Goal: Task Accomplishment & Management: Use online tool/utility

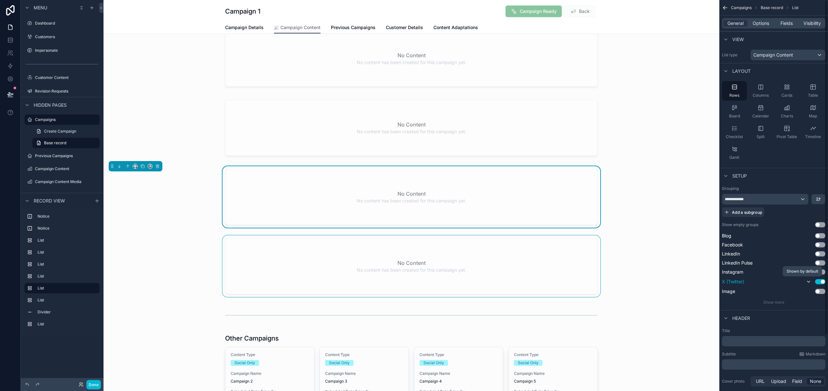
click at [554, 279] on div "scrollable content" at bounding box center [412, 268] width 616 height 64
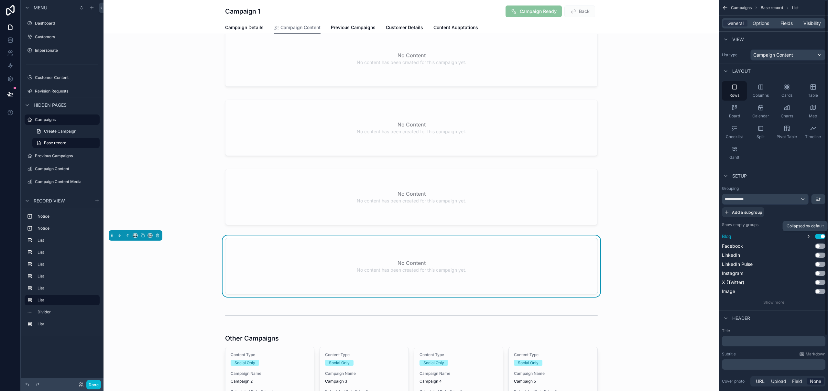
click at [810, 236] on icon "scrollable content" at bounding box center [808, 236] width 1 height 3
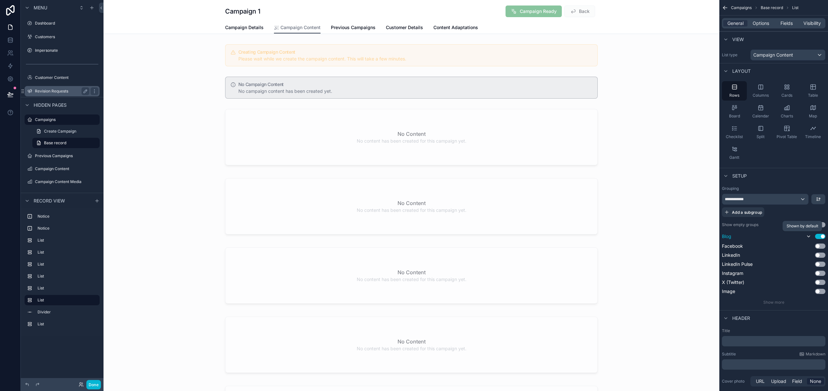
click at [52, 90] on label "Revision Requests" at bounding box center [61, 91] width 52 height 5
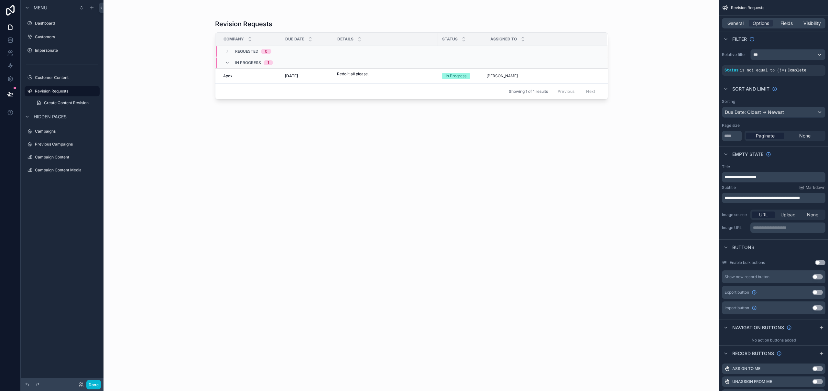
click at [338, 76] on div "scrollable content" at bounding box center [412, 191] width 414 height 383
click at [292, 79] on td "8th September 2025 8th September 2025" at bounding box center [307, 76] width 52 height 15
click at [296, 78] on span "[DATE]" at bounding box center [291, 75] width 13 height 5
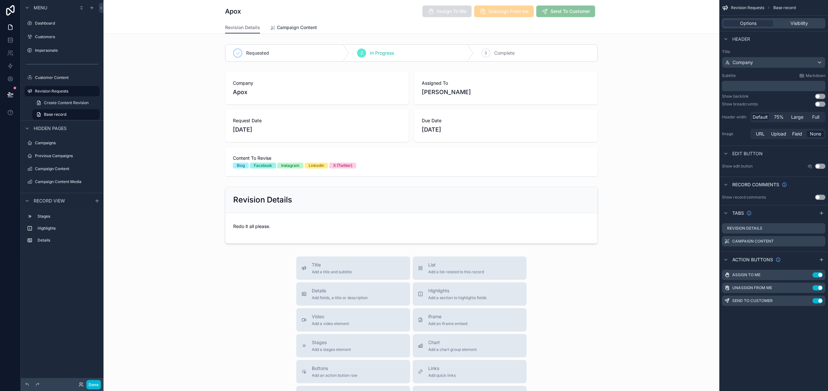
click at [291, 25] on span "Campaign Content" at bounding box center [297, 27] width 40 height 6
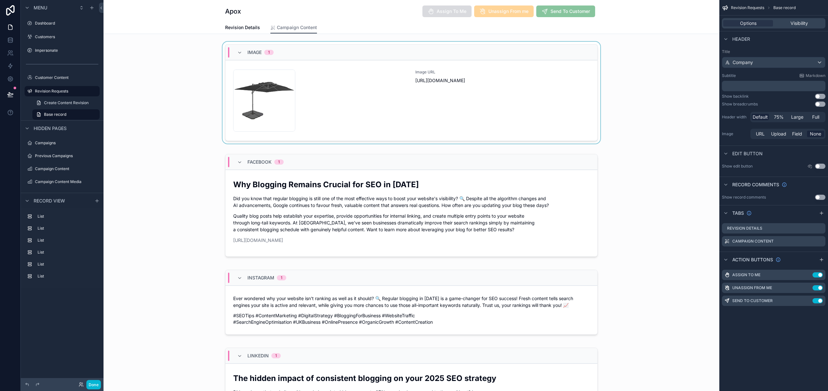
click at [383, 110] on div "scrollable content" at bounding box center [412, 94] width 616 height 105
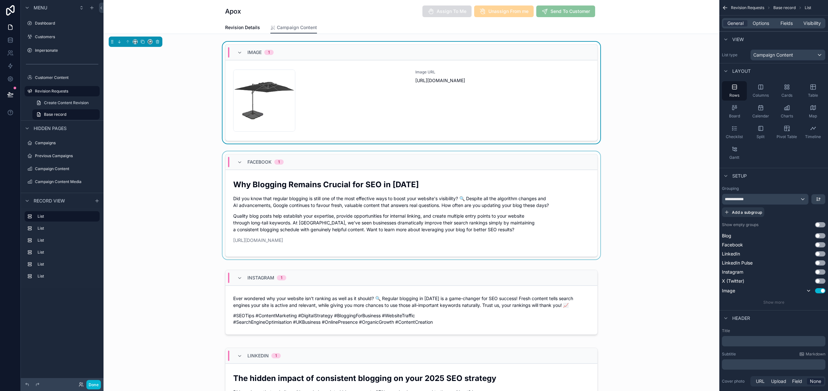
click at [428, 194] on div "scrollable content" at bounding box center [412, 206] width 616 height 111
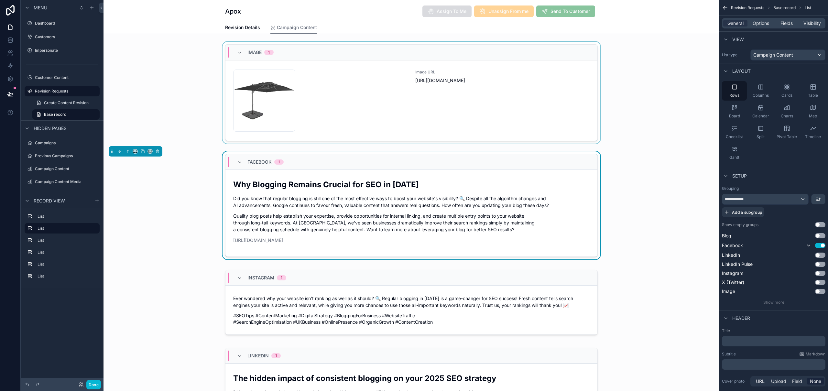
scroll to position [69, 0]
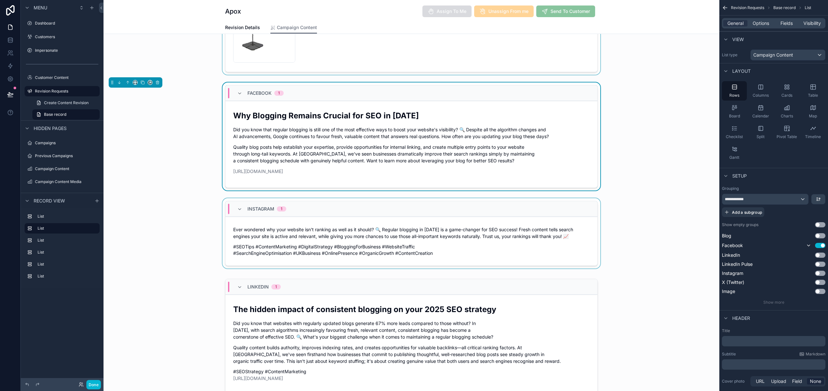
click at [494, 238] on div "scrollable content" at bounding box center [412, 234] width 616 height 73
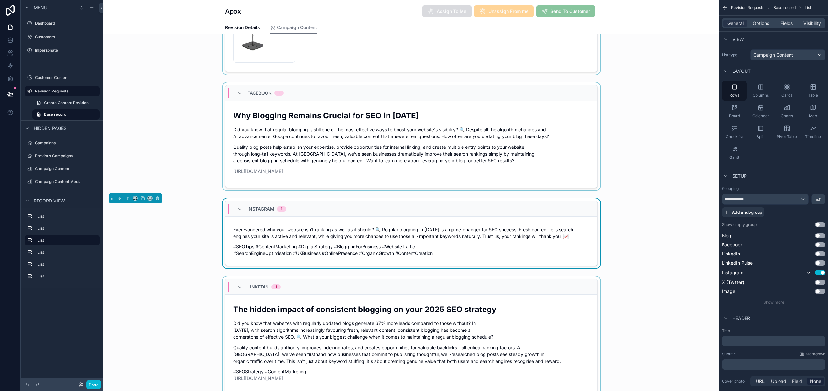
click at [496, 314] on div "scrollable content" at bounding box center [412, 338] width 616 height 124
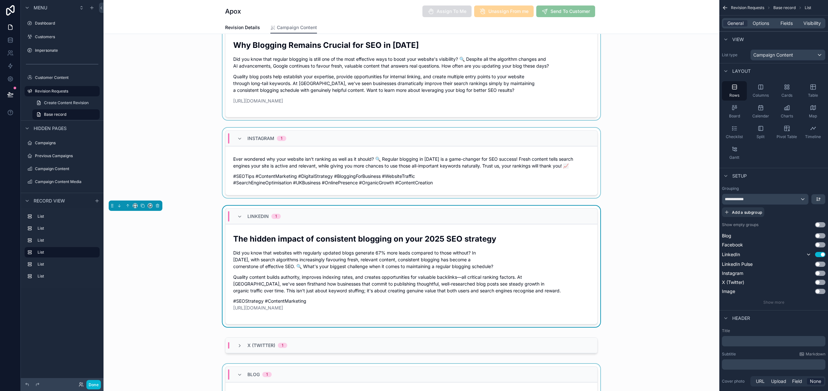
scroll to position [206, 0]
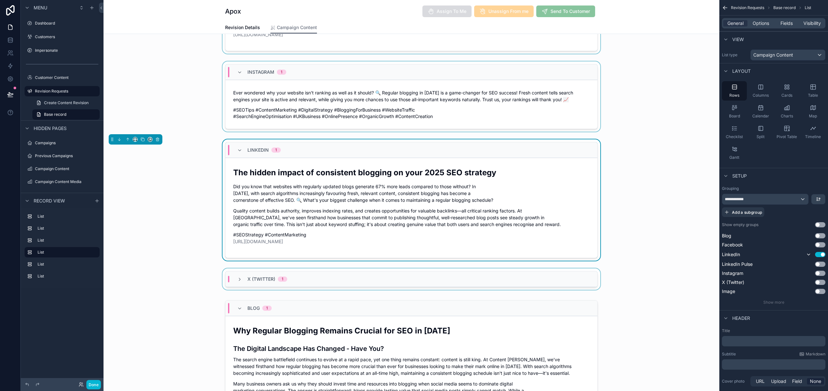
click at [509, 283] on div "X (Twitter) 1" at bounding box center [412, 280] width 372 height 16
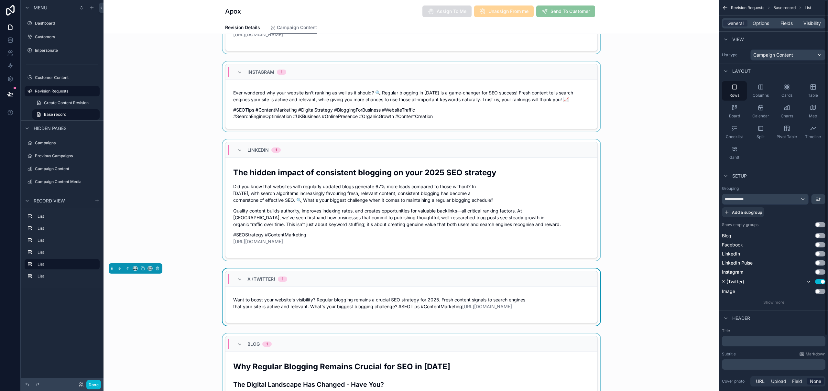
scroll to position [276, 0]
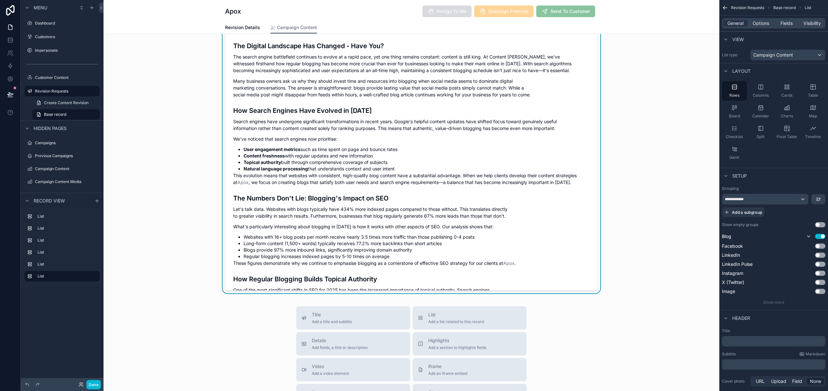
scroll to position [615, 0]
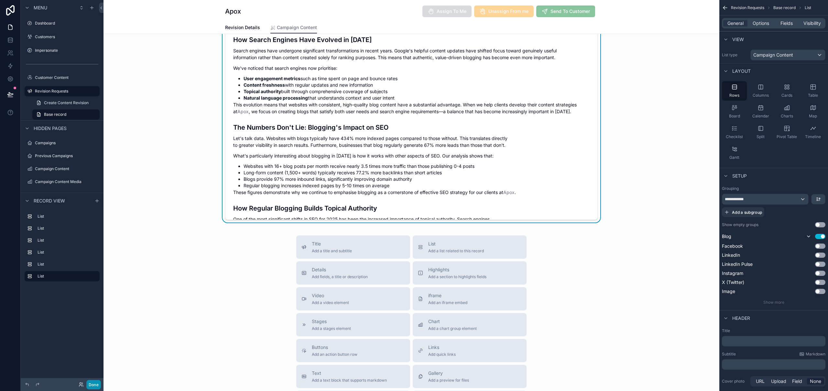
drag, startPoint x: 97, startPoint y: 384, endPoint x: 103, endPoint y: 281, distance: 103.4
click at [97, 384] on button "Done" at bounding box center [93, 384] width 15 height 9
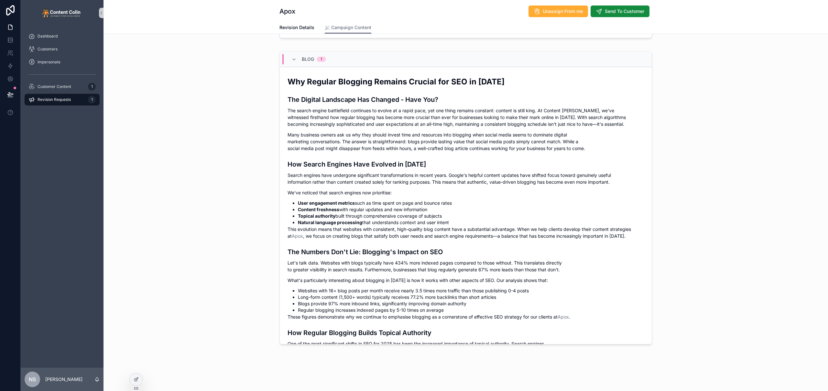
scroll to position [491, 0]
click at [10, 95] on icon at bounding box center [10, 94] width 6 height 6
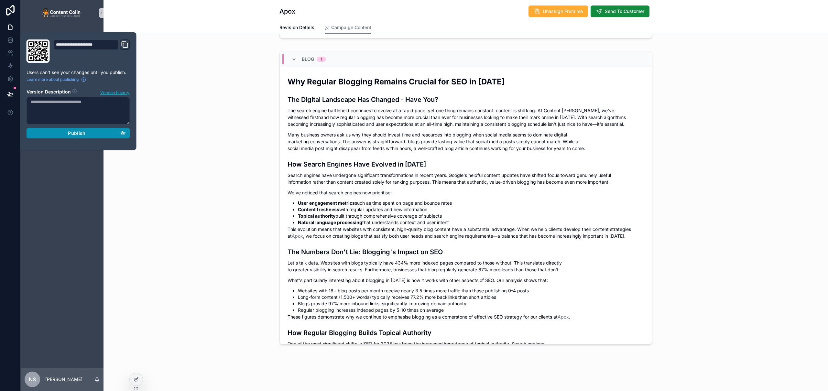
click at [72, 135] on span "Publish" at bounding box center [76, 133] width 17 height 6
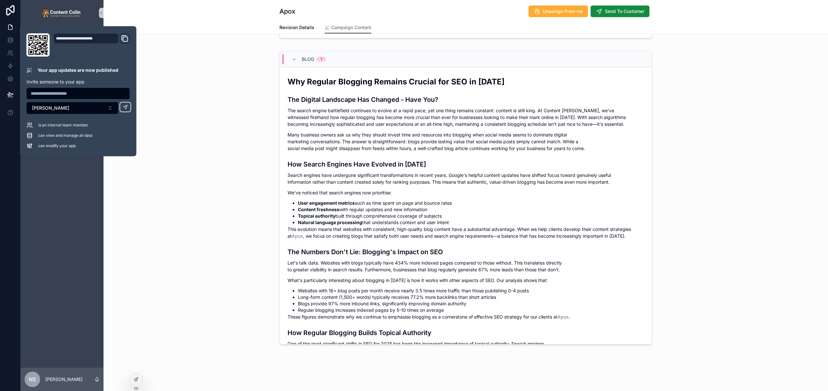
click at [230, 28] on div "Revision Details Campaign Content" at bounding box center [465, 27] width 717 height 12
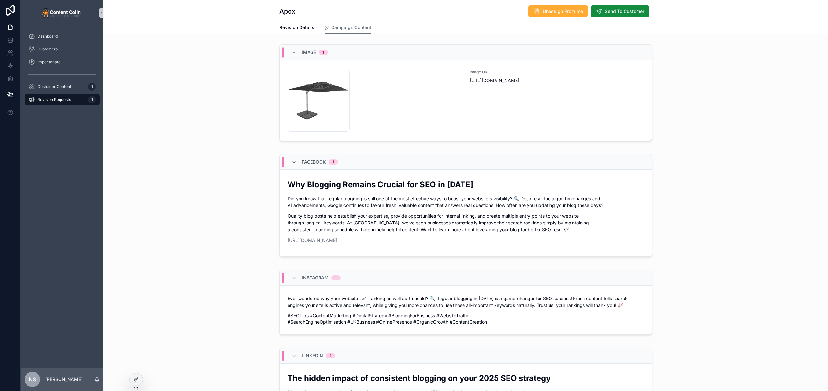
drag, startPoint x: 46, startPoint y: 99, endPoint x: 55, endPoint y: 100, distance: 9.1
click at [46, 99] on span "Revision Requests" at bounding box center [54, 99] width 33 height 5
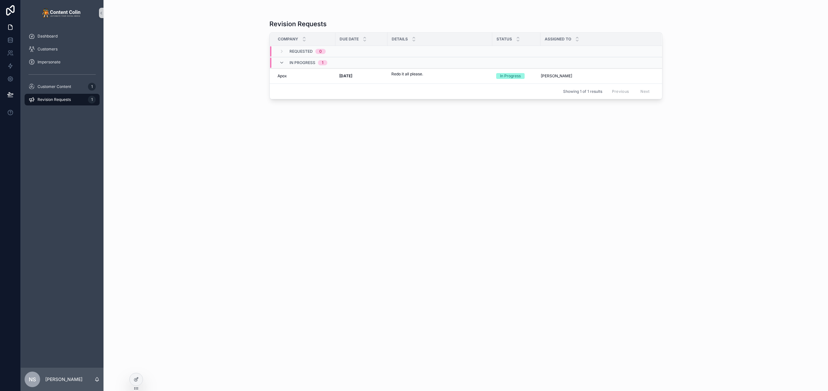
click at [349, 75] on strong "[DATE]" at bounding box center [345, 75] width 13 height 5
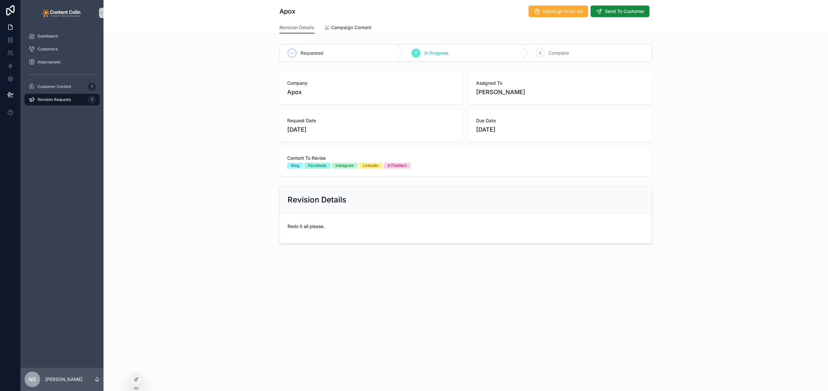
click at [345, 26] on span "Campaign Content" at bounding box center [351, 27] width 40 height 6
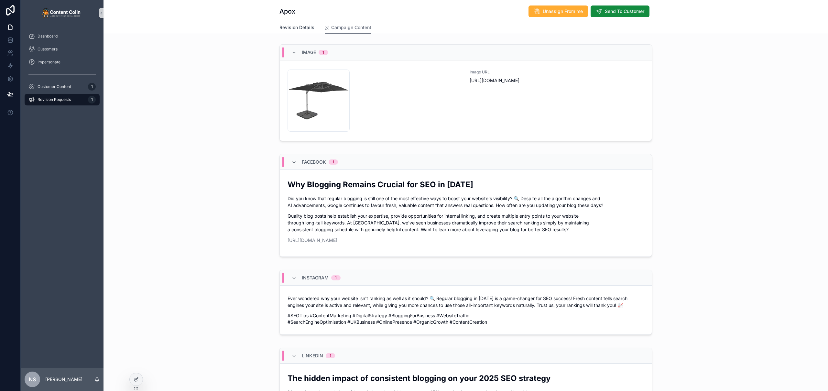
click at [294, 28] on span "Revision Details" at bounding box center [297, 27] width 35 height 6
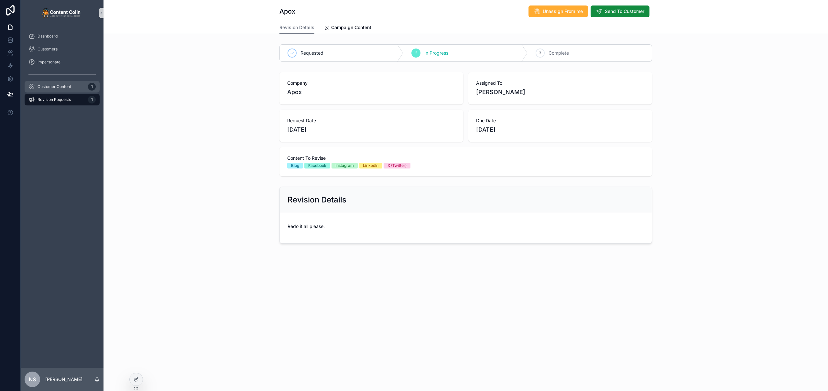
click at [61, 85] on span "Customer Content" at bounding box center [55, 86] width 34 height 5
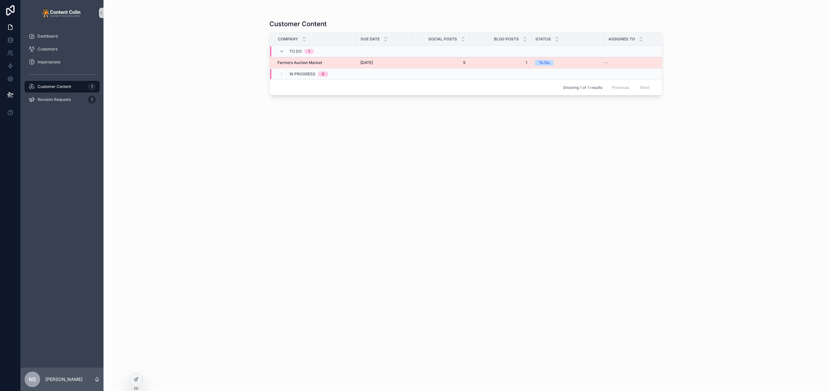
click at [346, 62] on div "Farmers Auction Market Farmers Auction Market" at bounding box center [315, 62] width 75 height 5
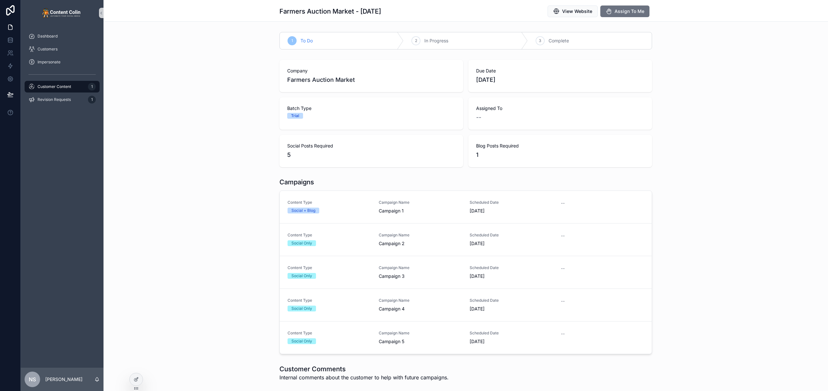
click at [367, 200] on span "Content Type" at bounding box center [329, 202] width 83 height 5
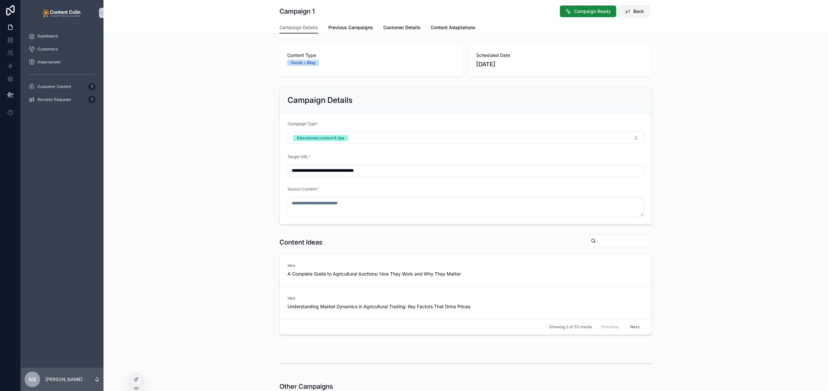
click at [637, 11] on span "Back" at bounding box center [639, 11] width 11 height 6
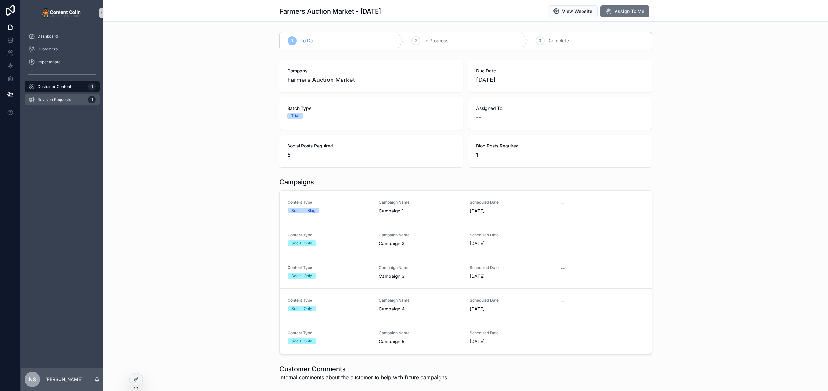
click at [65, 97] on span "Revision Requests" at bounding box center [54, 99] width 33 height 5
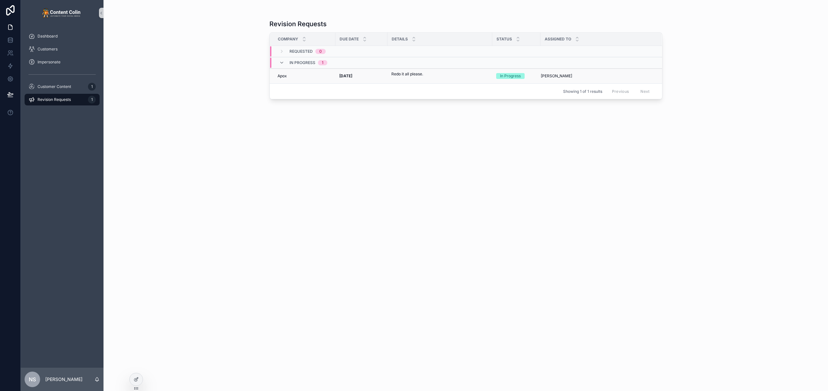
click at [393, 77] on p "Redo it all please." at bounding box center [408, 74] width 32 height 6
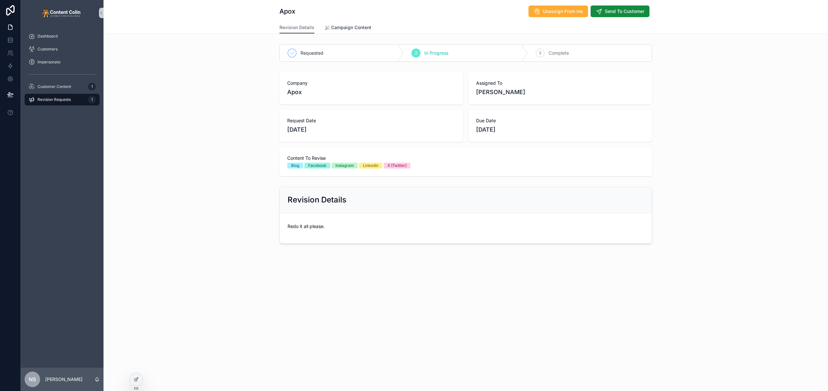
click at [354, 27] on span "Campaign Content" at bounding box center [351, 27] width 40 height 6
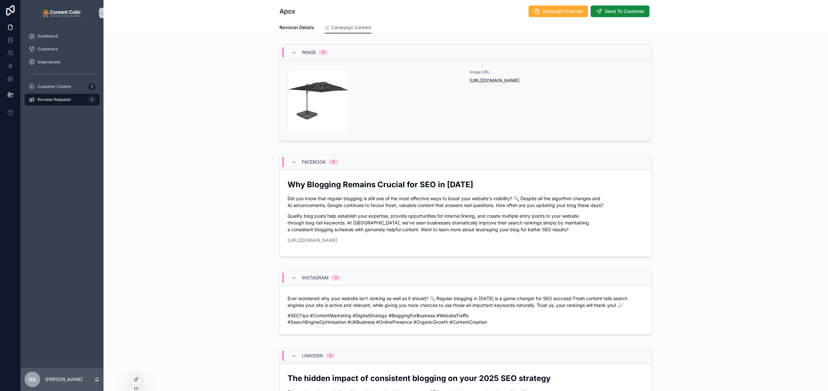
click at [501, 103] on div "Image URL https://cdn.contentcolin.com/apox/apox-1752420045.png" at bounding box center [557, 101] width 174 height 62
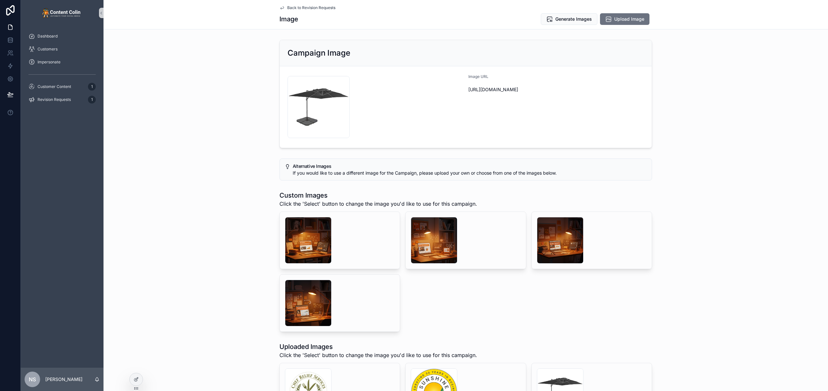
click at [306, 8] on span "Back to Revision Requests" at bounding box center [311, 7] width 48 height 5
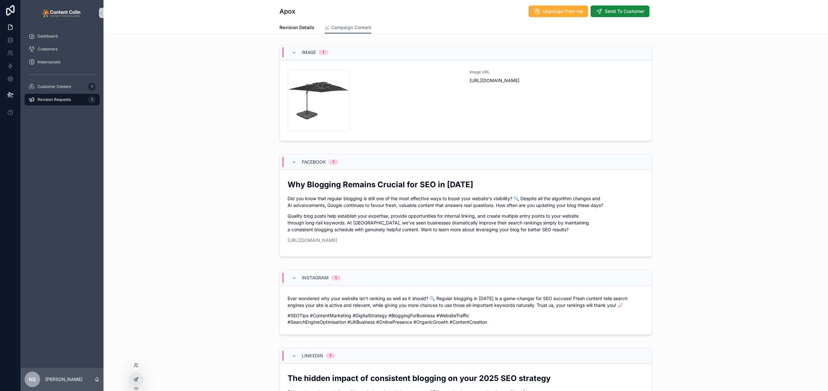
click at [137, 380] on icon at bounding box center [137, 379] width 3 height 3
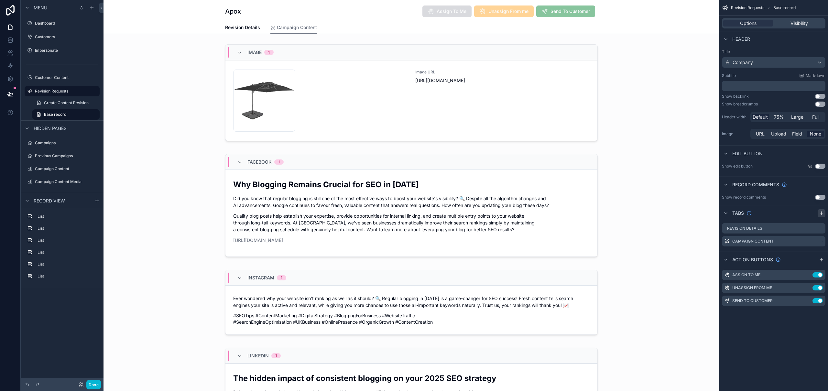
click at [819, 214] on icon "scrollable content" at bounding box center [821, 213] width 5 height 5
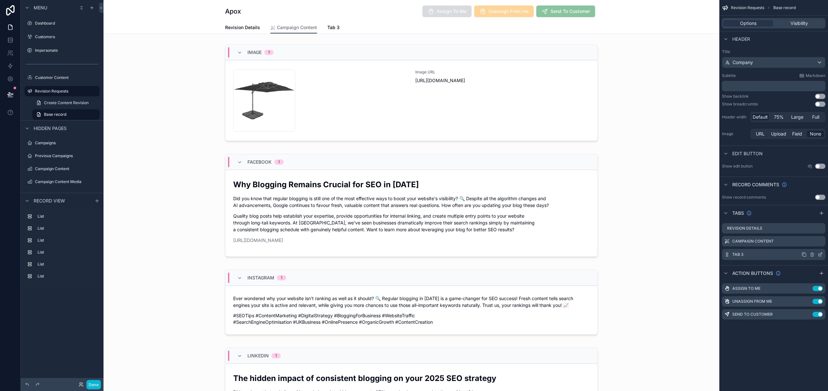
click at [821, 255] on icon "scrollable content" at bounding box center [821, 254] width 3 height 3
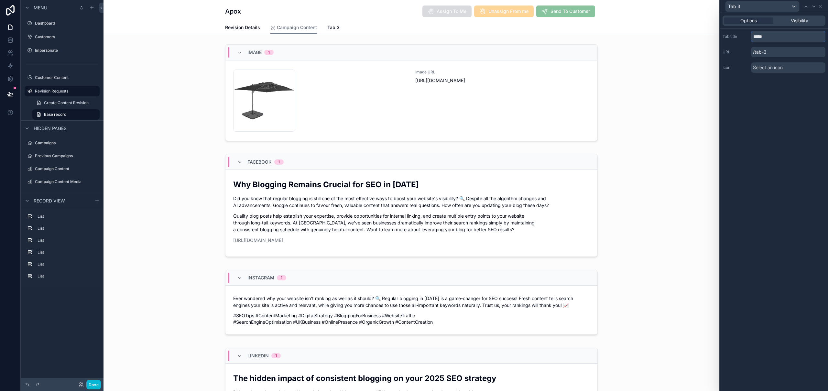
drag, startPoint x: 782, startPoint y: 39, endPoint x: 751, endPoint y: 36, distance: 31.9
click at [751, 36] on div "Tab title *****" at bounding box center [774, 36] width 103 height 10
type input "**********"
click at [821, 5] on icon at bounding box center [820, 6] width 5 height 5
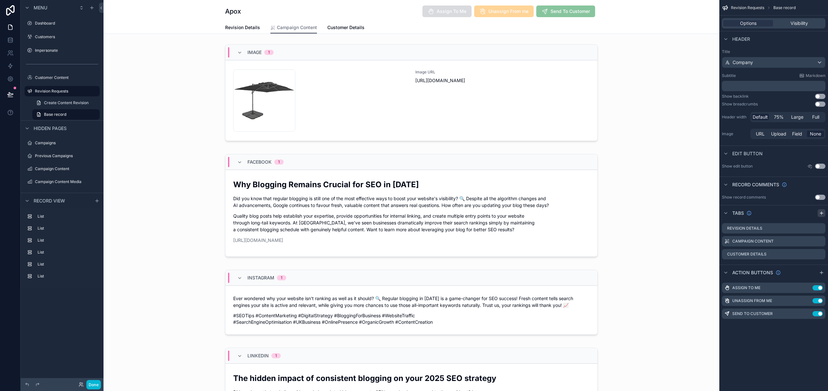
click at [822, 215] on icon "scrollable content" at bounding box center [821, 213] width 5 height 5
click at [821, 266] on icon "scrollable content" at bounding box center [820, 267] width 5 height 5
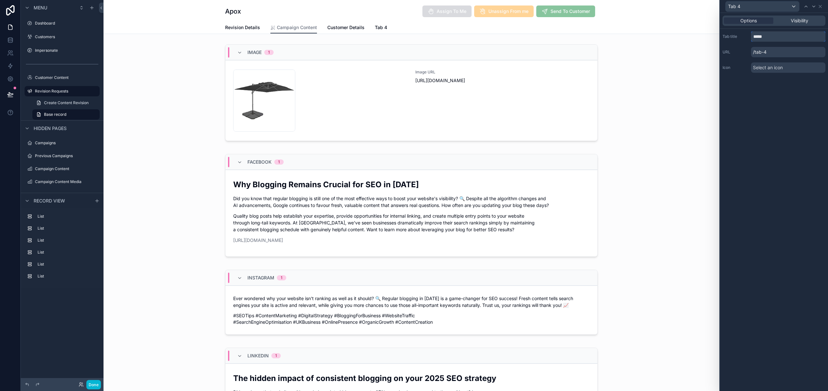
drag, startPoint x: 775, startPoint y: 37, endPoint x: 746, endPoint y: 37, distance: 29.5
click at [746, 37] on div "Tab title *****" at bounding box center [774, 36] width 103 height 10
type input "**********"
click at [820, 6] on icon at bounding box center [820, 6] width 3 height 3
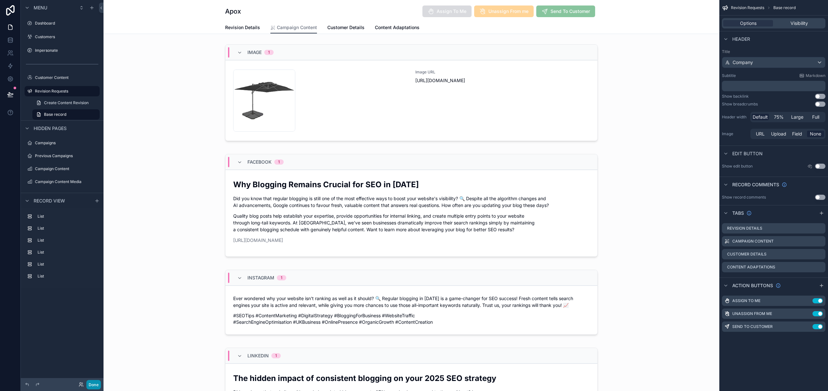
click at [96, 383] on button "Done" at bounding box center [93, 384] width 15 height 9
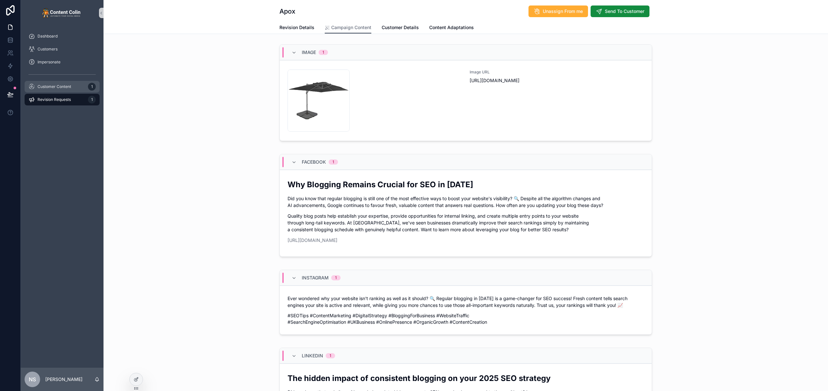
click at [67, 86] on span "Customer Content" at bounding box center [55, 86] width 34 height 5
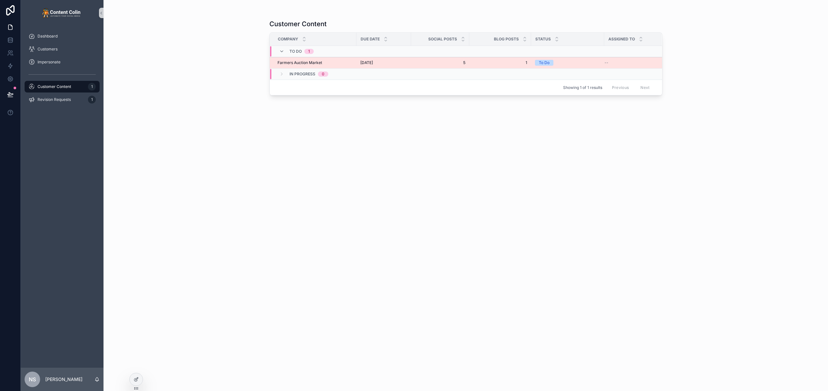
click at [325, 65] on div "Farmers Auction Market Farmers Auction Market" at bounding box center [315, 62] width 75 height 5
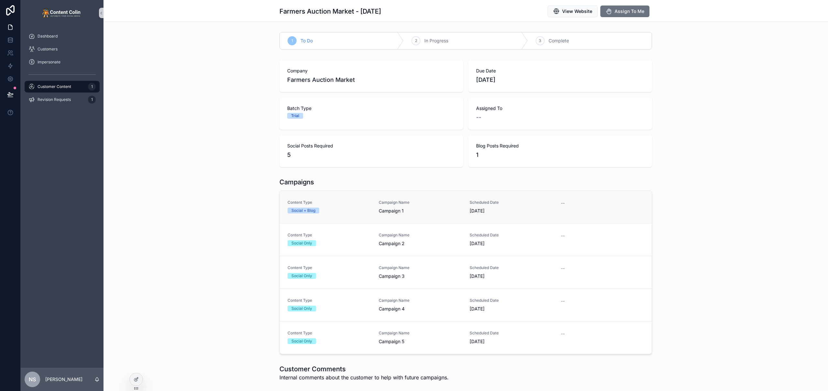
click at [364, 216] on link "Content Type Social + Blog Campaign Name Campaign 1 Scheduled Date 8th Septembe…" at bounding box center [466, 207] width 372 height 32
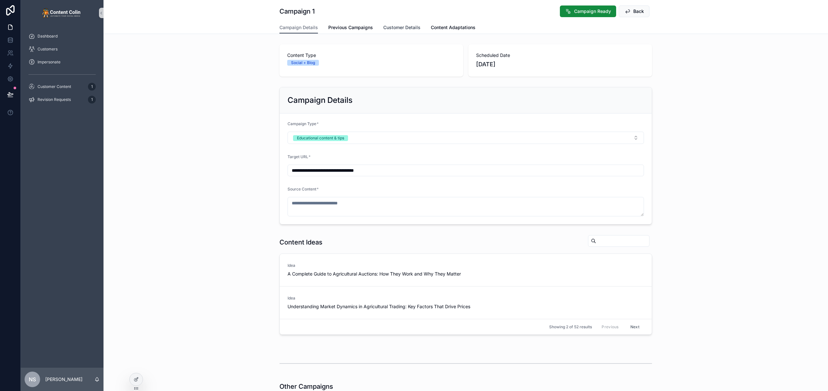
click at [399, 25] on span "Customer Details" at bounding box center [401, 27] width 37 height 6
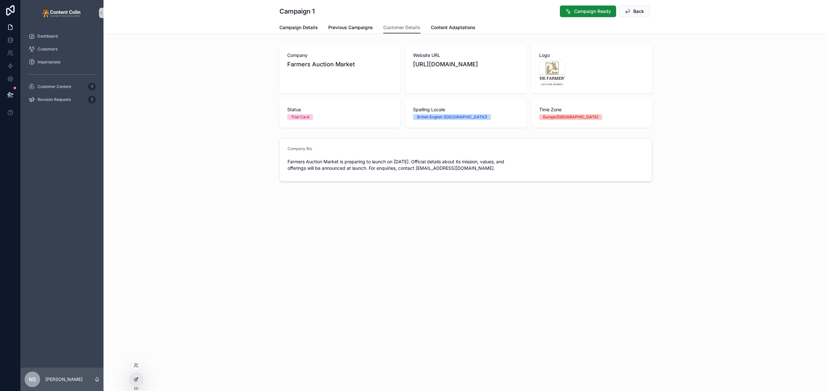
click at [134, 379] on icon at bounding box center [136, 379] width 5 height 5
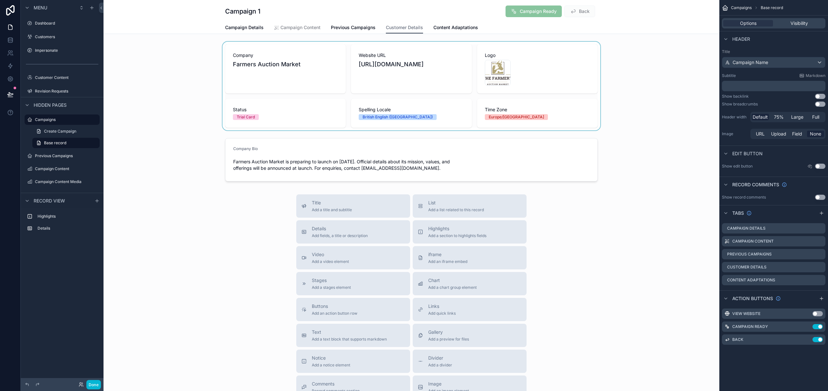
click at [340, 63] on div "scrollable content" at bounding box center [412, 86] width 616 height 89
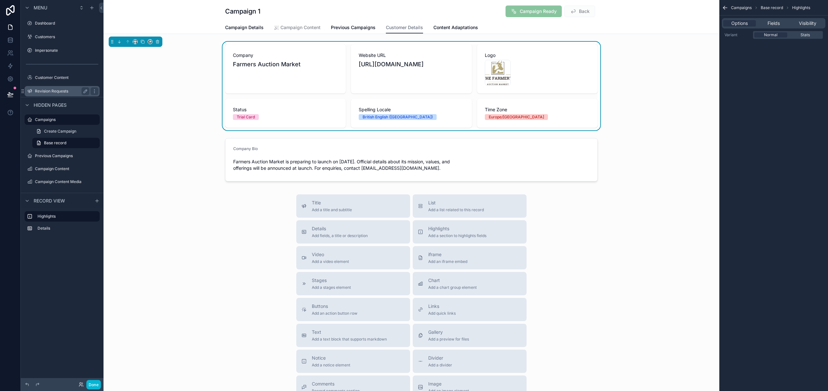
click at [62, 91] on label "Revision Requests" at bounding box center [61, 91] width 52 height 5
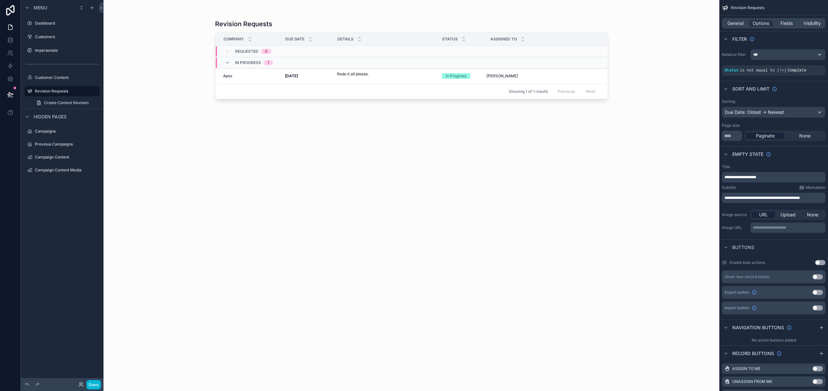
click at [262, 80] on div "scrollable content" at bounding box center [412, 191] width 414 height 383
click at [298, 77] on strong "[DATE]" at bounding box center [291, 75] width 13 height 5
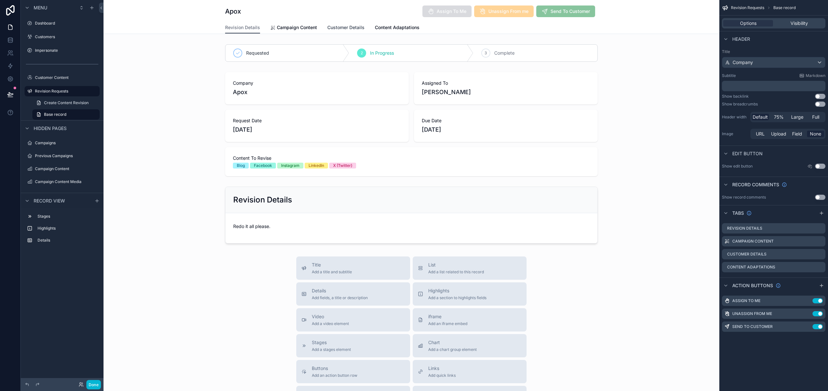
click at [342, 28] on span "Customer Details" at bounding box center [345, 27] width 37 height 6
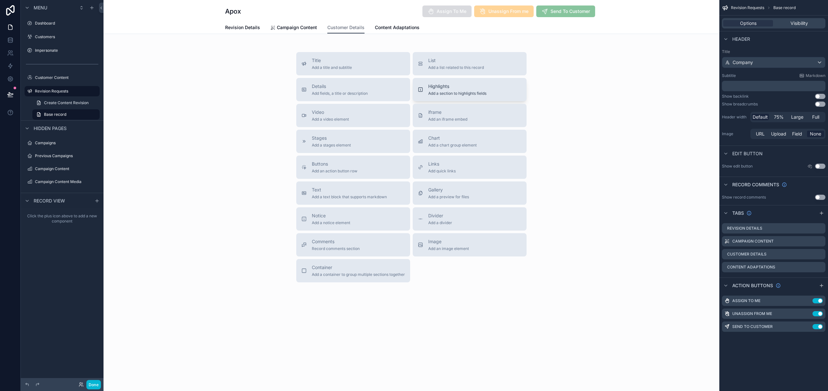
click at [495, 88] on div "Highlights Add a section to highlights fields" at bounding box center [470, 89] width 104 height 13
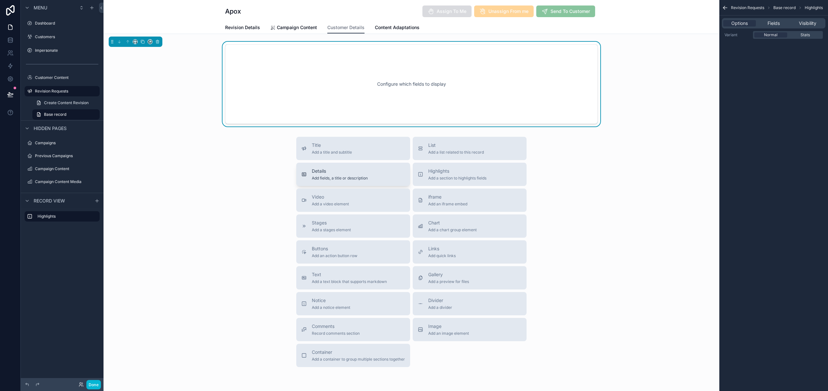
click at [363, 177] on span "Add fields, a title or description" at bounding box center [340, 178] width 56 height 5
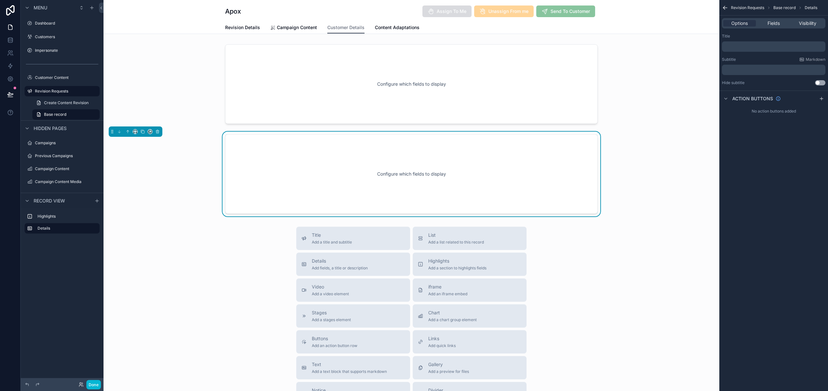
click at [368, 162] on div "Configure which fields to display" at bounding box center [411, 174] width 351 height 58
click at [776, 27] on div "Options Fields Visibility" at bounding box center [774, 23] width 104 height 10
click at [776, 23] on span "Fields" at bounding box center [774, 23] width 12 height 6
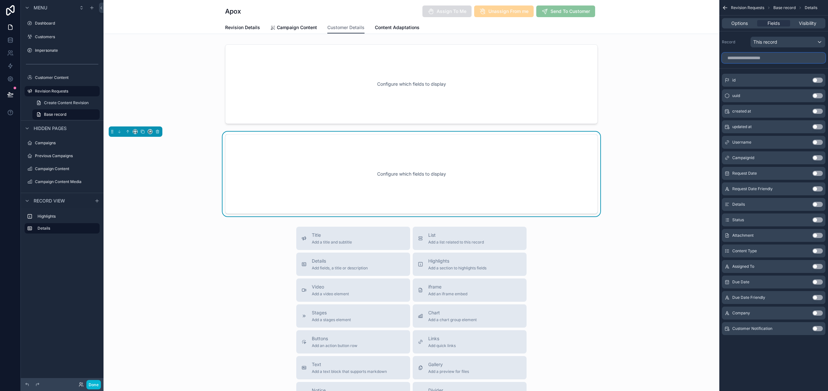
click at [752, 55] on input "scrollable content" at bounding box center [774, 58] width 104 height 10
click at [780, 43] on div "This record" at bounding box center [788, 42] width 74 height 10
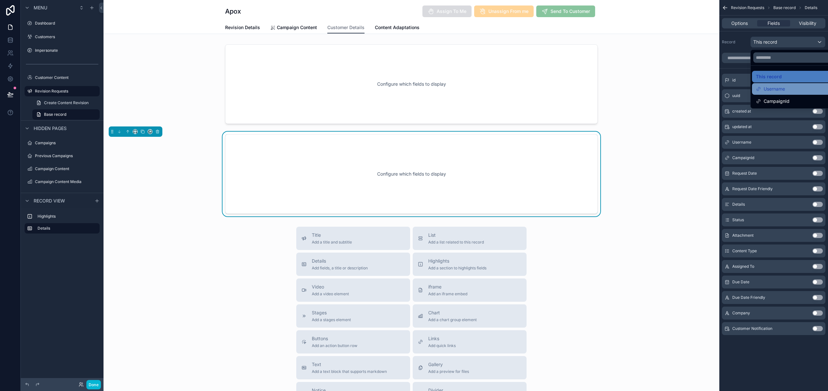
click at [786, 91] on div "Username" at bounding box center [795, 89] width 79 height 8
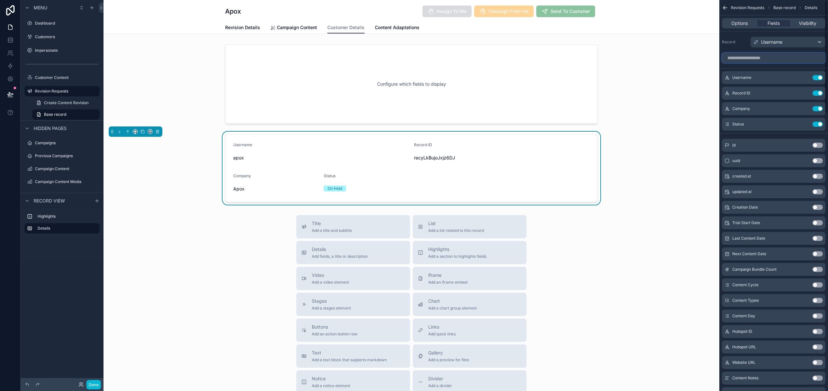
click at [752, 60] on input "scrollable content" at bounding box center [774, 58] width 104 height 10
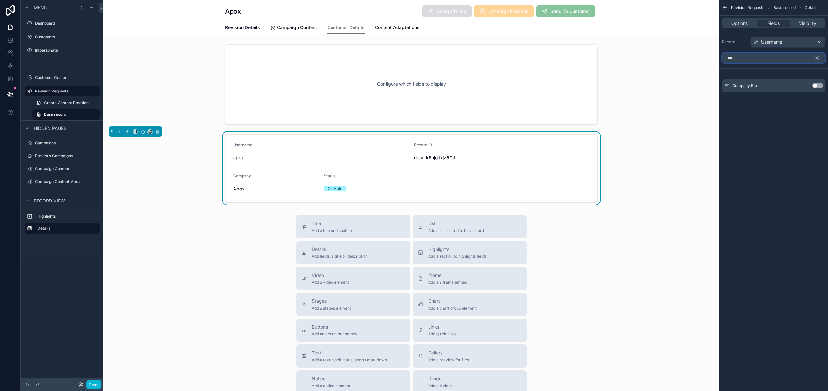
type input "***"
click at [820, 86] on button "Use setting" at bounding box center [818, 85] width 10 height 5
click at [816, 57] on icon "scrollable content" at bounding box center [818, 58] width 6 height 6
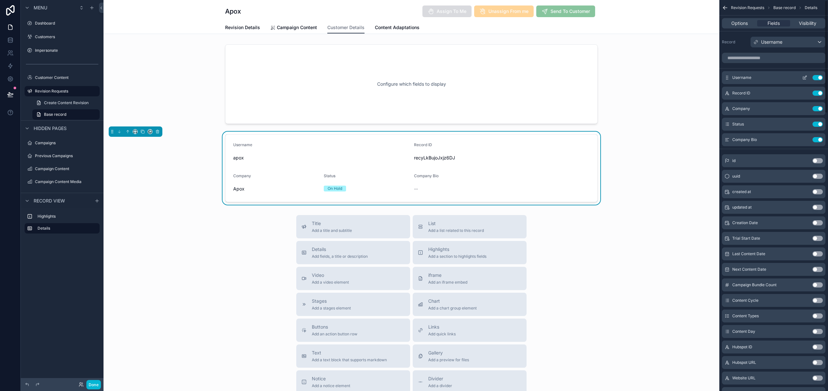
click at [822, 75] on button "Use setting" at bounding box center [818, 77] width 10 height 5
click at [819, 78] on button "Use setting" at bounding box center [818, 77] width 10 height 5
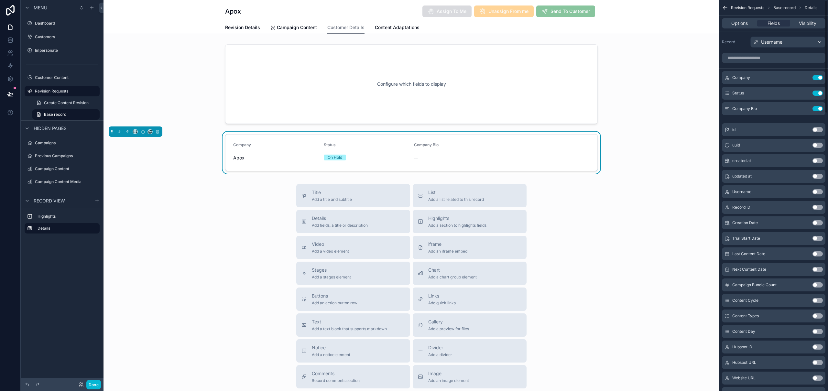
click at [819, 78] on button "Use setting" at bounding box center [818, 77] width 10 height 5
click at [805, 79] on icon "scrollable content" at bounding box center [805, 77] width 5 height 5
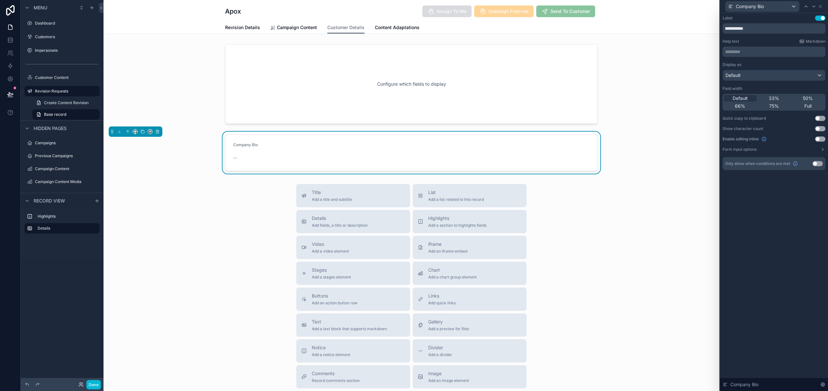
click at [808, 229] on div "**********" at bounding box center [774, 202] width 108 height 378
click at [275, 56] on div "scrollable content" at bounding box center [412, 84] width 616 height 85
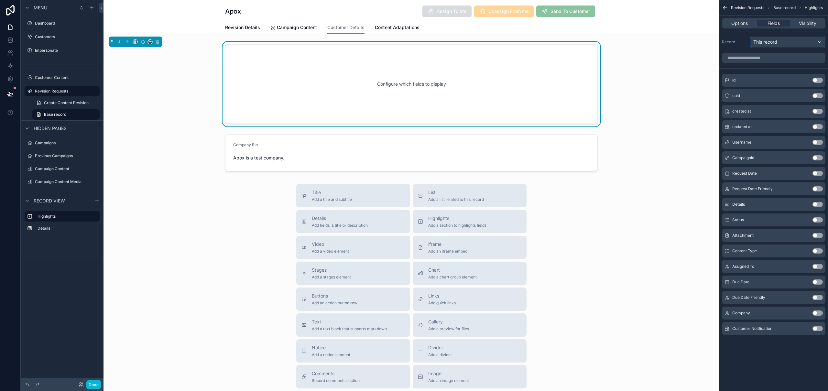
click at [779, 45] on div "This record" at bounding box center [788, 42] width 74 height 10
click at [798, 88] on div "Username" at bounding box center [795, 89] width 79 height 8
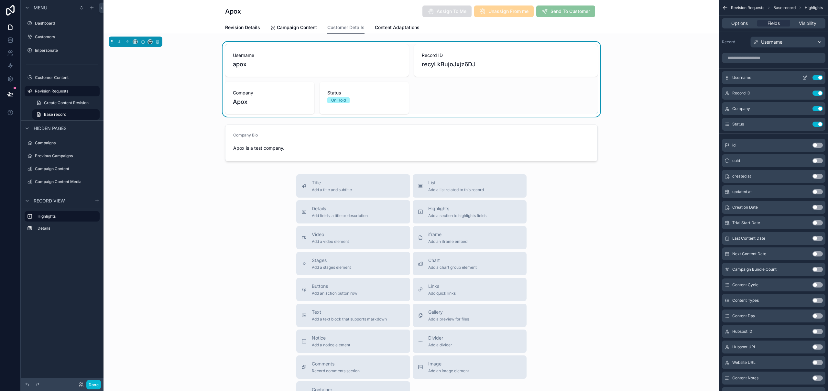
click at [818, 78] on button "Use setting" at bounding box center [818, 77] width 10 height 5
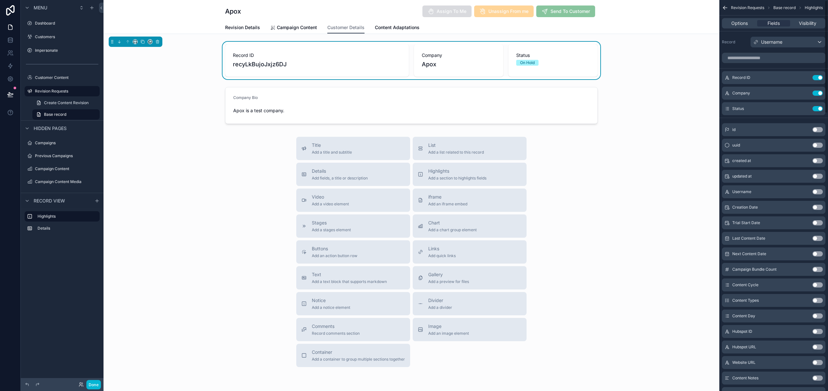
click at [818, 78] on button "Use setting" at bounding box center [818, 77] width 10 height 5
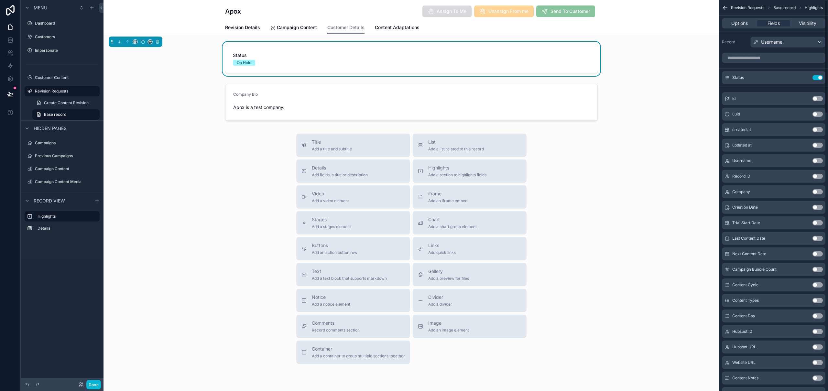
click at [818, 78] on button "Use setting" at bounding box center [818, 77] width 10 height 5
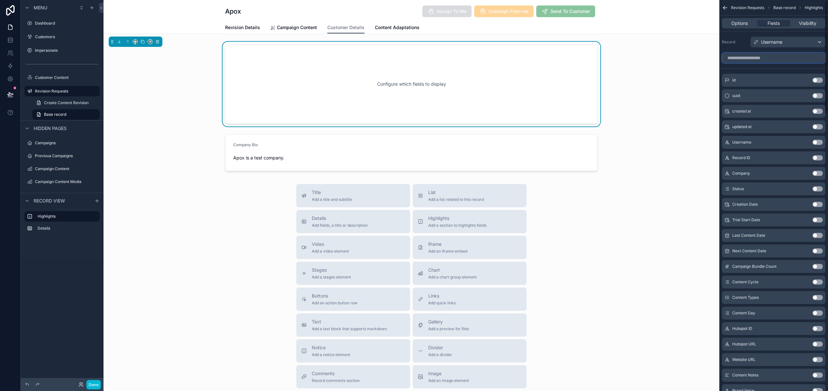
click at [752, 57] on input "scrollable content" at bounding box center [774, 58] width 104 height 10
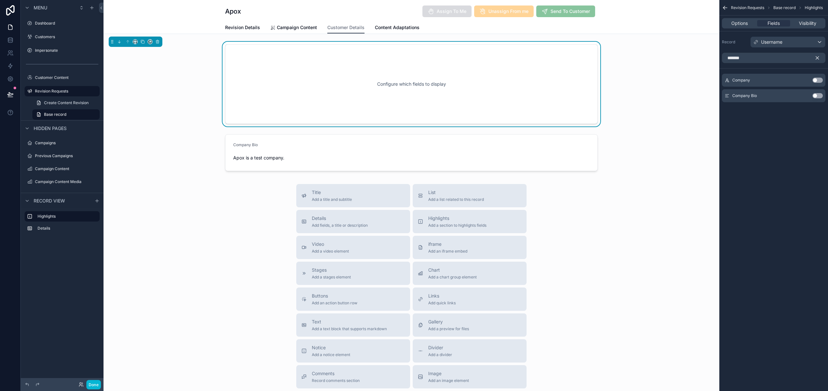
click at [817, 80] on button "Use setting" at bounding box center [818, 80] width 10 height 5
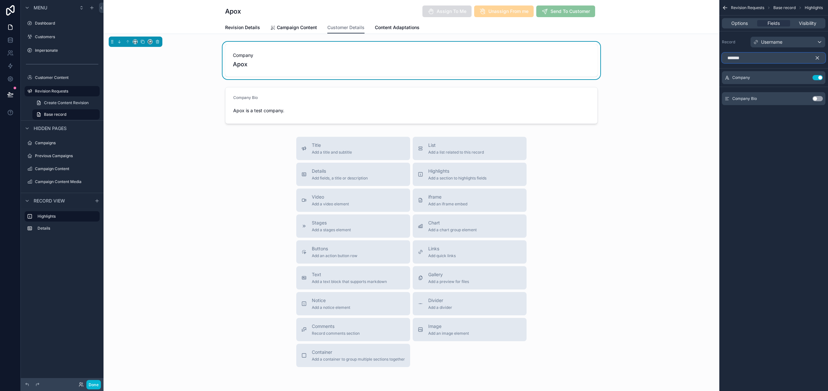
drag, startPoint x: 767, startPoint y: 56, endPoint x: 721, endPoint y: 57, distance: 46.0
click at [721, 57] on div "*******" at bounding box center [774, 58] width 109 height 16
click at [820, 86] on button "Use setting" at bounding box center [818, 85] width 10 height 5
click at [734, 58] on input "*****" at bounding box center [774, 58] width 104 height 10
click at [734, 57] on input "*****" at bounding box center [774, 58] width 104 height 10
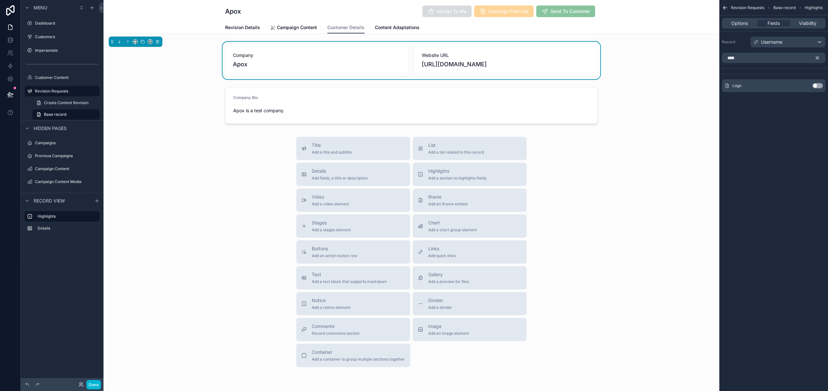
click at [819, 86] on button "Use setting" at bounding box center [818, 85] width 10 height 5
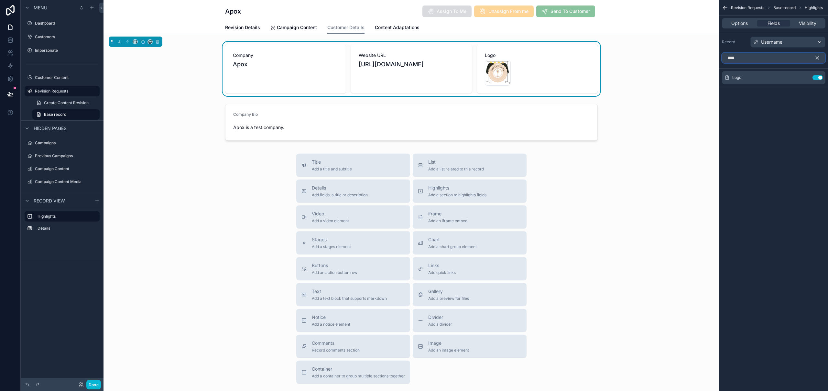
click at [730, 58] on input "****" at bounding box center [774, 58] width 104 height 10
click at [820, 85] on button "Use setting" at bounding box center [818, 85] width 10 height 5
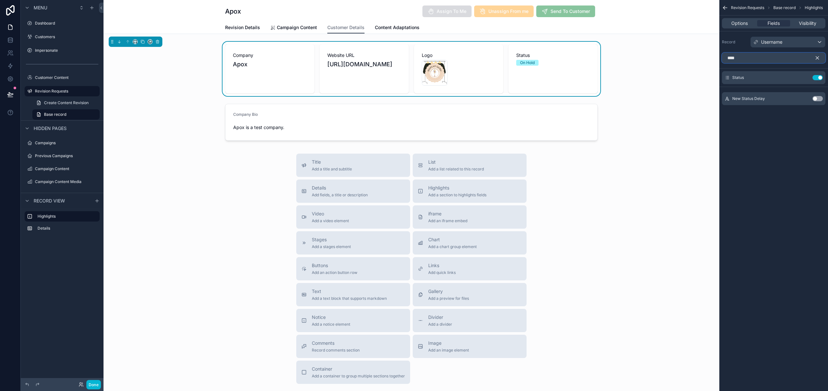
click at [731, 59] on input "****" at bounding box center [774, 58] width 104 height 10
click at [816, 84] on button "Use setting" at bounding box center [818, 85] width 10 height 5
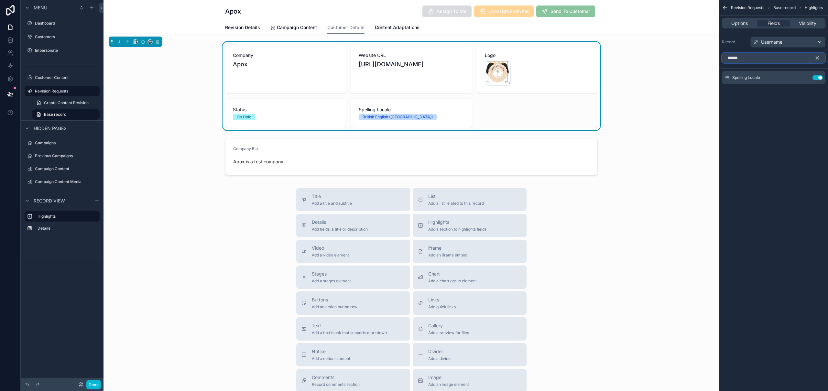
click at [735, 57] on input "******" at bounding box center [774, 58] width 104 height 10
type input "****"
click at [816, 84] on button "Use setting" at bounding box center [818, 85] width 10 height 5
click at [785, 182] on div "Revision Requests Base record Highlights Options Fields Visibility Record Usern…" at bounding box center [774, 195] width 109 height 391
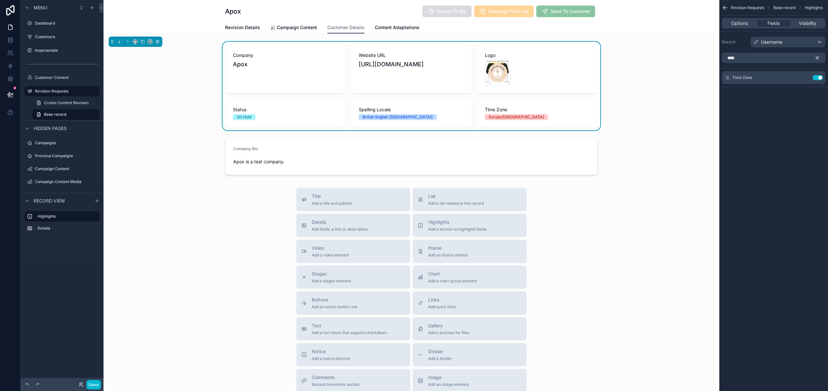
click at [809, 164] on div "Revision Requests Base record Highlights Options Fields Visibility Record Usern…" at bounding box center [774, 195] width 109 height 391
click at [655, 110] on div "Company Apox Website URL https://www.apox.uk Logo Display_Guru_Main_Logo .png S…" at bounding box center [412, 86] width 616 height 89
click at [193, 188] on div "Title Add a title and subtitle List Add a list related to this record Details A…" at bounding box center [412, 303] width 616 height 230
click at [94, 386] on button "Done" at bounding box center [93, 384] width 15 height 9
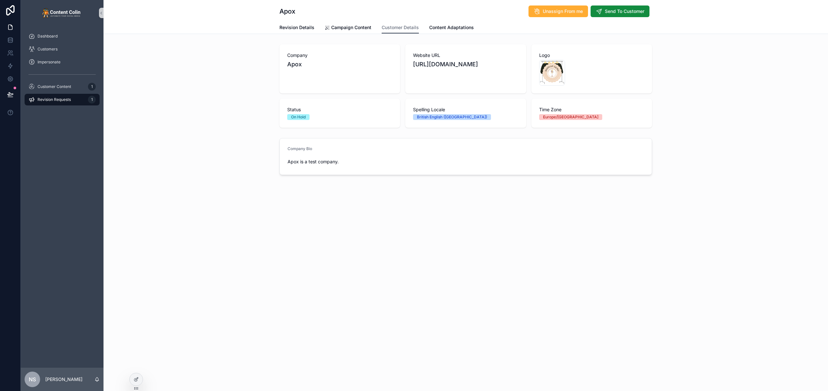
click at [474, 27] on div "Revision Details Campaign Content Customer Details Content Adaptations" at bounding box center [466, 27] width 373 height 12
click at [460, 28] on span "Content Adaptations" at bounding box center [451, 27] width 45 height 6
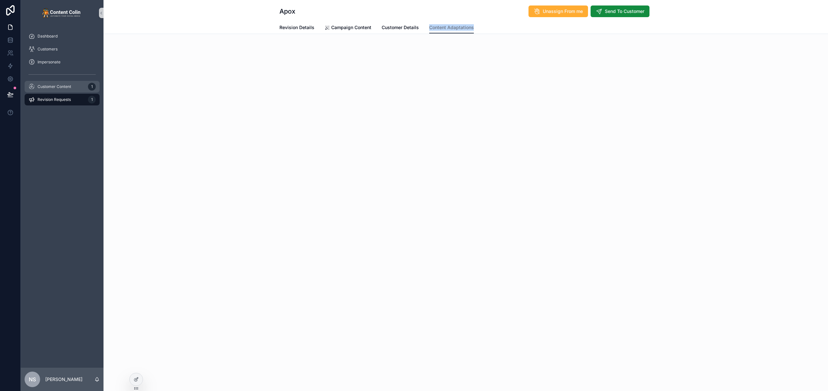
click at [51, 85] on span "Customer Content" at bounding box center [55, 86] width 34 height 5
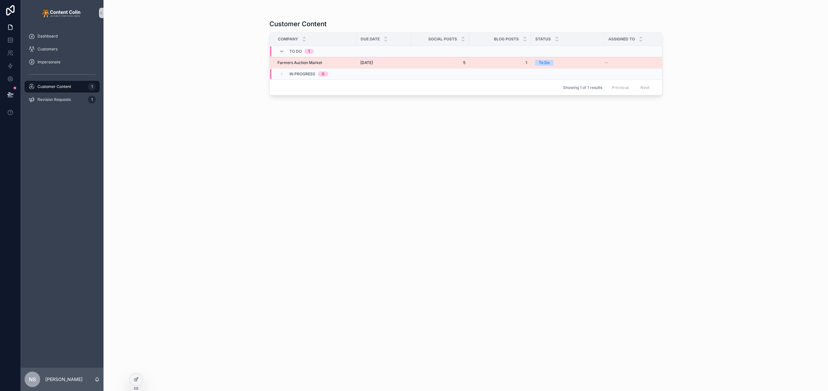
click at [373, 63] on span "[DATE]" at bounding box center [366, 62] width 13 height 5
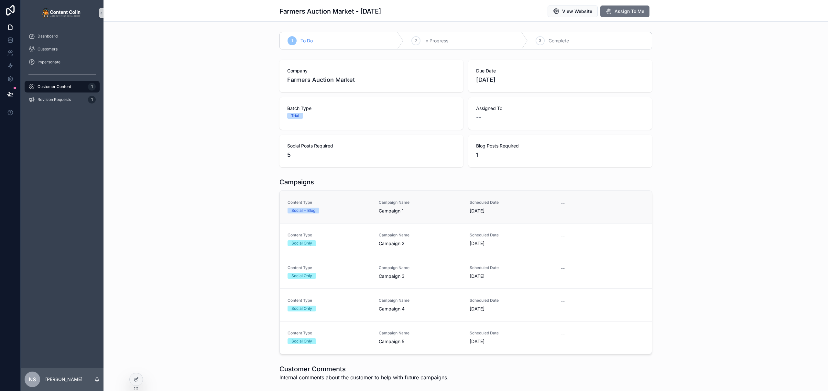
click at [379, 202] on span "Campaign Name" at bounding box center [420, 202] width 83 height 5
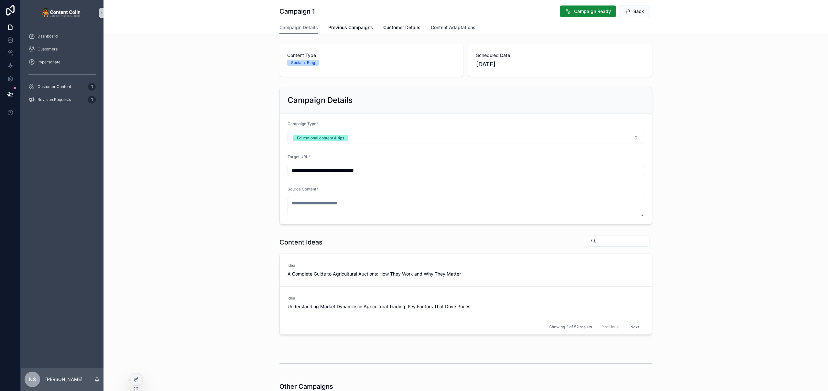
click at [449, 28] on span "Content Adaptations" at bounding box center [453, 27] width 45 height 6
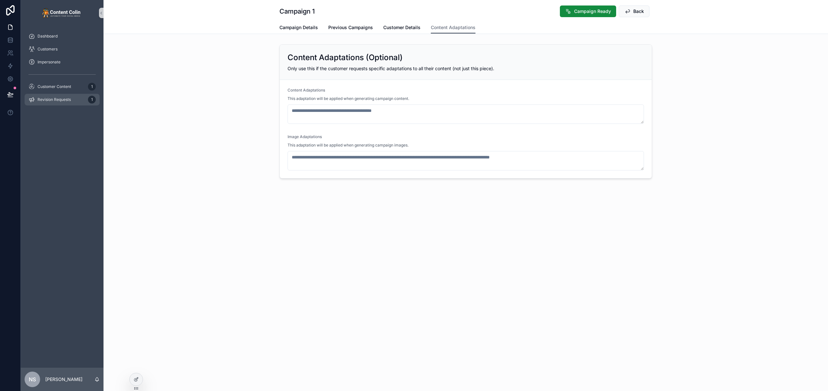
click at [52, 99] on span "Revision Requests" at bounding box center [54, 99] width 33 height 5
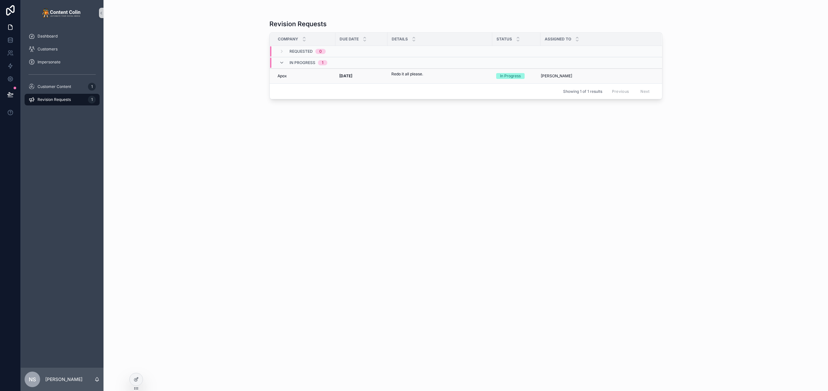
click at [352, 78] on strong "[DATE]" at bounding box center [345, 75] width 13 height 5
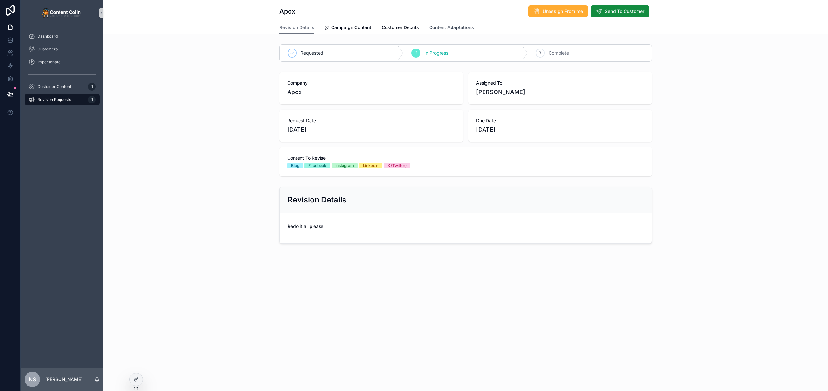
click at [454, 28] on span "Content Adaptations" at bounding box center [451, 27] width 45 height 6
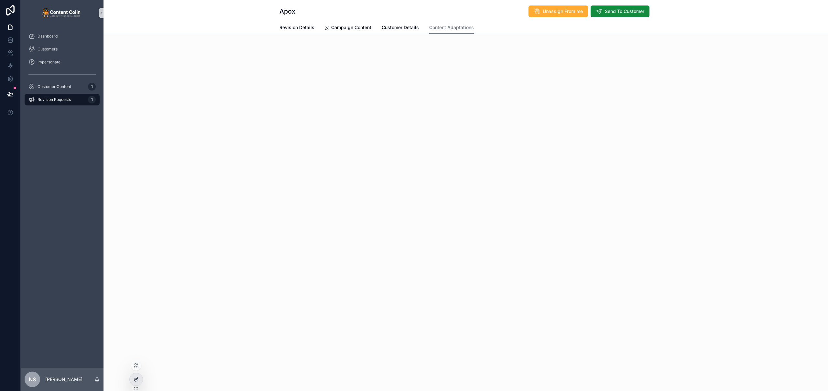
click at [139, 382] on icon at bounding box center [136, 379] width 5 height 5
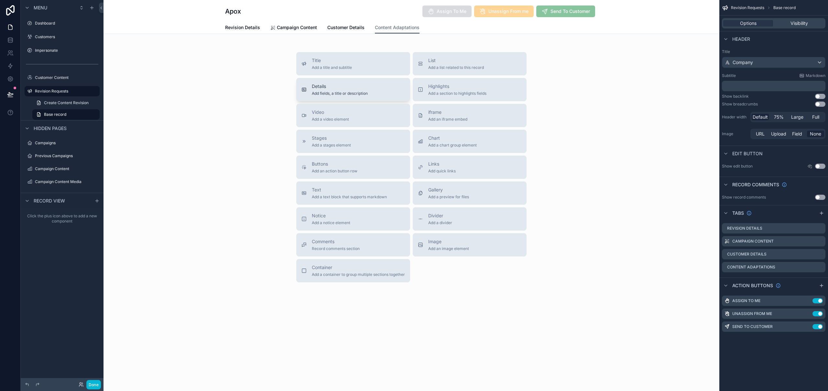
click at [360, 92] on span "Add fields, a title or description" at bounding box center [340, 93] width 56 height 5
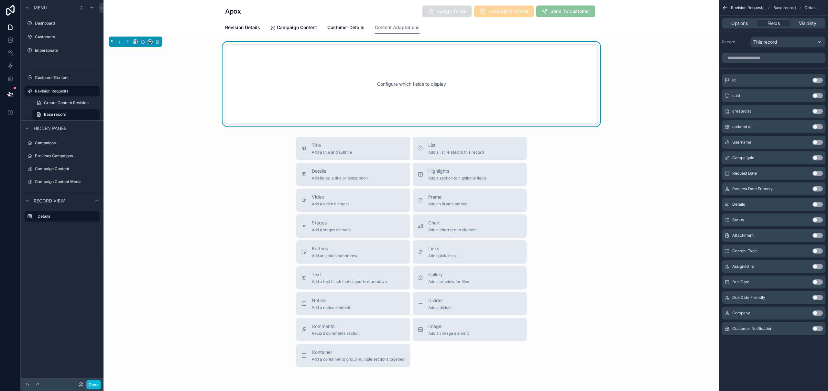
click at [360, 92] on div "Configure which fields to display" at bounding box center [411, 84] width 351 height 58
click at [749, 25] on div "Options" at bounding box center [740, 23] width 33 height 6
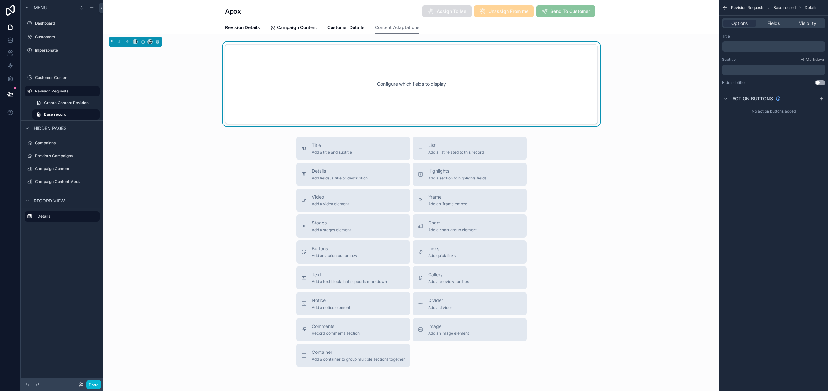
click at [751, 47] on p "﻿" at bounding box center [775, 46] width 100 height 5
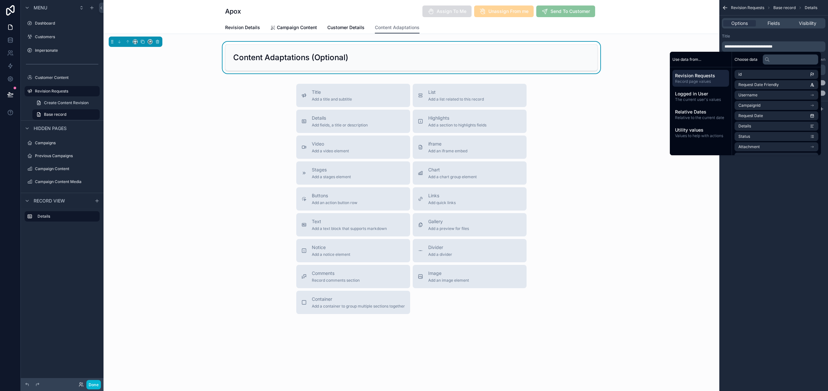
click at [796, 279] on div "**********" at bounding box center [774, 195] width 109 height 391
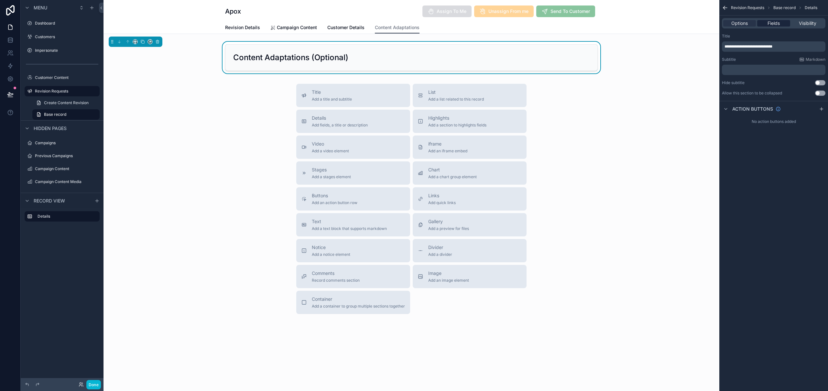
click at [771, 22] on span "Fields" at bounding box center [774, 23] width 12 height 6
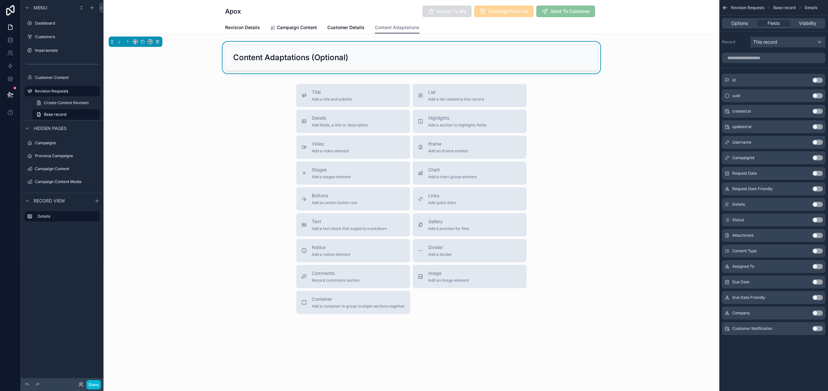
click at [779, 40] on div "This record" at bounding box center [788, 42] width 74 height 10
click at [788, 88] on div "Username" at bounding box center [795, 89] width 79 height 8
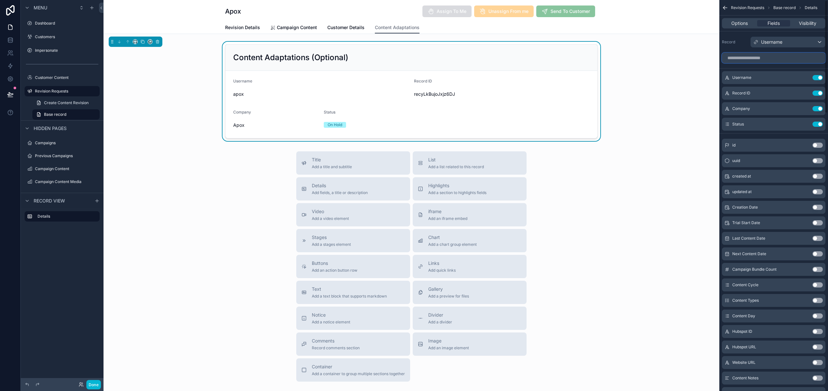
click at [765, 59] on input "scrollable content" at bounding box center [774, 58] width 104 height 10
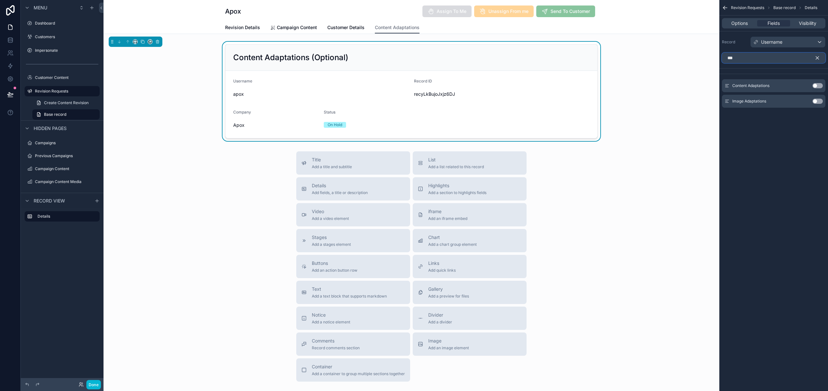
type input "***"
click at [819, 86] on button "Use setting" at bounding box center [818, 85] width 10 height 5
click at [818, 100] on button "Use setting" at bounding box center [818, 98] width 10 height 5
click at [819, 58] on icon "scrollable content" at bounding box center [818, 58] width 6 height 6
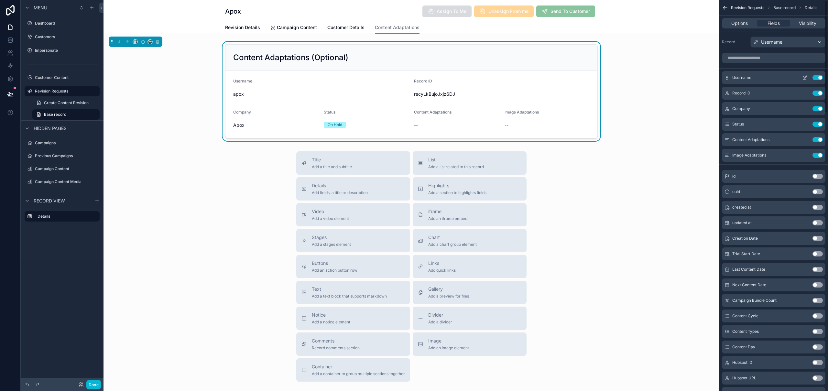
click at [819, 79] on button "Use setting" at bounding box center [818, 77] width 10 height 5
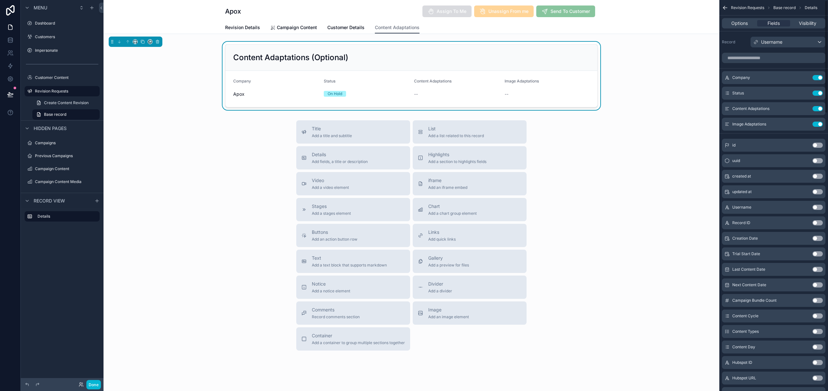
click at [819, 79] on button "Use setting" at bounding box center [818, 77] width 10 height 5
click at [804, 78] on icon "scrollable content" at bounding box center [805, 77] width 5 height 5
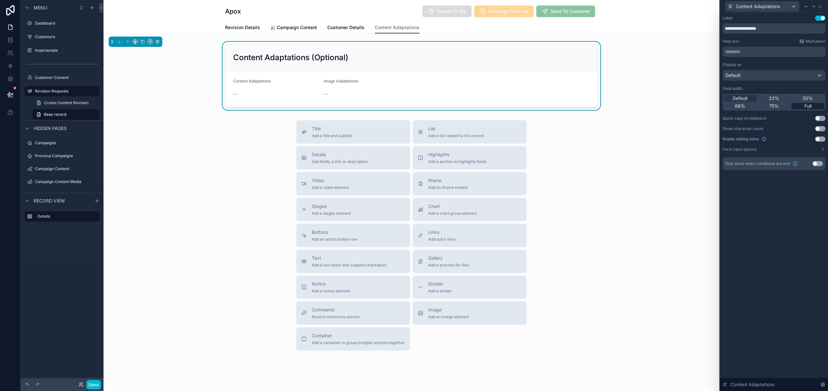
click at [808, 103] on span "Full" at bounding box center [808, 106] width 7 height 6
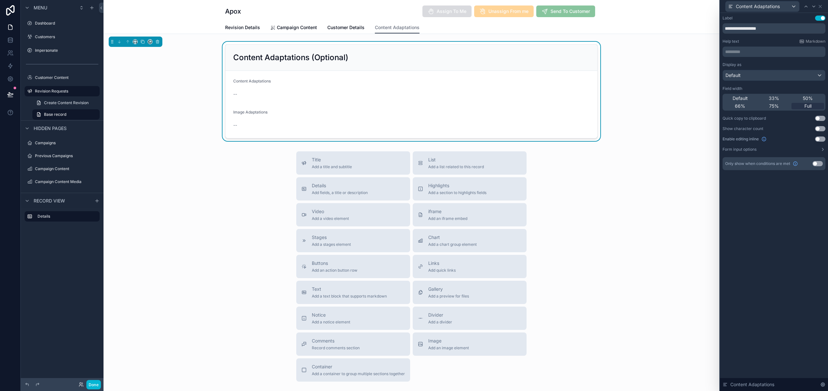
click at [820, 138] on button "Use setting" at bounding box center [820, 139] width 10 height 5
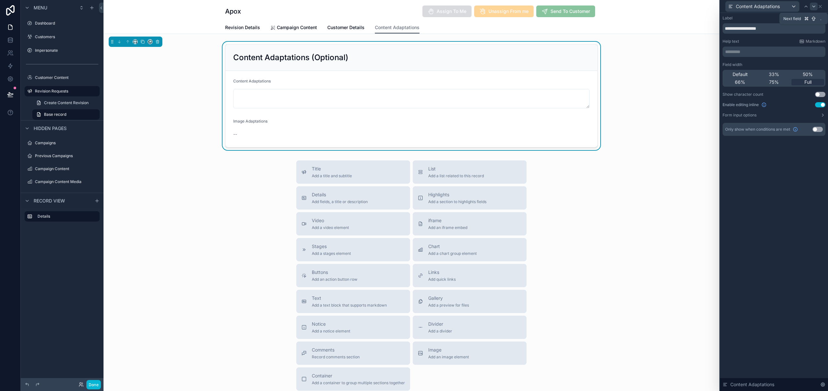
click at [812, 6] on icon at bounding box center [814, 6] width 5 height 5
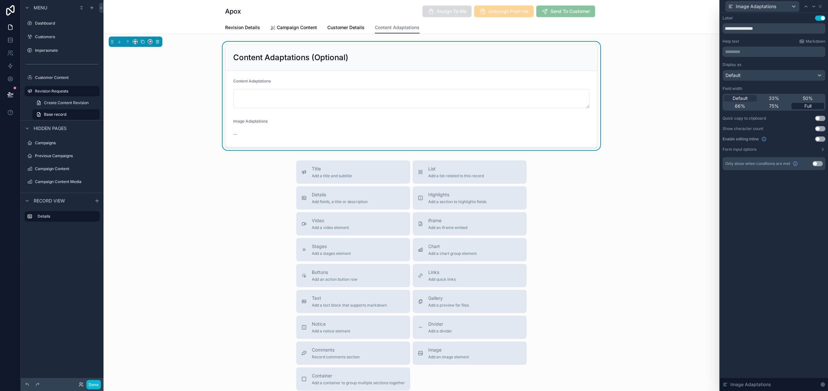
click at [814, 109] on div "Full" at bounding box center [808, 106] width 33 height 6
click at [823, 140] on button "Use setting" at bounding box center [820, 139] width 10 height 5
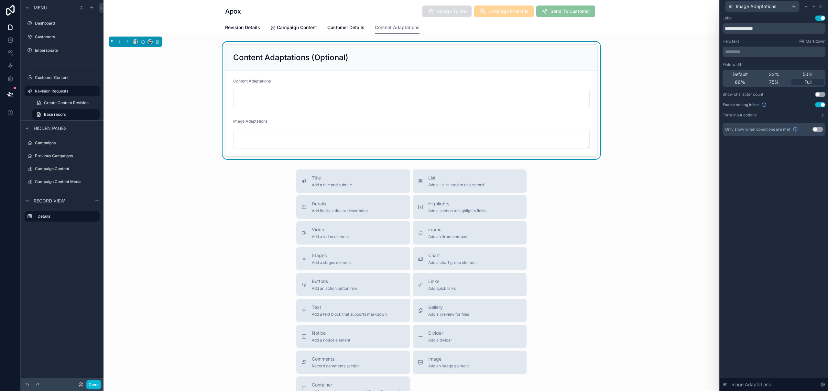
click at [773, 224] on div "**********" at bounding box center [774, 202] width 108 height 378
click at [327, 58] on h2 "Content Adaptations (Optional)" at bounding box center [290, 57] width 115 height 10
click at [756, 52] on p "********* ﻿" at bounding box center [775, 52] width 99 height 6
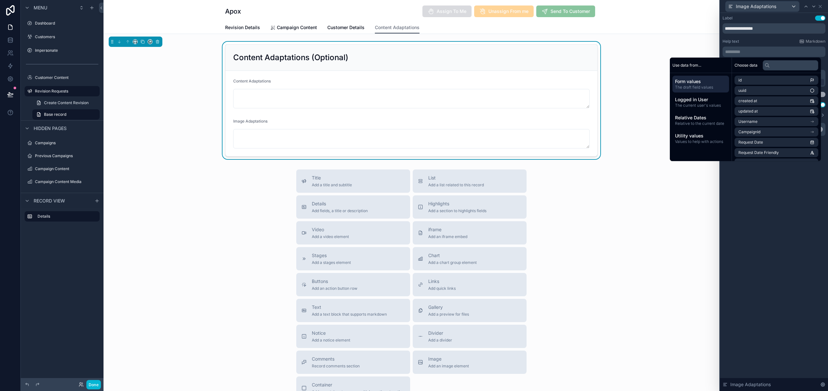
click at [678, 44] on div "Content Adaptations (Optional) Content Adaptations Image Adaptations" at bounding box center [412, 100] width 616 height 117
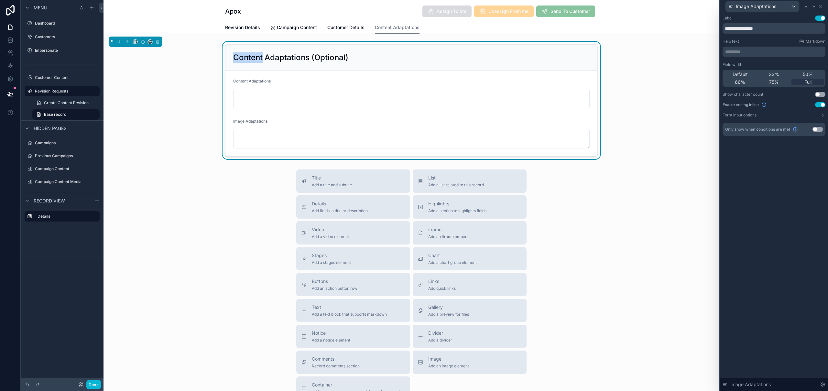
click at [678, 44] on div "Content Adaptations (Optional) Content Adaptations Image Adaptations" at bounding box center [412, 100] width 616 height 117
click at [823, 6] on div "Image Adaptations" at bounding box center [774, 6] width 103 height 13
click at [820, 6] on icon at bounding box center [820, 6] width 3 height 3
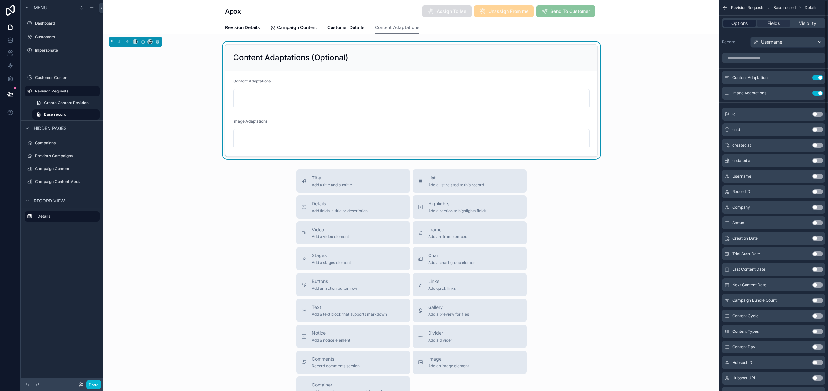
click at [743, 26] on span "Options" at bounding box center [740, 23] width 17 height 6
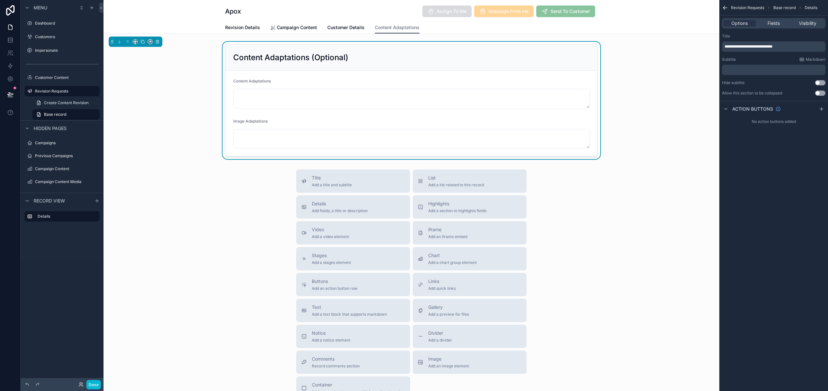
click at [748, 66] on div "﻿" at bounding box center [774, 70] width 104 height 10
click at [747, 70] on p "﻿" at bounding box center [775, 69] width 100 height 5
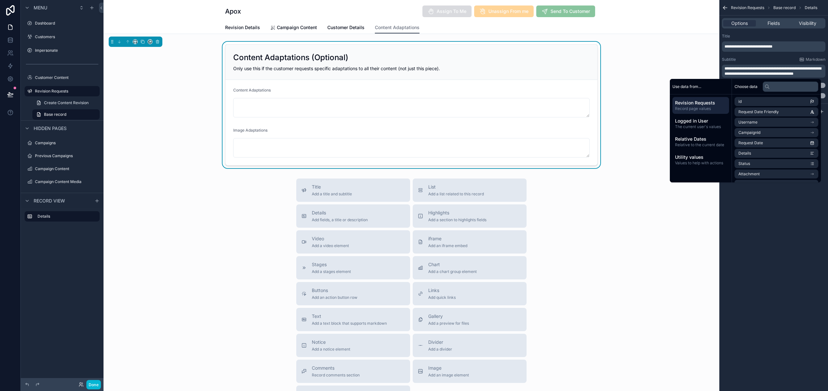
click at [292, 96] on div "Content Adaptations" at bounding box center [411, 103] width 357 height 30
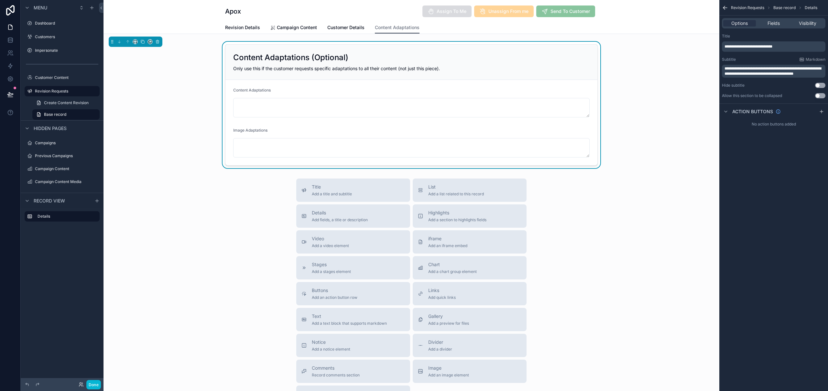
click at [299, 92] on div "Content Adaptations" at bounding box center [411, 92] width 357 height 8
click at [778, 24] on span "Fields" at bounding box center [774, 23] width 12 height 6
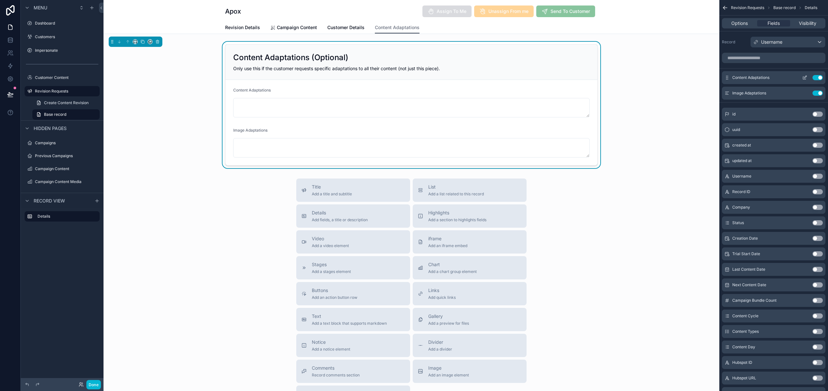
click at [802, 80] on button "scrollable content" at bounding box center [805, 77] width 10 height 5
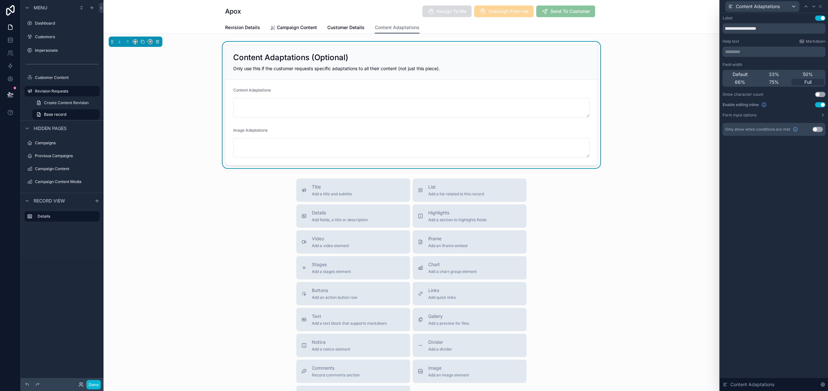
click at [805, 78] on div "Default 33% 50% 66% 75% Full" at bounding box center [774, 78] width 103 height 17
click at [774, 52] on p "********* ﻿" at bounding box center [775, 52] width 99 height 6
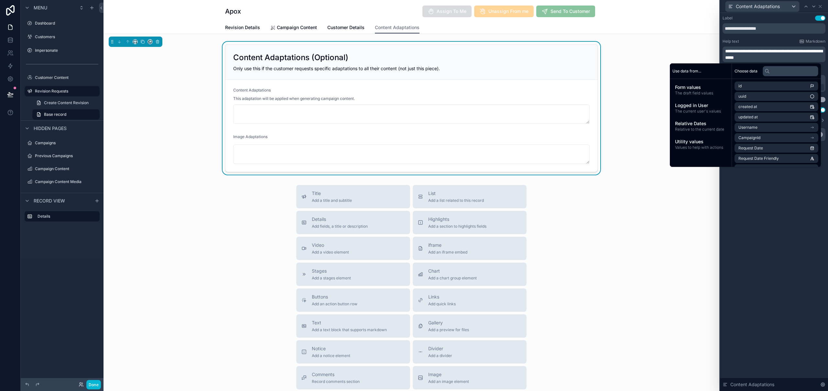
click at [807, 227] on div "**********" at bounding box center [774, 202] width 108 height 378
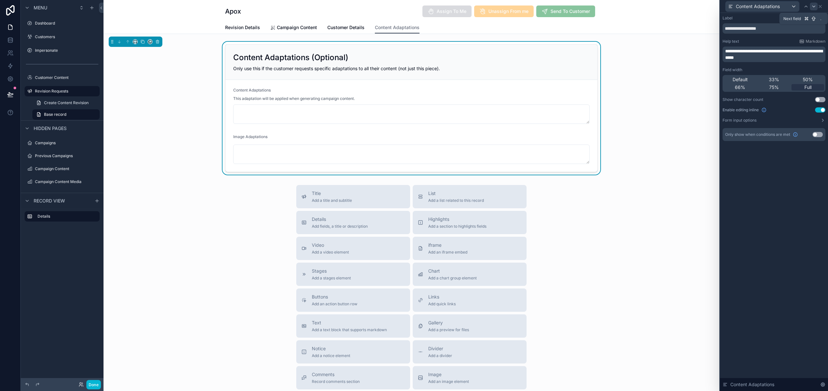
click at [815, 6] on icon at bounding box center [814, 6] width 3 height 1
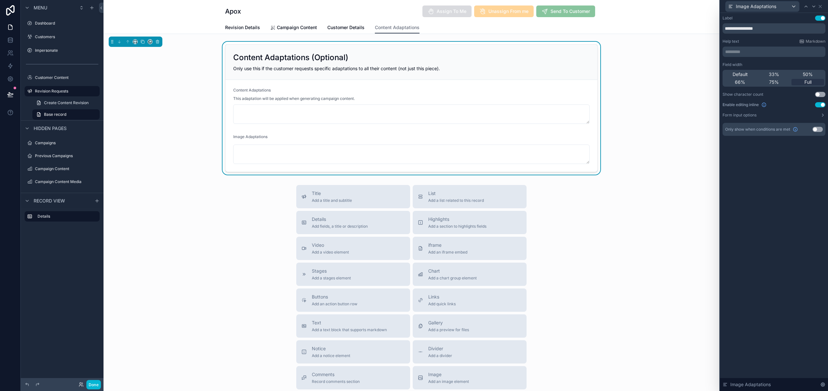
click at [751, 52] on p "********* ﻿" at bounding box center [775, 52] width 99 height 6
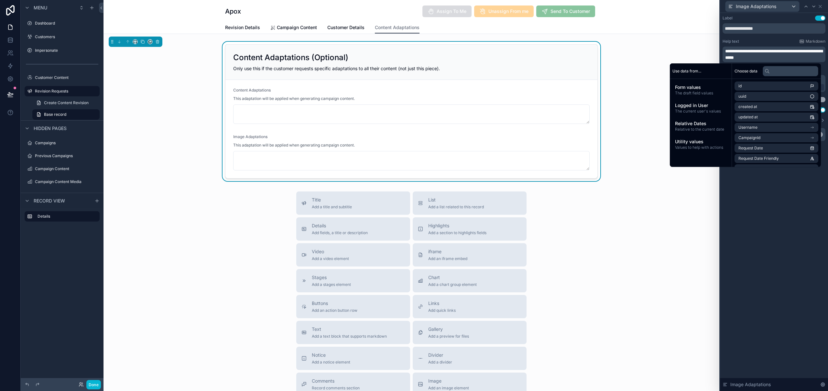
click at [783, 59] on span "**********" at bounding box center [774, 54] width 97 height 11
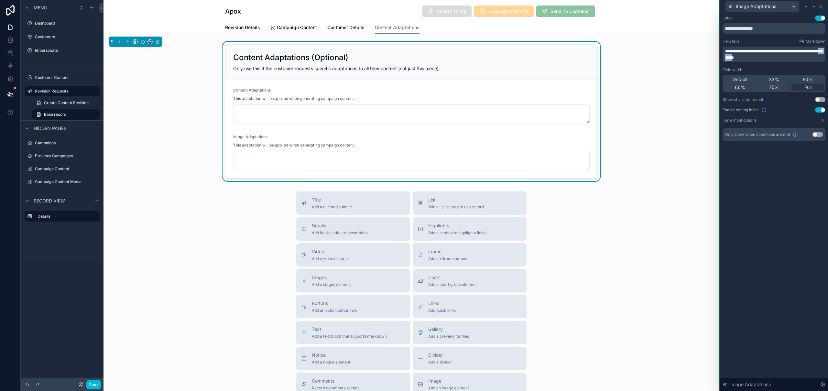
click at [783, 59] on span "**********" at bounding box center [774, 54] width 97 height 11
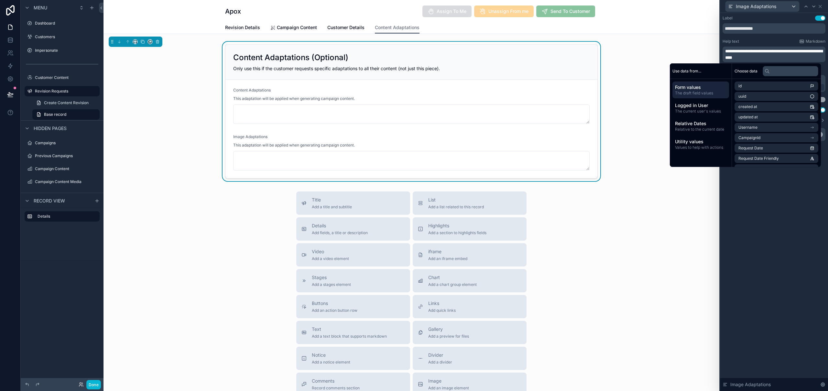
drag, startPoint x: 797, startPoint y: 237, endPoint x: 793, endPoint y: 236, distance: 4.3
click at [797, 237] on div "**********" at bounding box center [774, 202] width 108 height 378
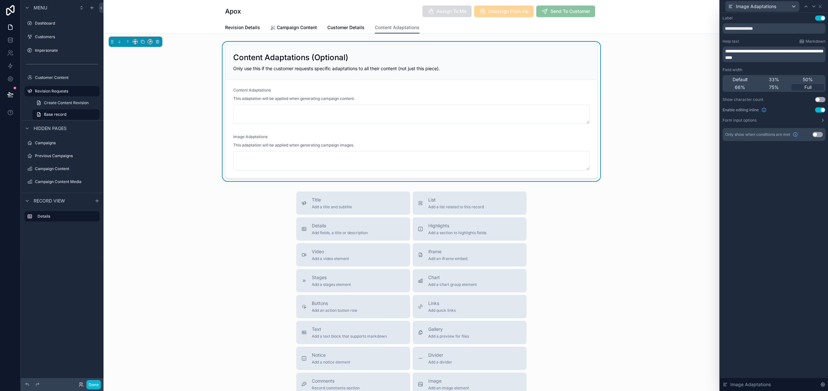
click at [657, 110] on div "Content Adaptations (Optional) Only use this if the customer requests specific …" at bounding box center [412, 111] width 616 height 139
drag, startPoint x: 822, startPoint y: 7, endPoint x: 670, endPoint y: 39, distance: 155.7
click at [822, 7] on icon at bounding box center [820, 6] width 5 height 5
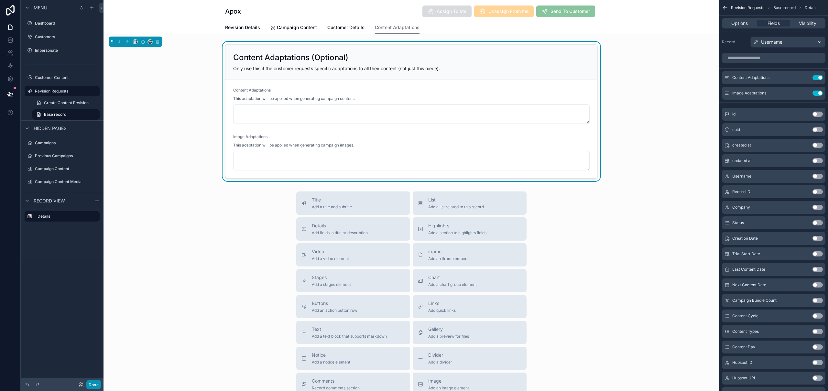
click at [93, 386] on button "Done" at bounding box center [93, 384] width 15 height 9
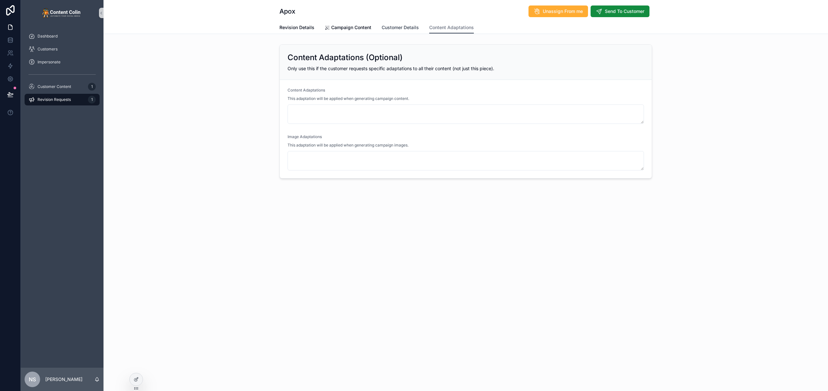
drag, startPoint x: 412, startPoint y: 31, endPoint x: 416, endPoint y: 31, distance: 3.6
click at [412, 31] on link "Customer Details" at bounding box center [400, 28] width 37 height 13
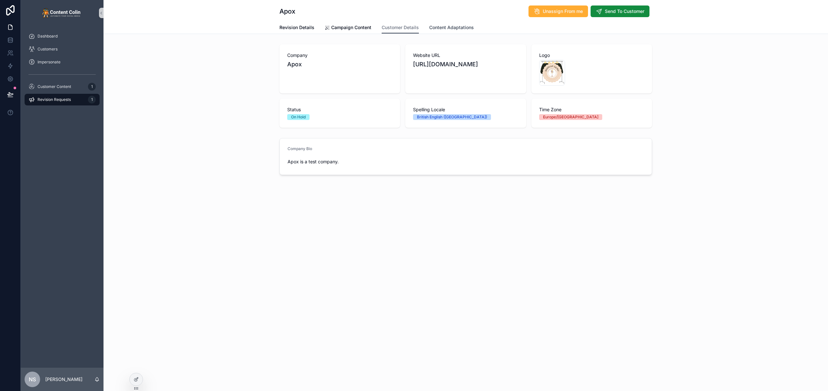
click at [450, 28] on span "Content Adaptations" at bounding box center [451, 27] width 45 height 6
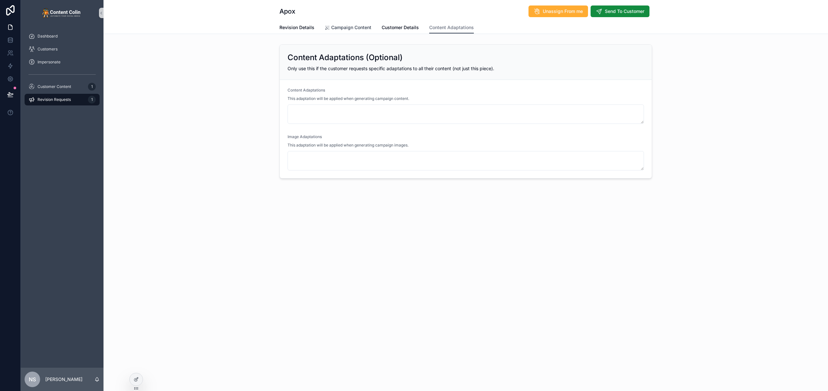
click at [351, 25] on span "Campaign Content" at bounding box center [351, 27] width 40 height 6
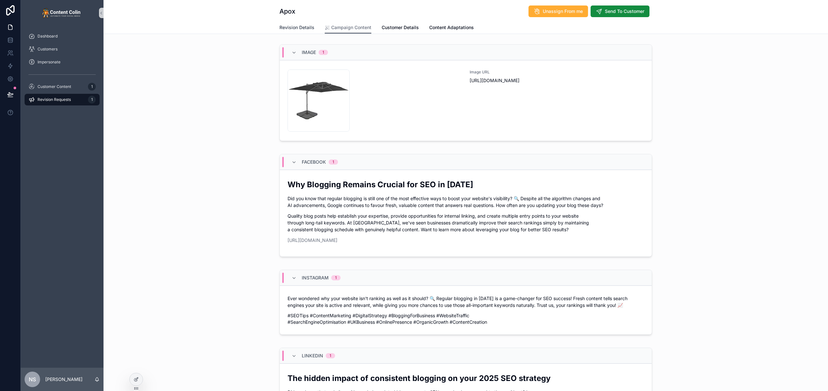
click at [294, 27] on span "Revision Details" at bounding box center [297, 27] width 35 height 6
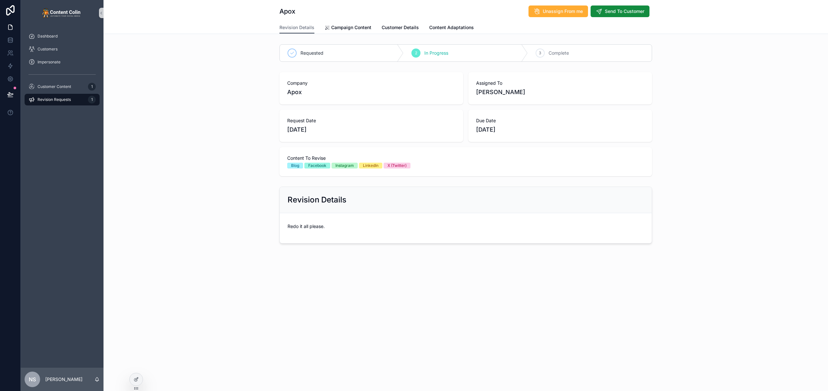
click at [214, 147] on div "Company Apox Assigned To Nick Stansfield Request Date 5th September 2025 Due Da…" at bounding box center [466, 124] width 725 height 109
click at [11, 94] on icon at bounding box center [10, 94] width 6 height 3
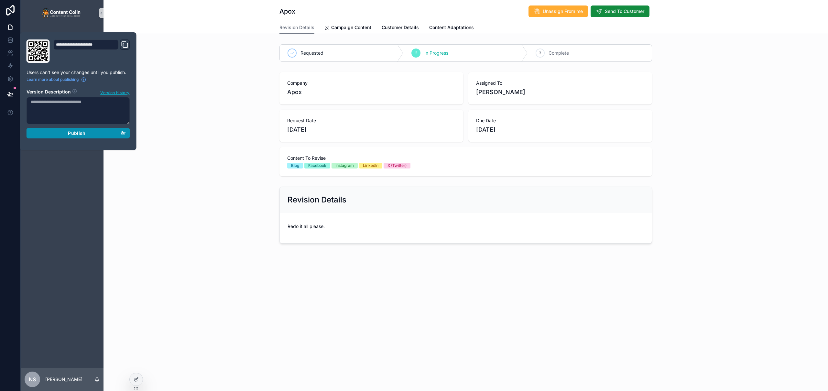
click at [67, 134] on div "Publish" at bounding box center [78, 133] width 95 height 6
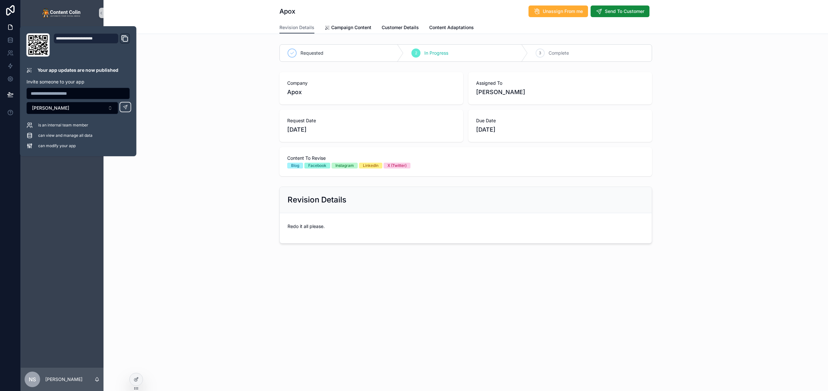
click at [196, 29] on div "Revision Details Campaign Content Customer Details Content Adaptations" at bounding box center [465, 27] width 717 height 12
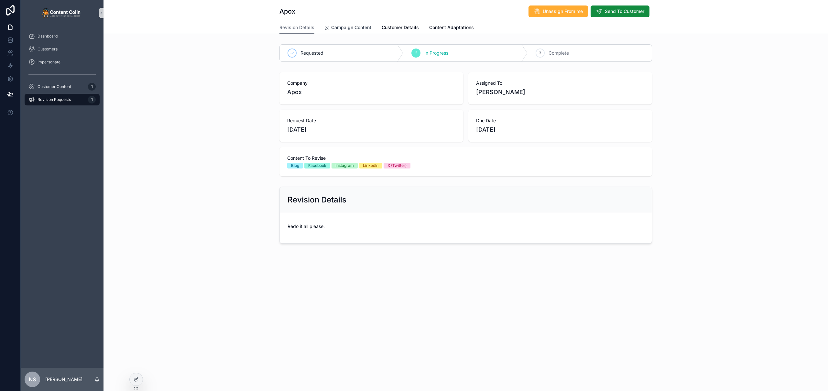
click at [358, 26] on span "Campaign Content" at bounding box center [351, 27] width 40 height 6
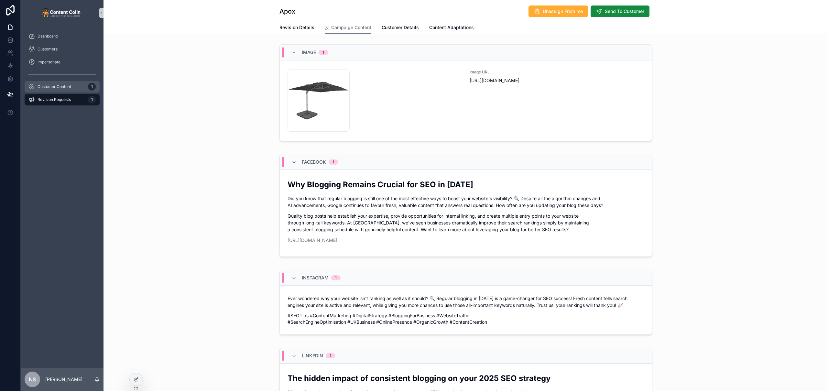
click at [49, 86] on span "Customer Content" at bounding box center [55, 86] width 34 height 5
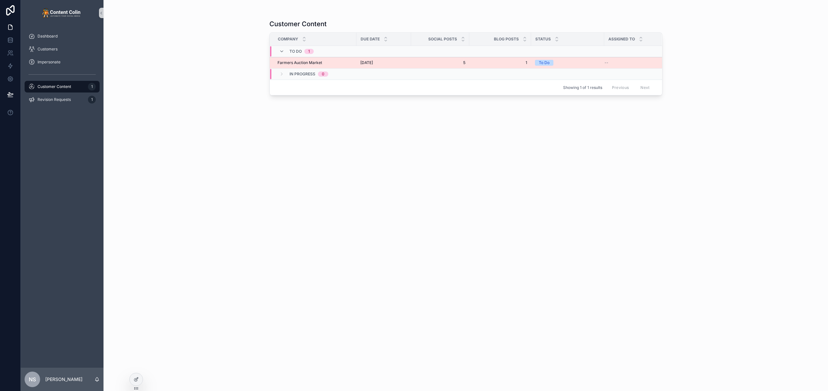
click at [328, 67] on td "Farmers Auction Market Farmers Auction Market" at bounding box center [313, 62] width 87 height 11
click at [329, 63] on div "Farmers Auction Market Farmers Auction Market" at bounding box center [315, 62] width 75 height 5
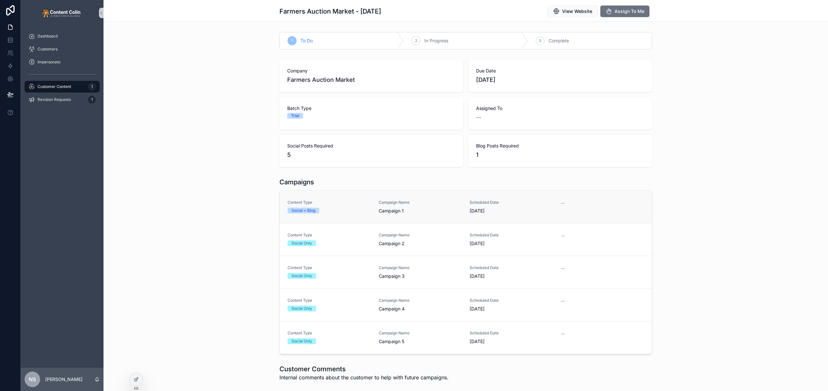
click at [425, 217] on link "Content Type Social + Blog Campaign Name Campaign 1 Scheduled Date 8th Septembe…" at bounding box center [466, 207] width 372 height 32
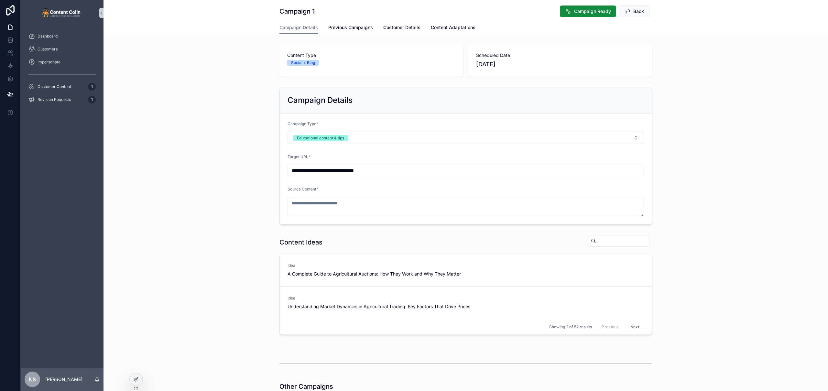
click at [207, 282] on div "Content Ideas Idea A Complete Guide to Agricultural Auctions: How They Work and…" at bounding box center [466, 284] width 725 height 105
click at [139, 379] on div at bounding box center [136, 379] width 13 height 12
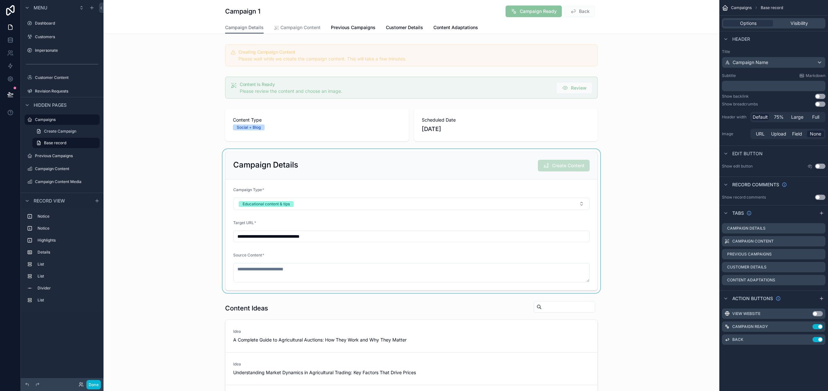
click at [406, 169] on div "scrollable content" at bounding box center [412, 221] width 616 height 144
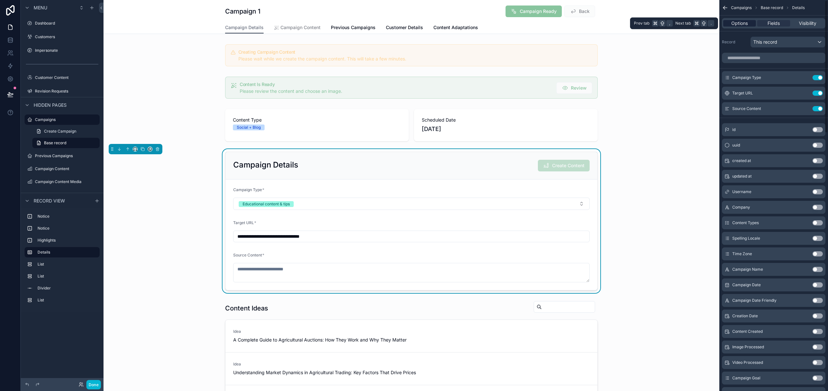
click at [739, 23] on span "Options" at bounding box center [740, 23] width 17 height 6
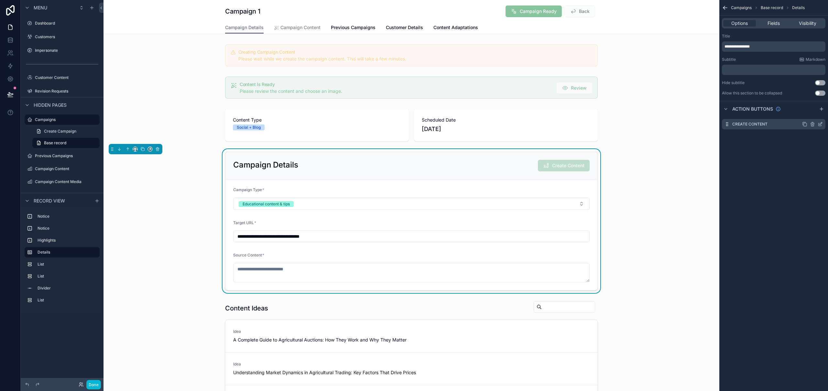
click at [821, 124] on icon "scrollable content" at bounding box center [821, 123] width 3 height 3
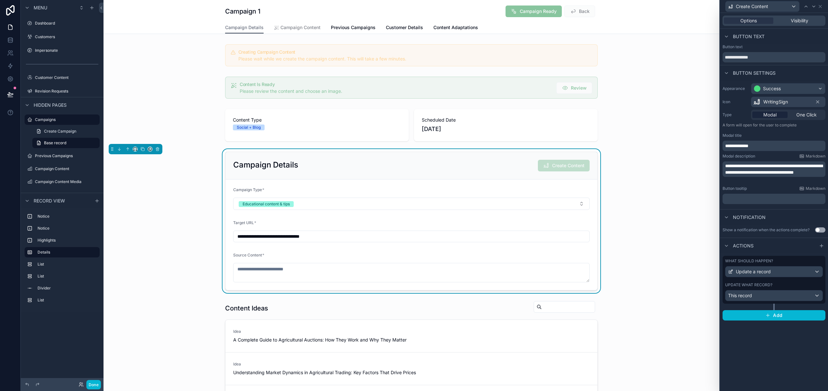
click at [794, 24] on div "Options Visibility" at bounding box center [774, 21] width 103 height 10
click at [797, 20] on span "Visibility" at bounding box center [799, 20] width 17 height 6
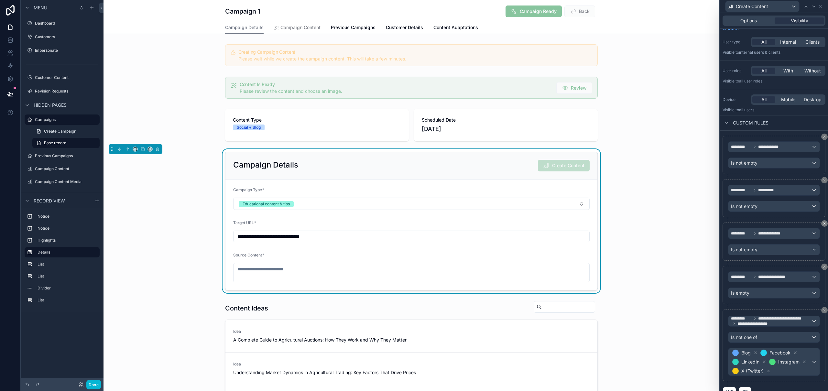
scroll to position [21, 0]
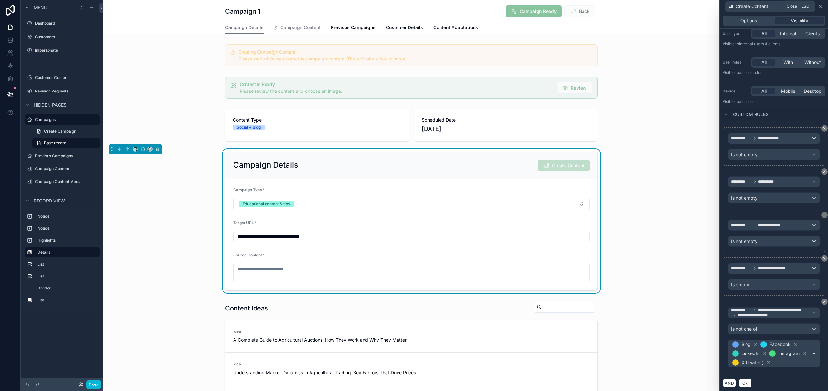
click at [821, 7] on icon at bounding box center [820, 6] width 5 height 5
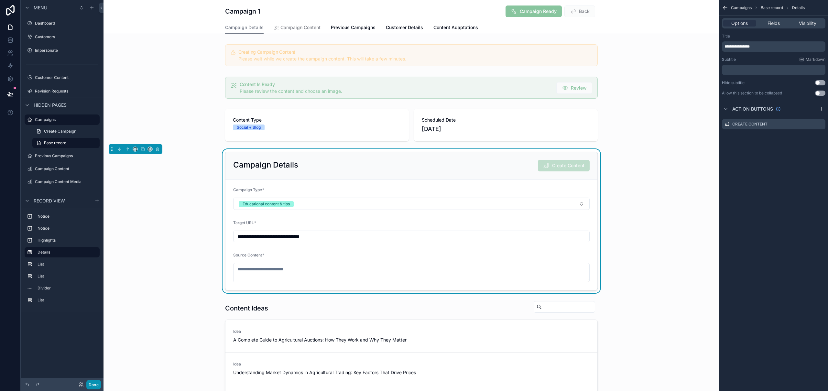
click at [96, 385] on button "Done" at bounding box center [93, 384] width 15 height 9
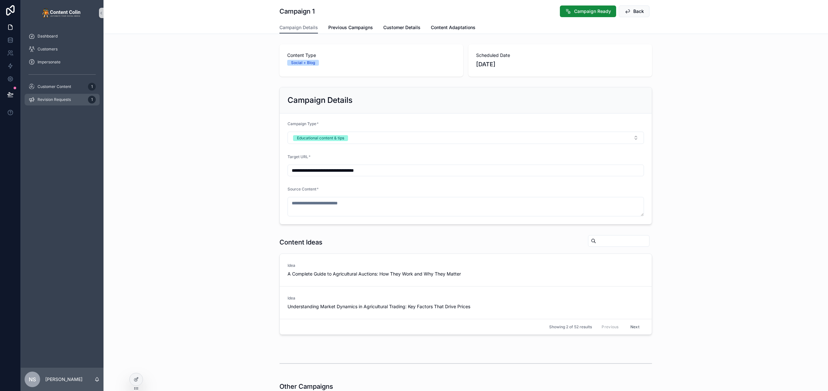
click at [67, 98] on span "Revision Requests" at bounding box center [54, 99] width 33 height 5
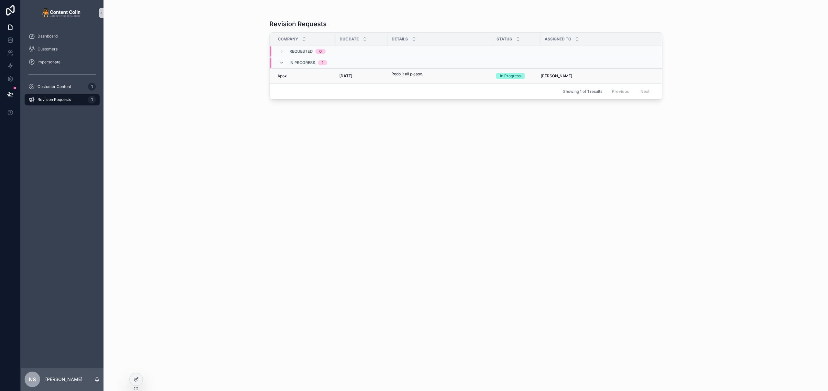
click at [331, 77] on div "Apox Apox" at bounding box center [305, 75] width 54 height 5
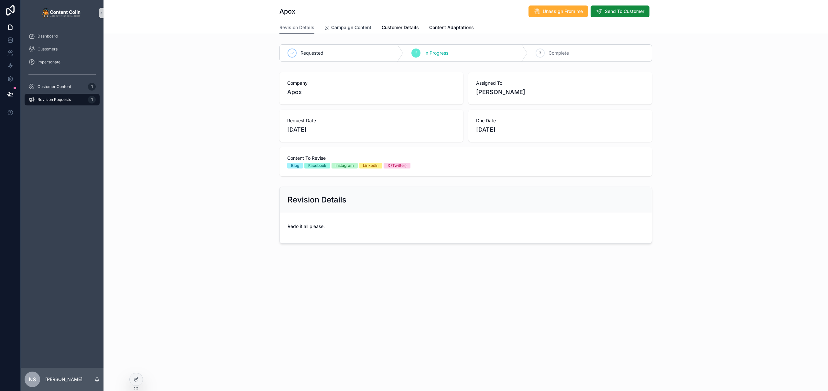
click at [350, 22] on link "Campaign Content" at bounding box center [348, 28] width 47 height 13
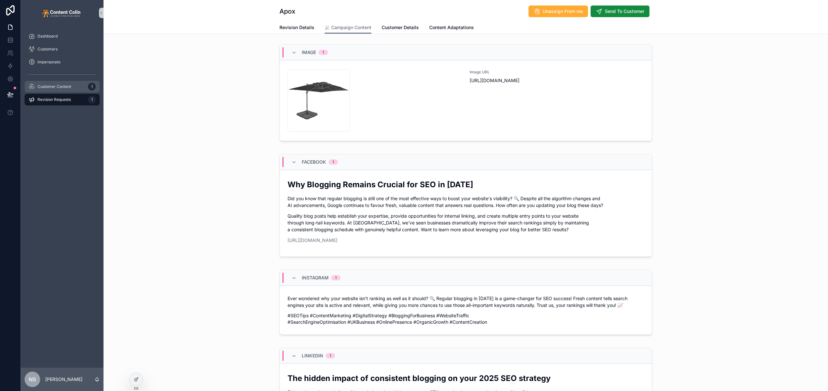
click at [64, 87] on span "Customer Content" at bounding box center [55, 86] width 34 height 5
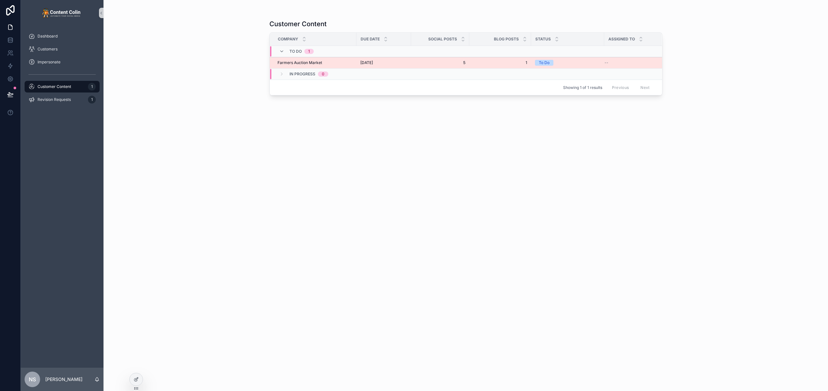
click at [342, 61] on div "Farmers Auction Market Farmers Auction Market" at bounding box center [315, 62] width 75 height 5
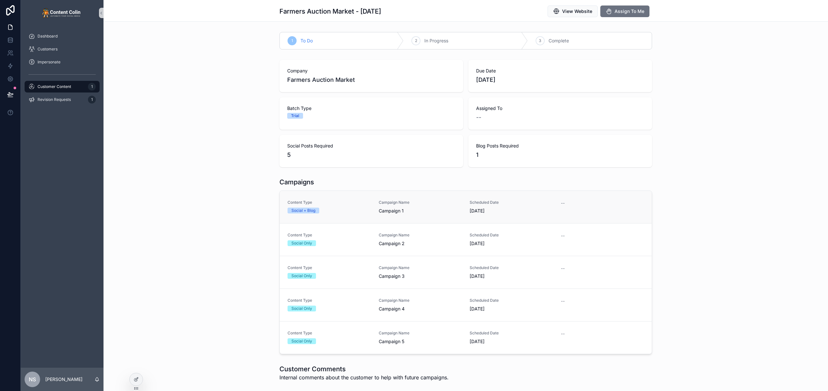
click at [331, 204] on span "Content Type" at bounding box center [329, 202] width 83 height 5
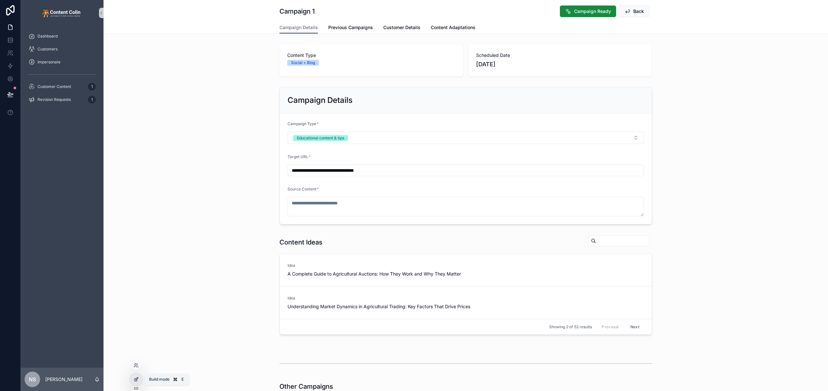
click at [135, 383] on div at bounding box center [136, 379] width 13 height 12
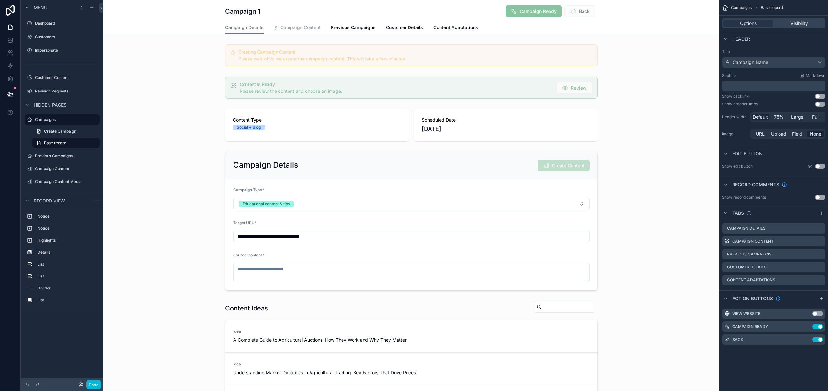
click at [309, 26] on span "Campaign Content" at bounding box center [301, 27] width 40 height 6
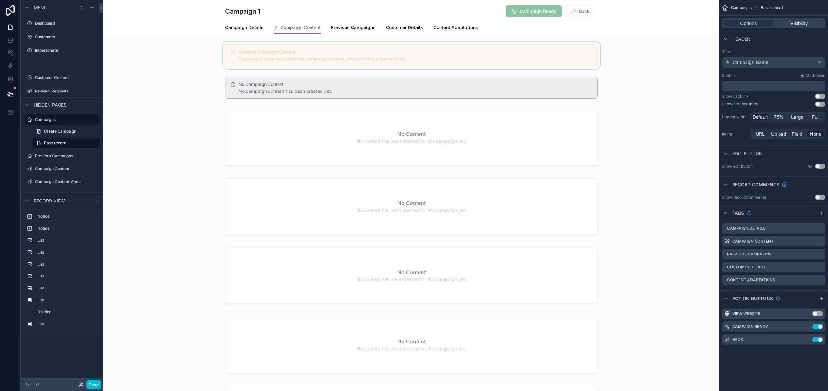
click at [440, 50] on div "scrollable content" at bounding box center [412, 55] width 616 height 27
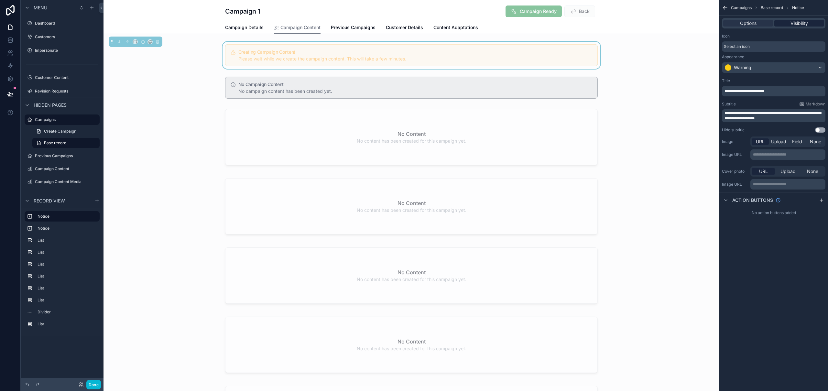
click at [800, 25] on span "Visibility" at bounding box center [799, 23] width 17 height 6
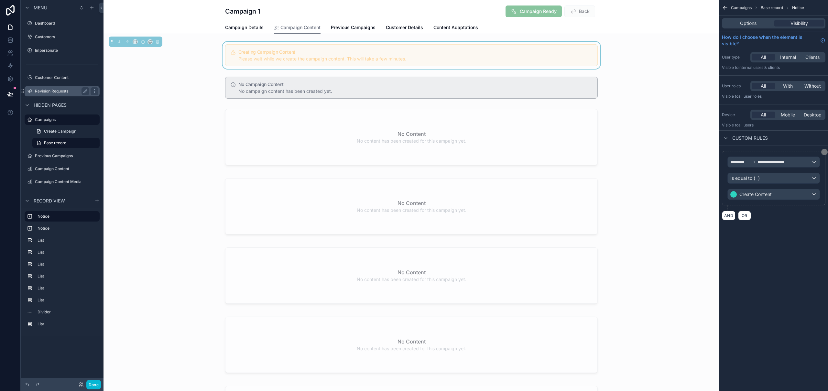
click at [54, 89] on label "Revision Requests" at bounding box center [61, 91] width 52 height 5
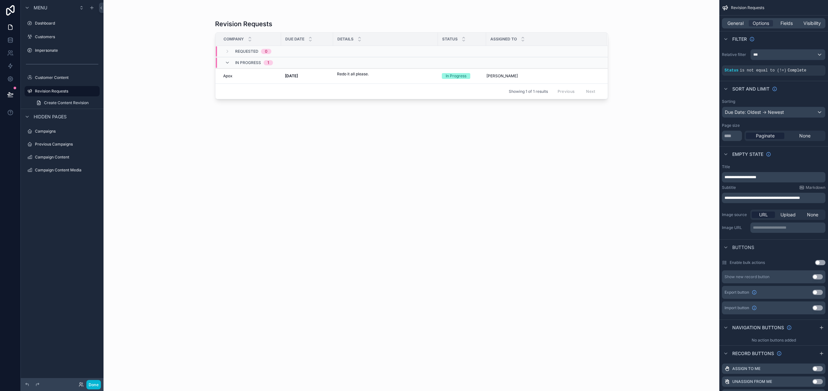
click at [378, 77] on div "scrollable content" at bounding box center [412, 191] width 414 height 383
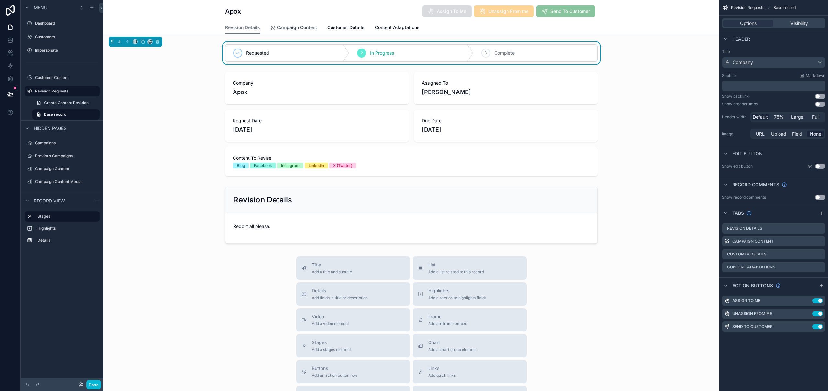
click at [308, 28] on span "Campaign Content" at bounding box center [297, 27] width 40 height 6
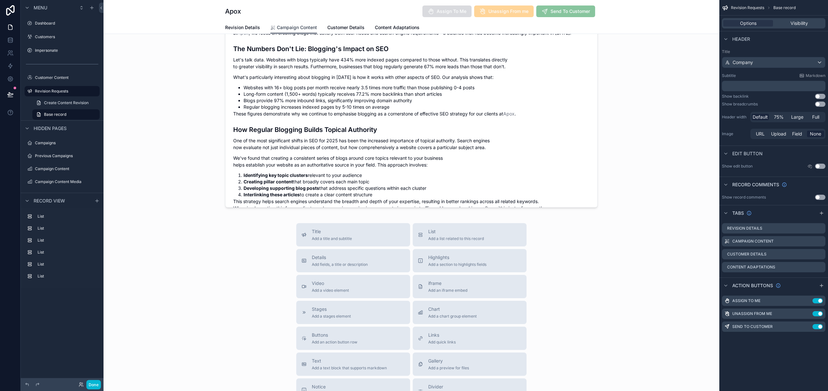
scroll to position [694, 0]
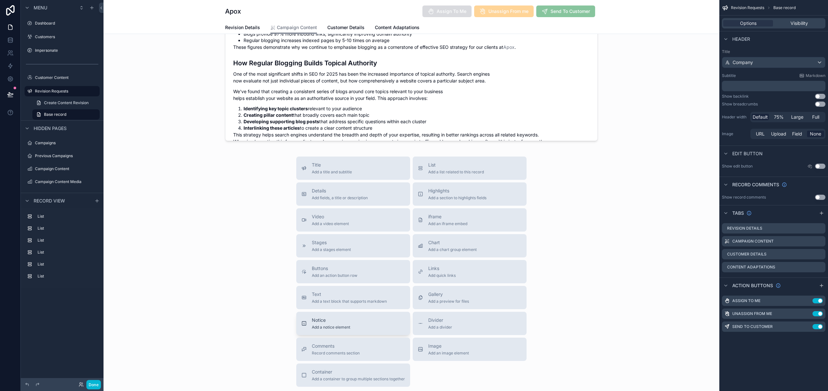
click at [325, 321] on span "Notice" at bounding box center [331, 320] width 39 height 6
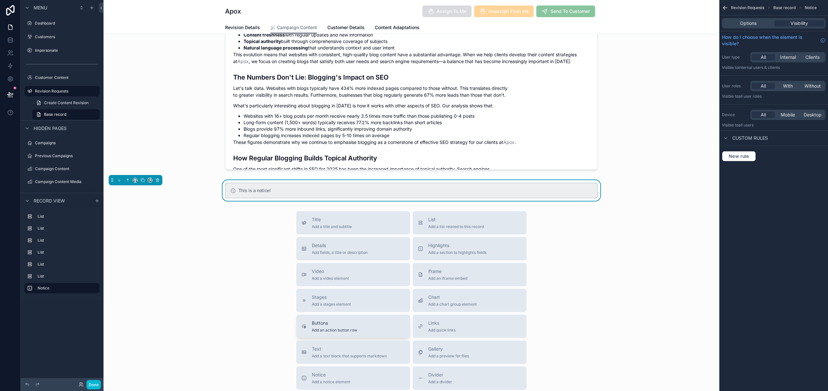
scroll to position [660, 0]
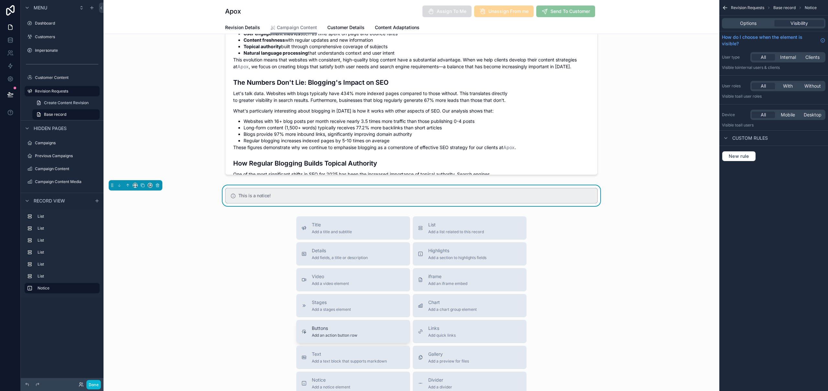
click at [331, 335] on span "Add an action button row" at bounding box center [335, 335] width 46 height 5
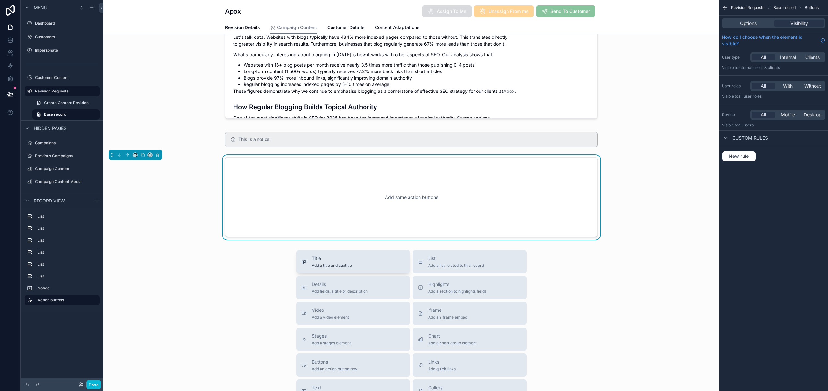
scroll to position [718, 0]
click at [158, 154] on icon "scrollable content" at bounding box center [157, 153] width 5 height 5
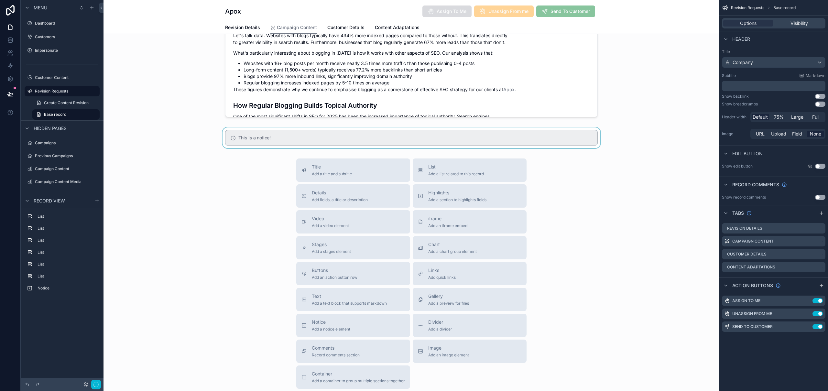
click at [285, 142] on div "scrollable content" at bounding box center [412, 138] width 616 height 21
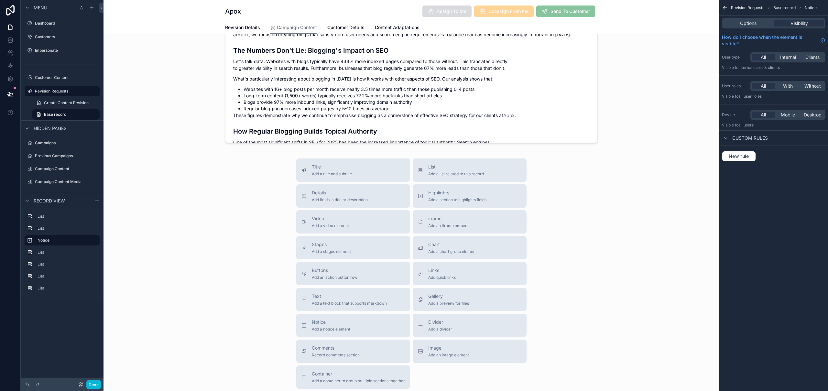
scroll to position [0, 0]
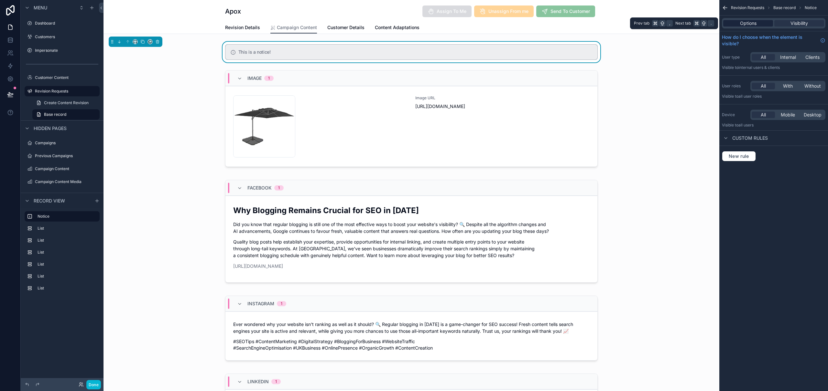
click at [744, 22] on span "Options" at bounding box center [748, 23] width 17 height 6
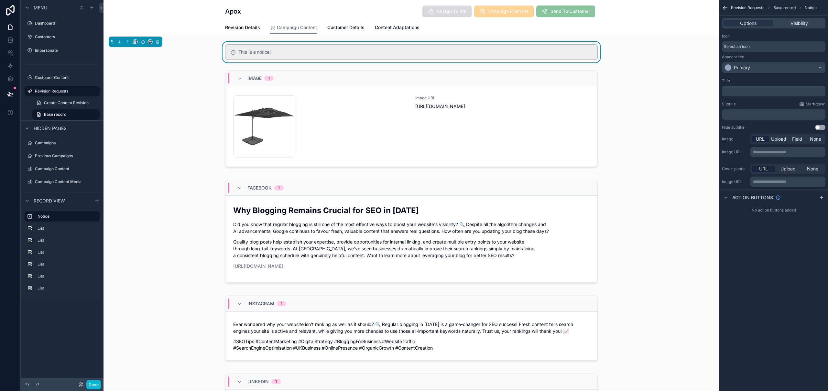
click at [750, 62] on div "Appearance Primary" at bounding box center [774, 63] width 104 height 19
click at [752, 65] on div "Primary" at bounding box center [774, 67] width 103 height 10
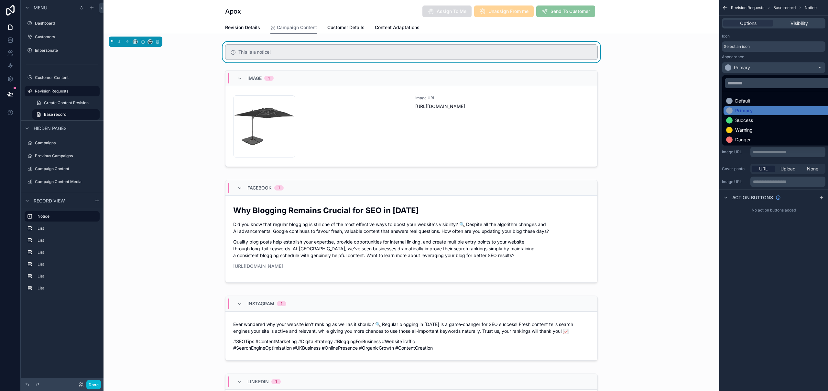
click at [744, 130] on div "Warning" at bounding box center [744, 130] width 17 height 6
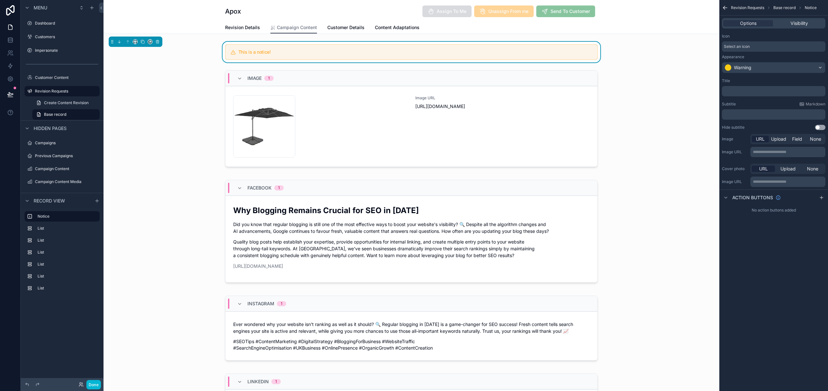
click at [771, 88] on div "﻿" at bounding box center [774, 91] width 104 height 10
click at [769, 92] on p "﻿" at bounding box center [775, 91] width 100 height 5
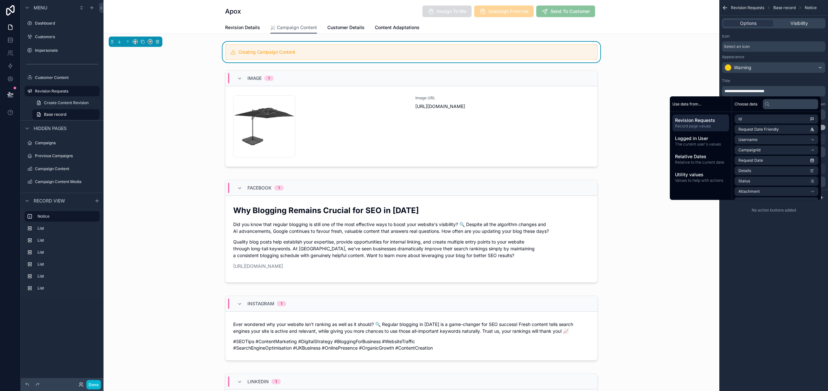
click at [741, 259] on div "**********" at bounding box center [774, 195] width 109 height 391
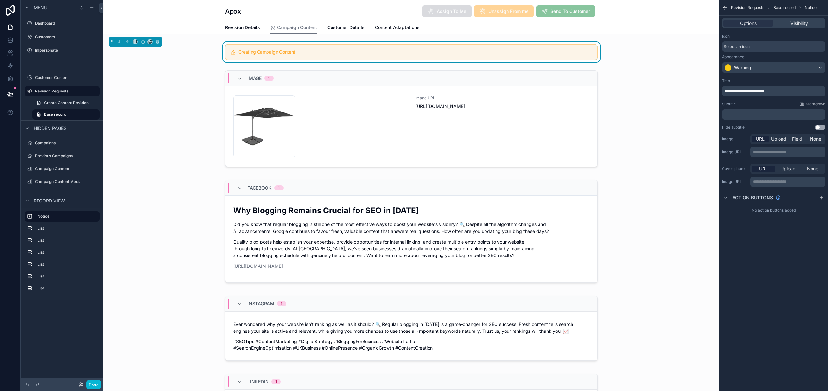
click at [762, 112] on p "﻿" at bounding box center [775, 114] width 100 height 5
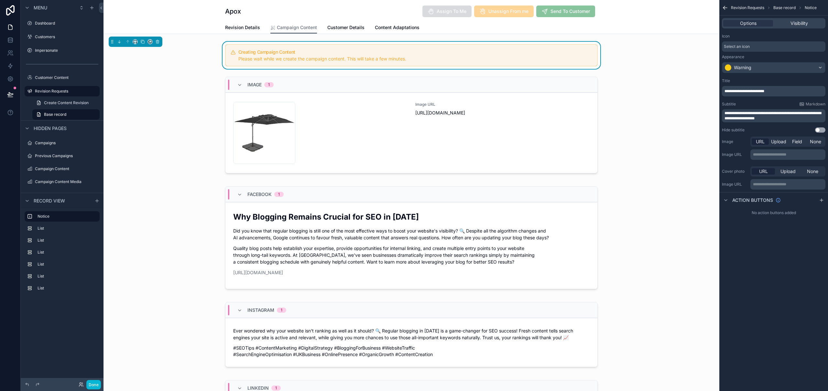
click at [789, 269] on div "**********" at bounding box center [774, 195] width 109 height 391
click at [683, 141] on div "scrollable content" at bounding box center [412, 126] width 616 height 105
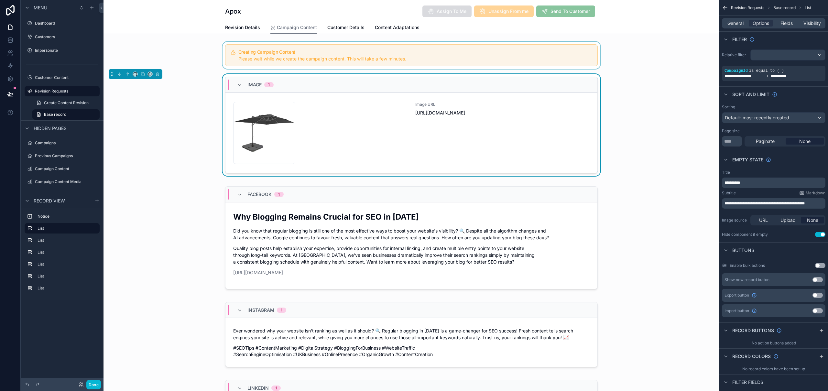
click at [326, 55] on div "scrollable content" at bounding box center [412, 55] width 616 height 27
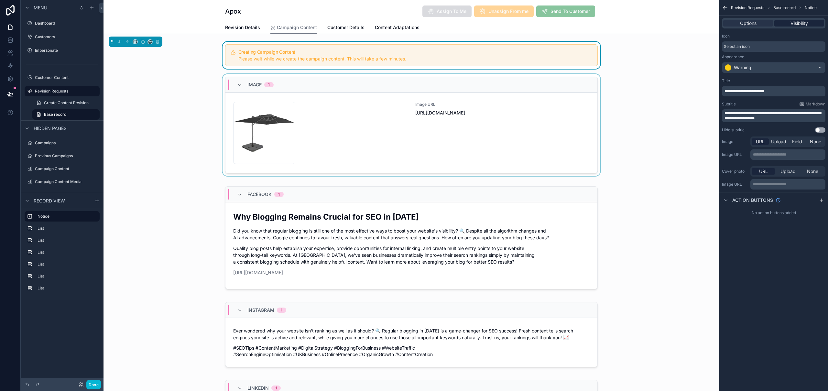
click at [804, 25] on span "Visibility" at bounding box center [799, 23] width 17 height 6
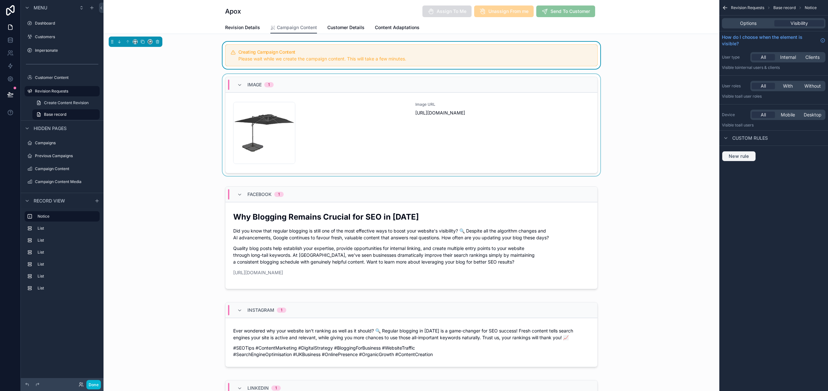
click at [732, 157] on span "New rule" at bounding box center [739, 156] width 26 height 6
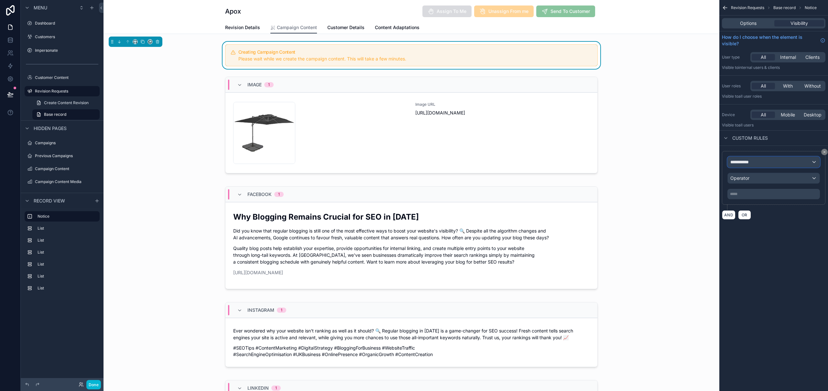
click at [753, 164] on span "**********" at bounding box center [743, 162] width 24 height 6
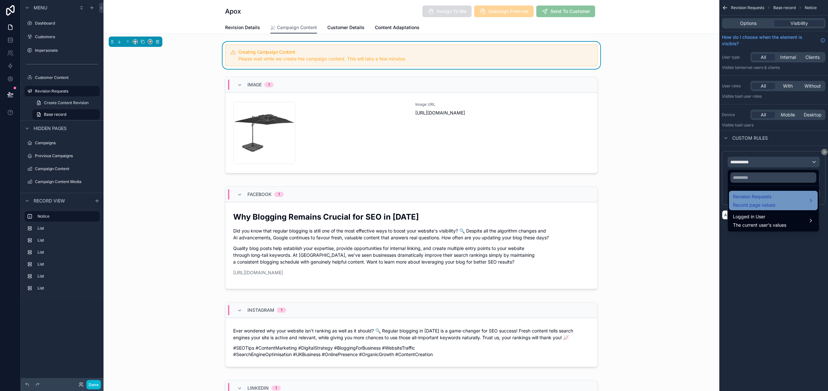
click at [767, 203] on span "Record page values" at bounding box center [754, 205] width 42 height 6
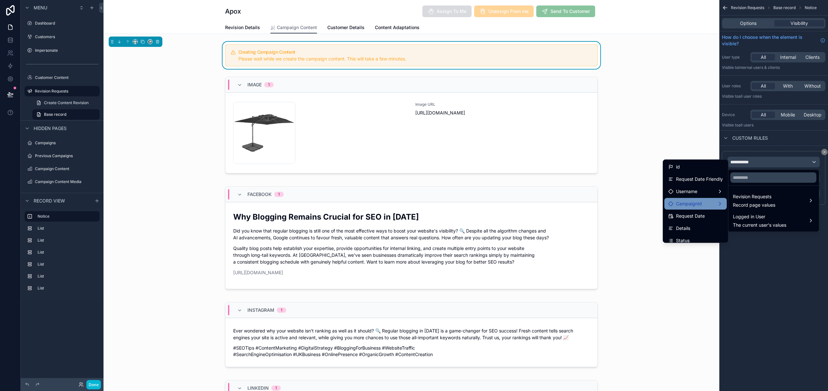
click at [684, 202] on span "CampaignId" at bounding box center [689, 204] width 26 height 8
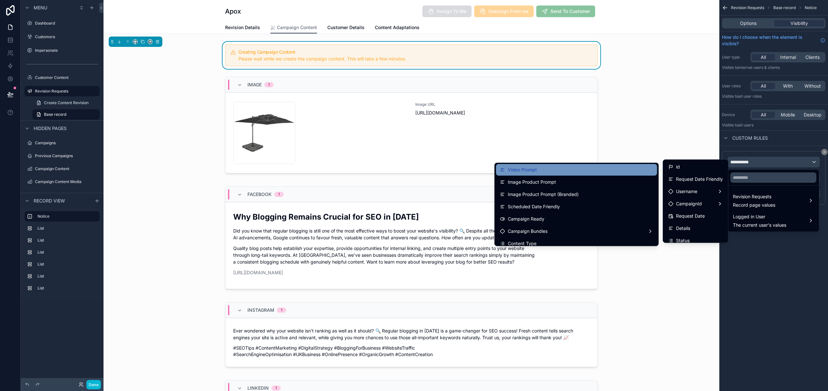
scroll to position [550, 0]
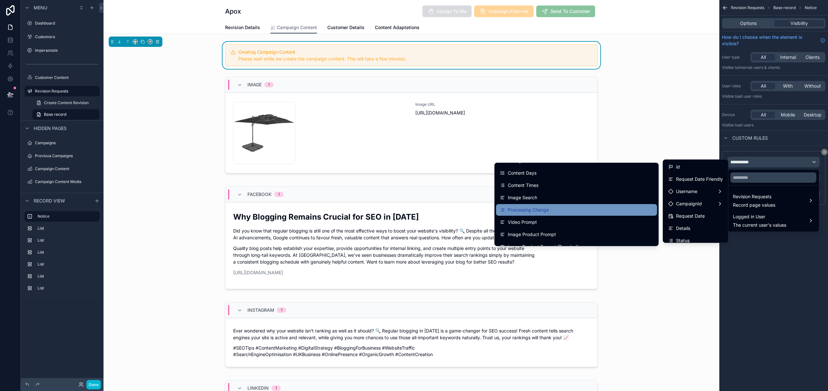
click at [582, 212] on div "Processing Change" at bounding box center [576, 210] width 153 height 8
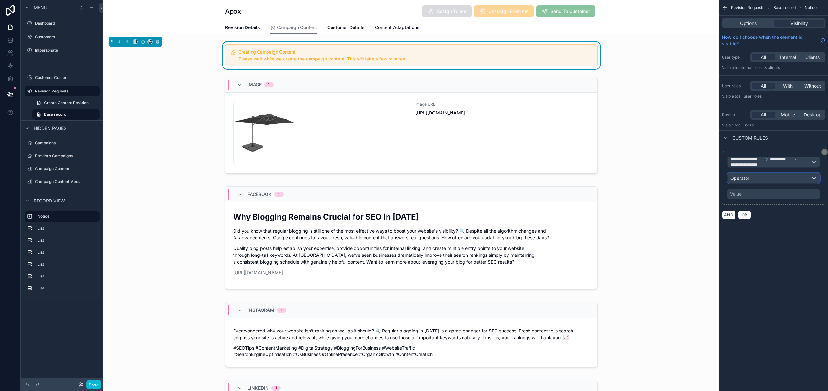
click at [771, 179] on div "Operator" at bounding box center [774, 178] width 92 height 10
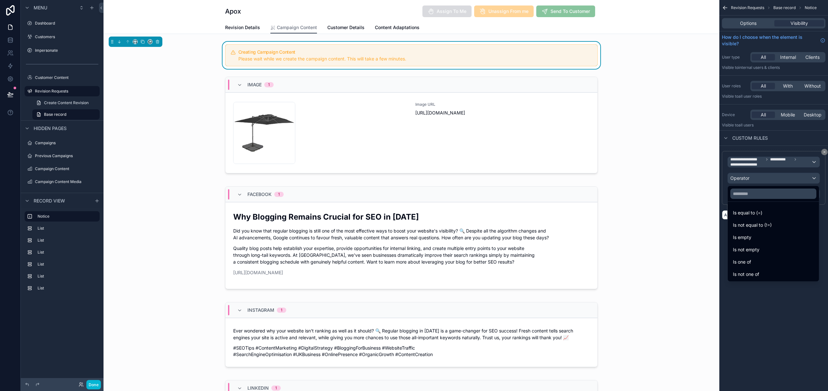
click at [766, 215] on div "Is equal to (=)" at bounding box center [773, 213] width 81 height 8
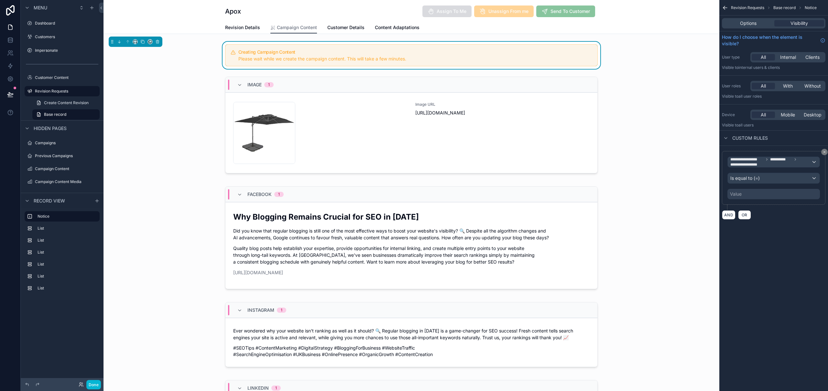
click at [763, 192] on div "Value" at bounding box center [774, 194] width 93 height 10
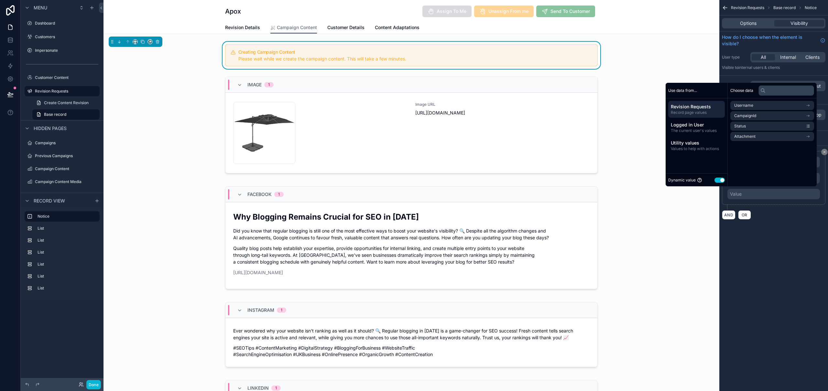
click at [716, 181] on button "Use setting" at bounding box center [720, 180] width 10 height 5
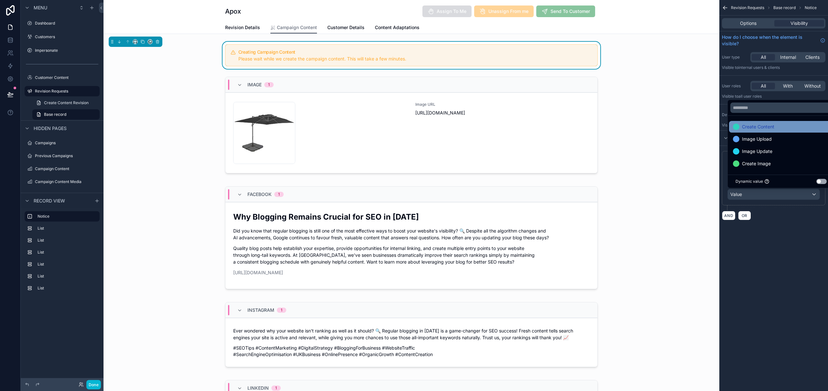
click at [755, 132] on div "Create Content" at bounding box center [781, 127] width 104 height 12
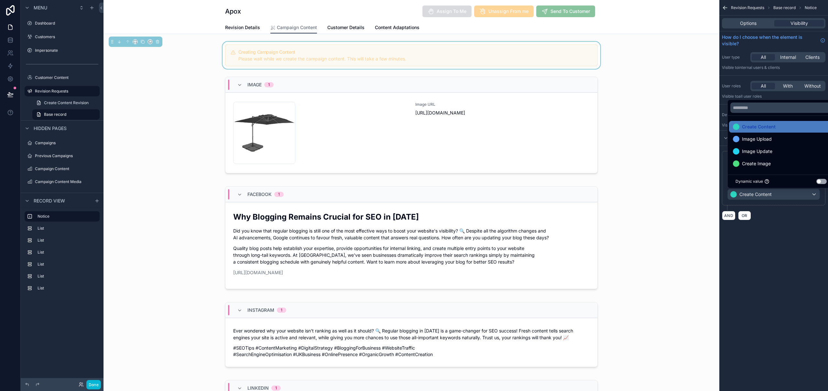
click at [778, 297] on div "**********" at bounding box center [774, 195] width 109 height 391
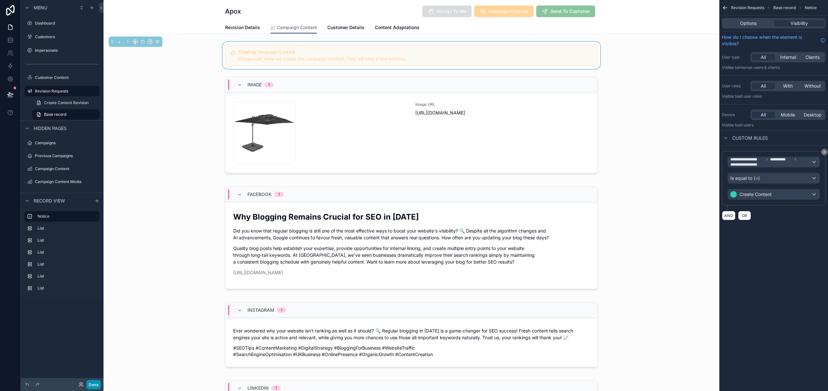
click at [95, 385] on button "Done" at bounding box center [93, 384] width 15 height 9
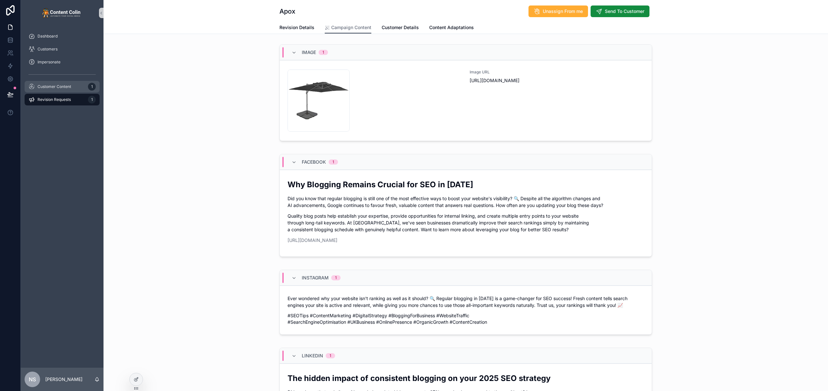
click at [55, 86] on span "Customer Content" at bounding box center [55, 86] width 34 height 5
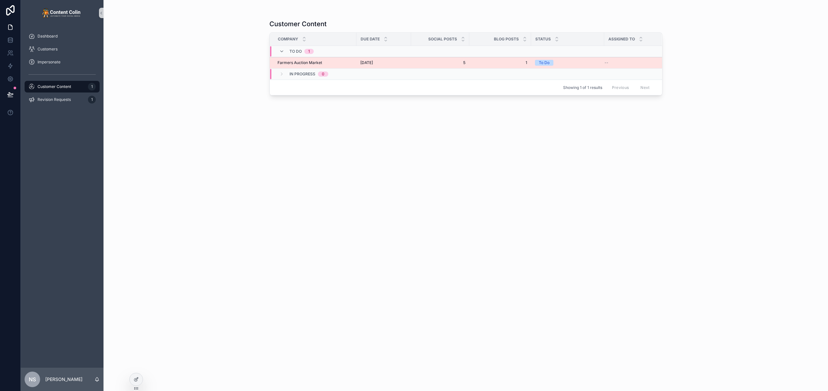
click at [331, 59] on td "Farmers Auction Market Farmers Auction Market" at bounding box center [313, 62] width 87 height 11
click at [328, 62] on div "Farmers Auction Market Farmers Auction Market" at bounding box center [315, 62] width 75 height 5
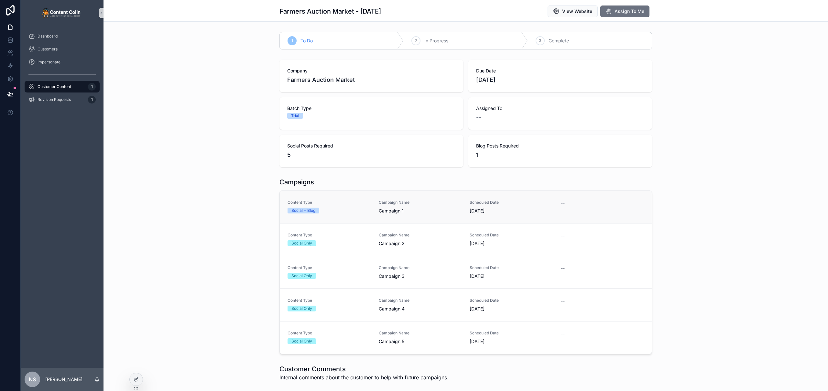
click at [349, 214] on link "Content Type Social + Blog Campaign Name Campaign 1 Scheduled Date 8th Septembe…" at bounding box center [466, 207] width 372 height 32
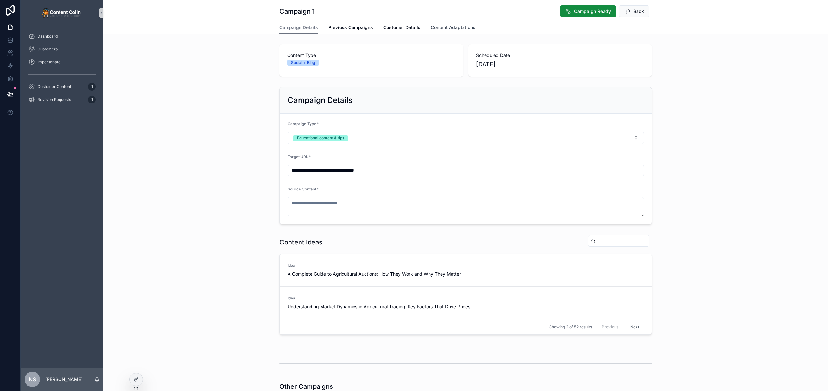
click at [437, 28] on span "Content Adaptations" at bounding box center [453, 27] width 45 height 6
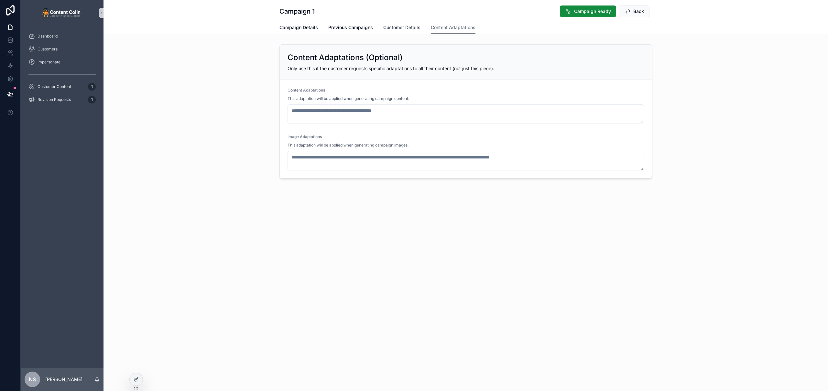
click at [409, 29] on span "Customer Details" at bounding box center [401, 27] width 37 height 6
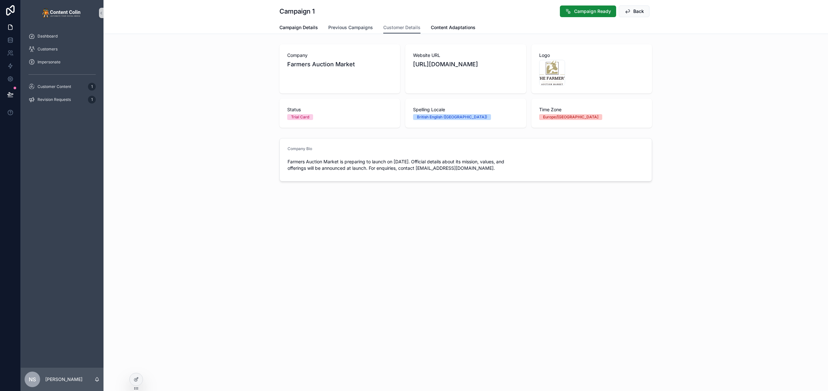
drag, startPoint x: 358, startPoint y: 27, endPoint x: 337, endPoint y: 28, distance: 21.1
click at [358, 27] on span "Previous Campaigns" at bounding box center [350, 27] width 45 height 6
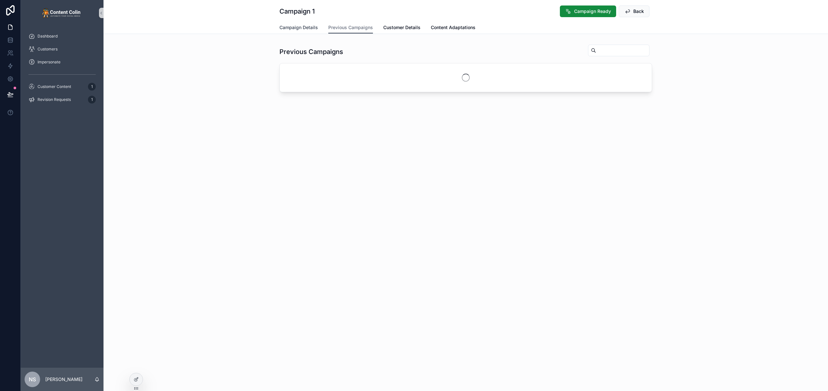
click at [305, 28] on span "Campaign Details" at bounding box center [299, 27] width 39 height 6
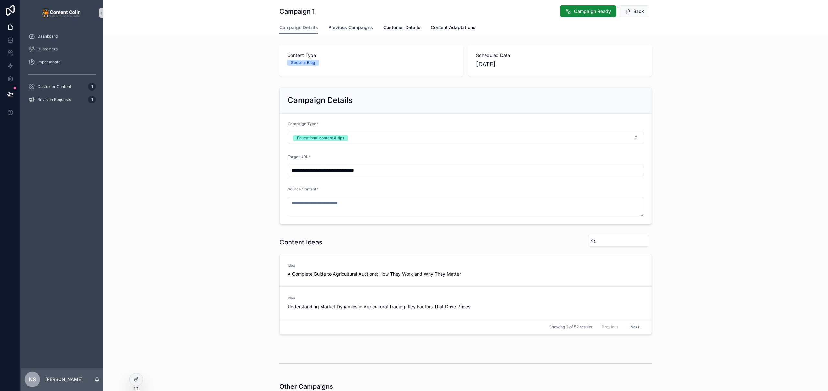
click at [338, 27] on span "Previous Campaigns" at bounding box center [350, 27] width 45 height 6
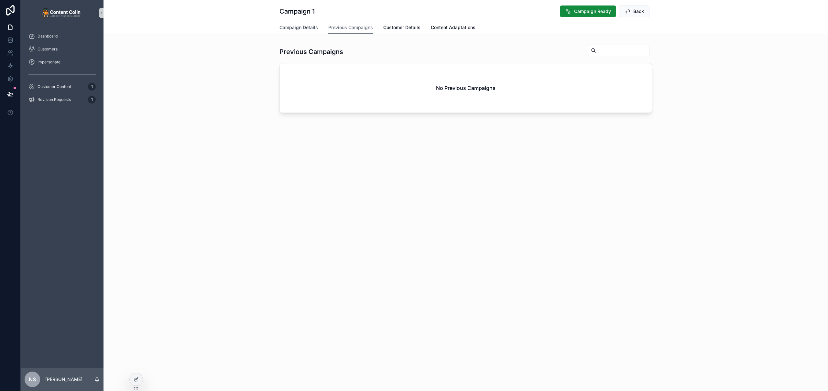
click at [292, 26] on span "Campaign Details" at bounding box center [299, 27] width 39 height 6
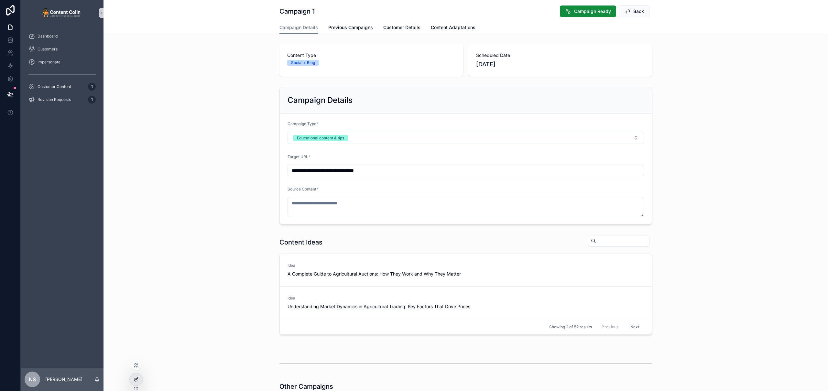
click at [138, 381] on icon at bounding box center [136, 379] width 5 height 5
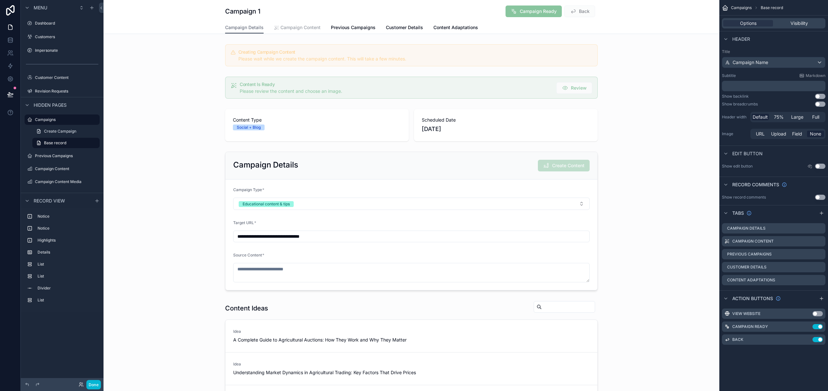
click at [298, 25] on span "Campaign Content" at bounding box center [301, 27] width 40 height 6
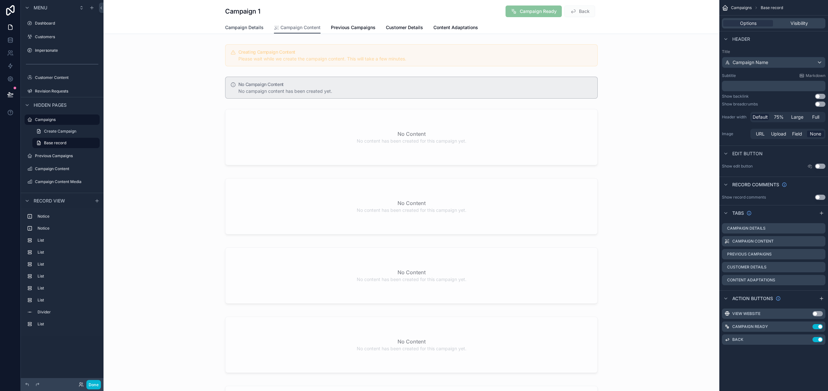
click at [237, 31] on link "Campaign Details" at bounding box center [244, 28] width 39 height 13
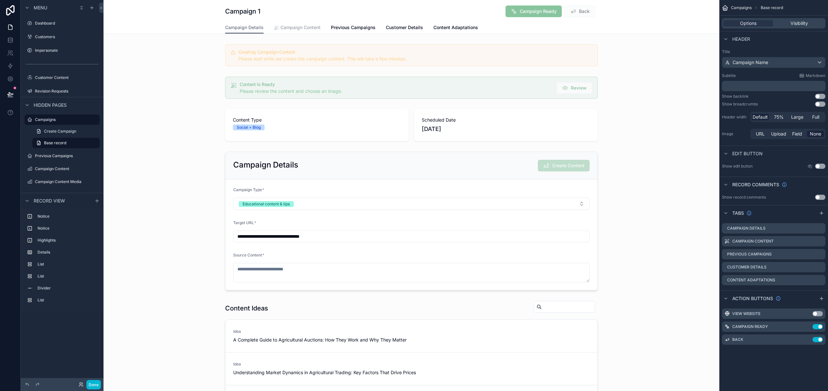
click at [289, 26] on span "Campaign Content" at bounding box center [301, 27] width 40 height 6
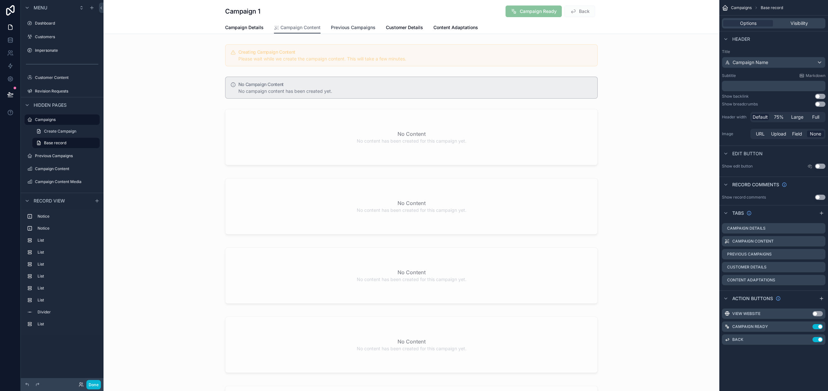
click at [356, 27] on span "Previous Campaigns" at bounding box center [353, 27] width 45 height 6
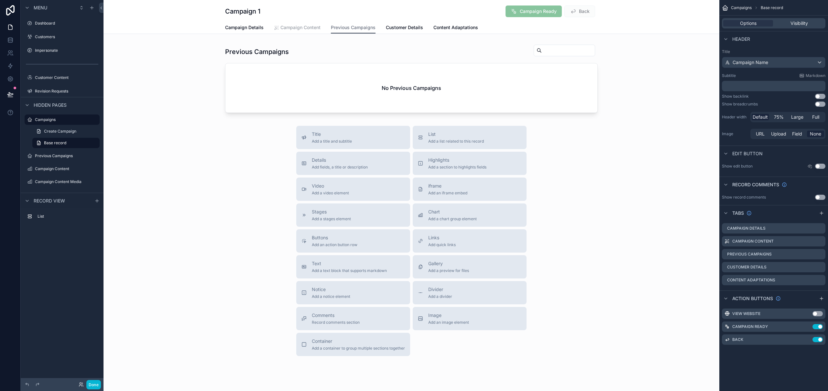
click at [301, 27] on span "Campaign Content" at bounding box center [301, 27] width 40 height 6
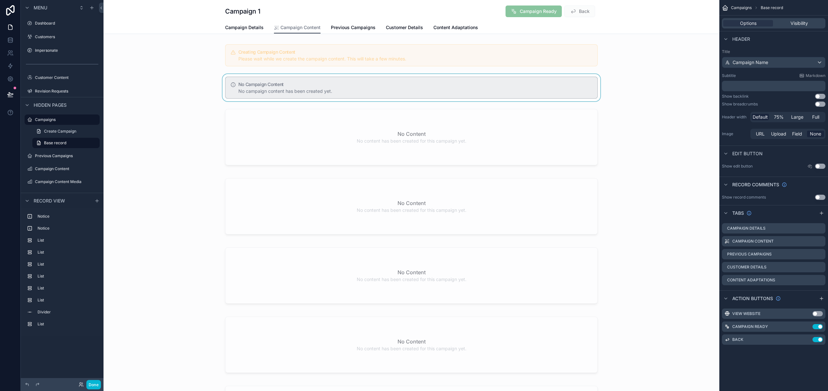
click at [361, 94] on div "scrollable content" at bounding box center [412, 87] width 616 height 27
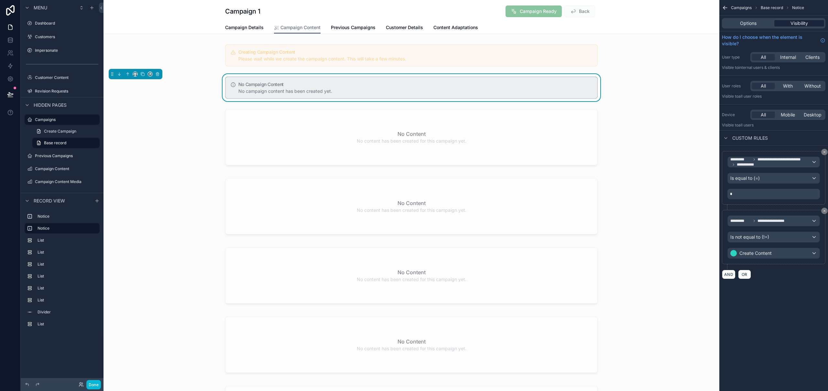
drag, startPoint x: 751, startPoint y: 26, endPoint x: 782, endPoint y: 25, distance: 31.1
click at [751, 26] on span "Options" at bounding box center [748, 23] width 17 height 6
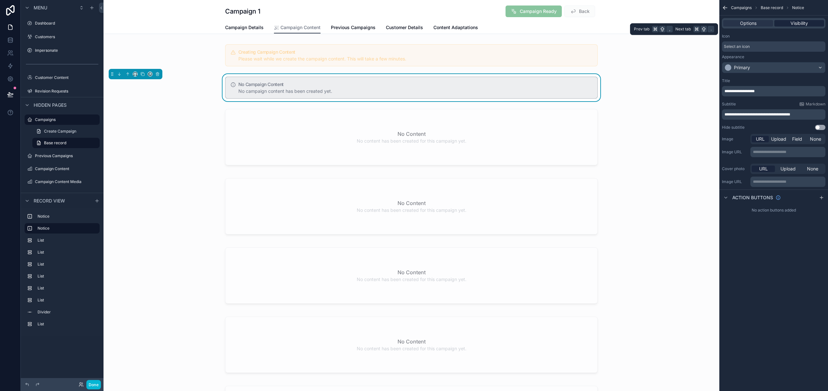
click at [798, 22] on span "Visibility" at bounding box center [799, 23] width 17 height 6
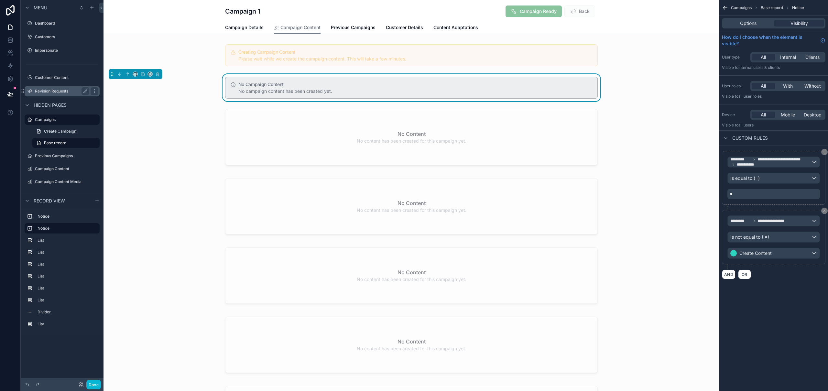
click at [54, 91] on label "Revision Requests" at bounding box center [61, 91] width 52 height 5
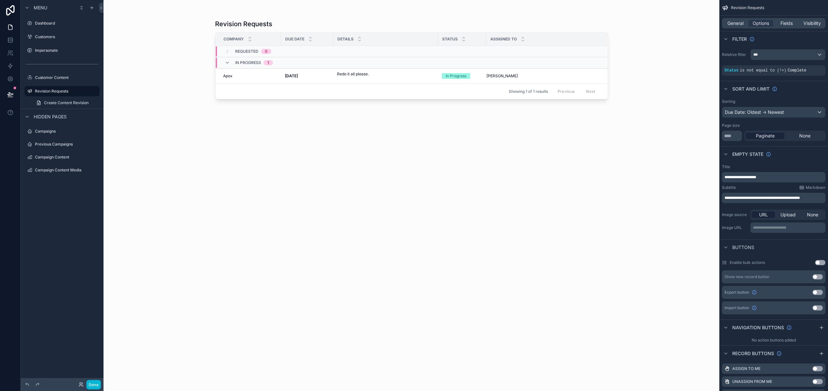
click at [320, 74] on div "scrollable content" at bounding box center [412, 191] width 414 height 383
click at [298, 74] on strong "[DATE]" at bounding box center [291, 75] width 13 height 5
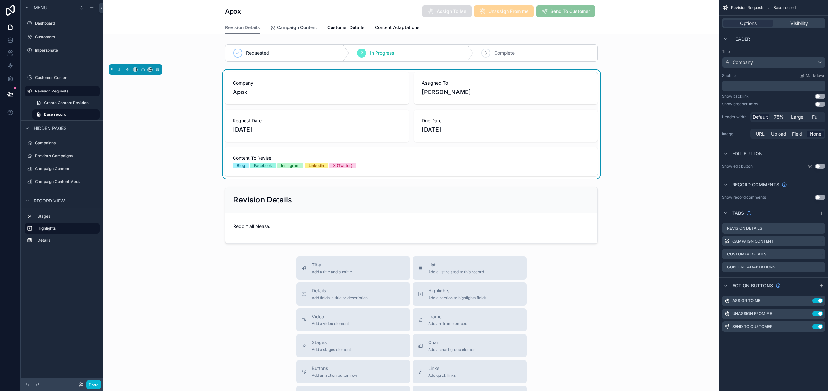
click at [299, 29] on span "Campaign Content" at bounding box center [297, 27] width 40 height 6
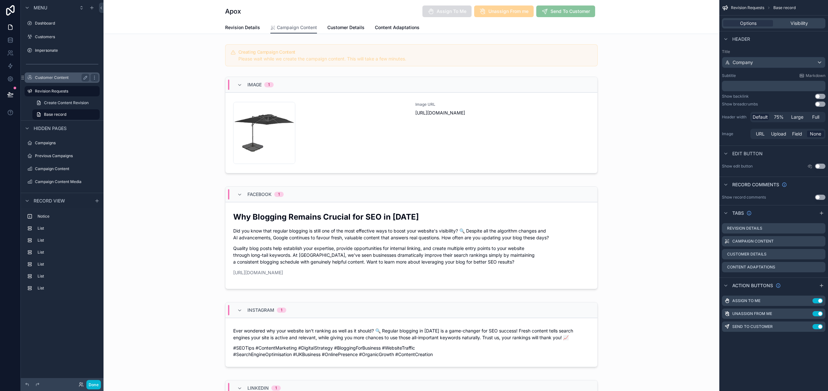
click at [61, 78] on label "Customer Content" at bounding box center [61, 77] width 52 height 5
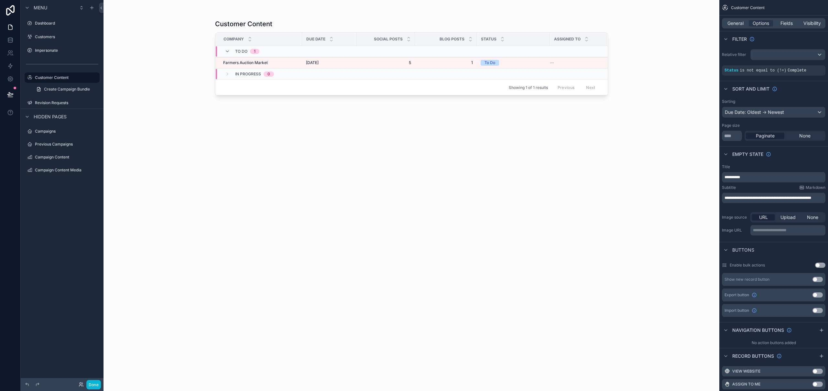
click at [275, 62] on div "scrollable content" at bounding box center [412, 191] width 414 height 383
click at [273, 63] on div "Farmers Auction Market Farmers Auction Market" at bounding box center [260, 62] width 75 height 5
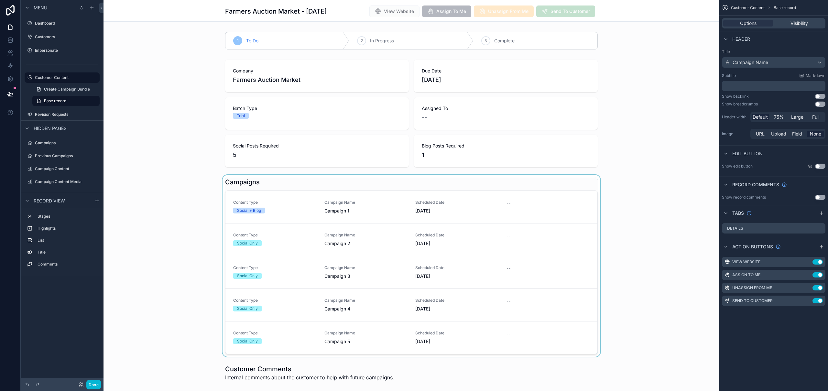
click at [320, 223] on div "scrollable content" at bounding box center [412, 266] width 616 height 182
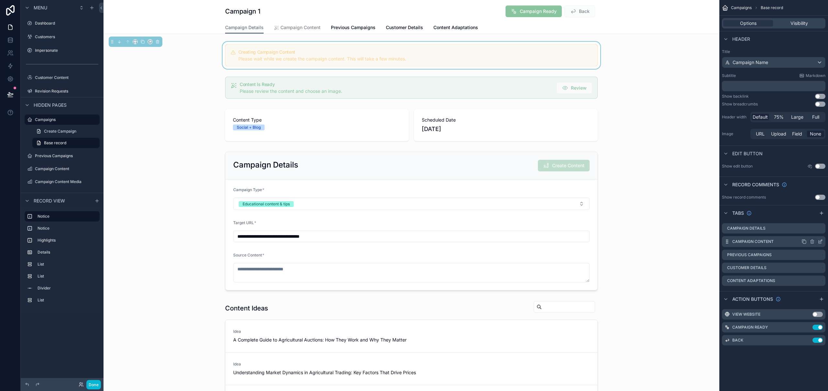
click at [821, 241] on icon "scrollable content" at bounding box center [820, 241] width 5 height 5
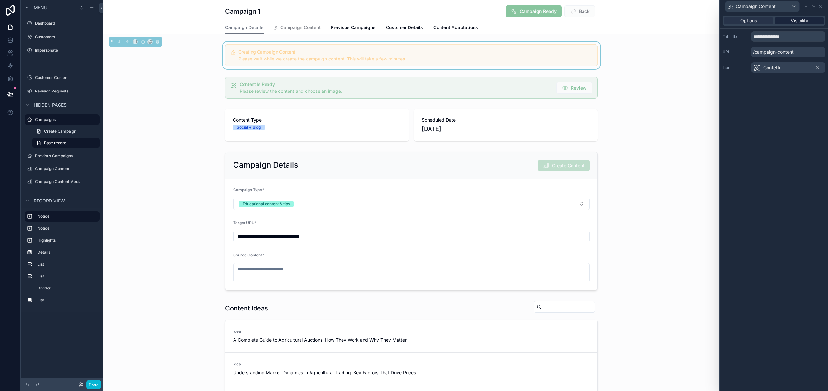
click at [804, 20] on span "Visibility" at bounding box center [799, 20] width 17 height 6
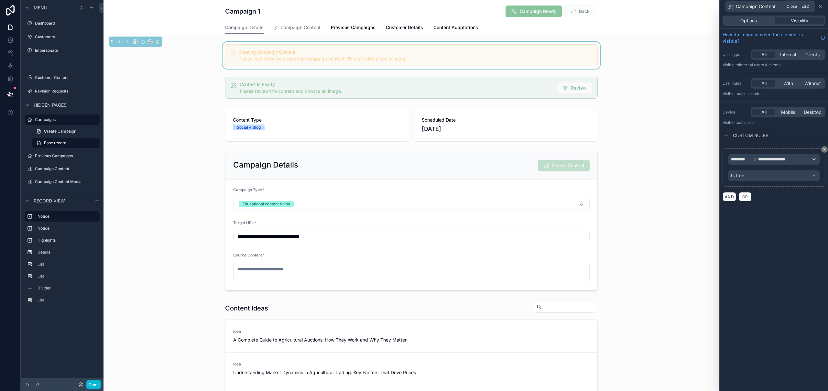
click at [820, 7] on icon at bounding box center [820, 6] width 3 height 3
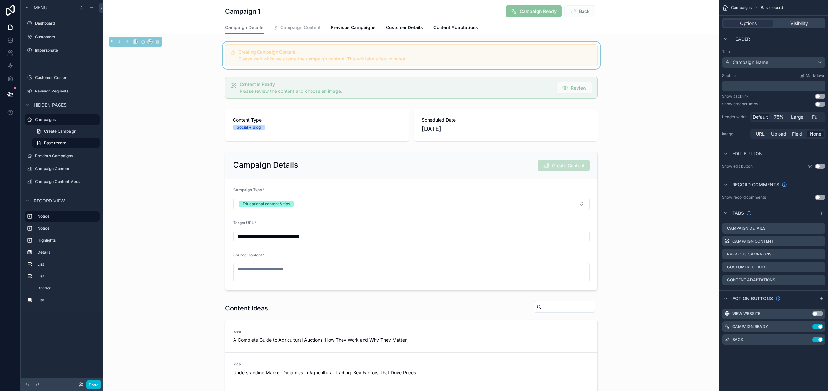
click at [289, 28] on span "Campaign Content" at bounding box center [301, 27] width 40 height 6
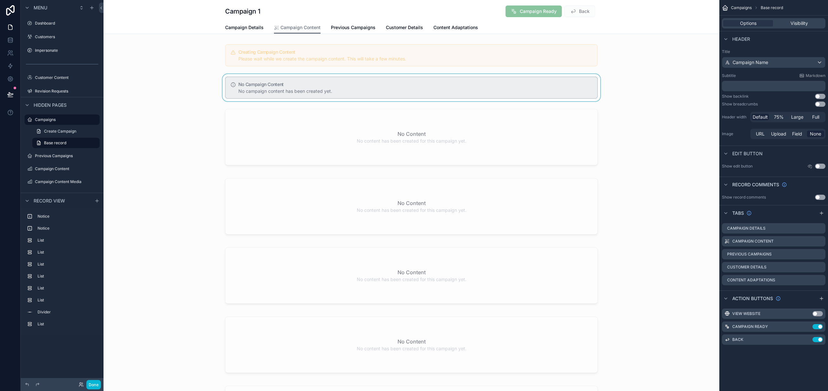
click at [317, 94] on div "scrollable content" at bounding box center [412, 87] width 616 height 27
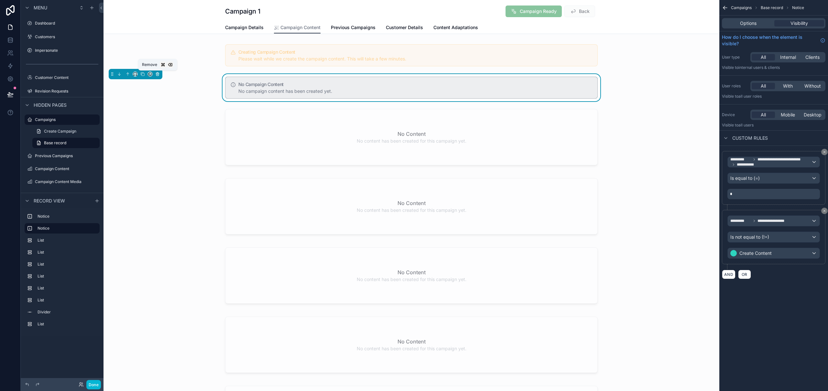
click at [159, 74] on icon "scrollable content" at bounding box center [157, 74] width 3 height 3
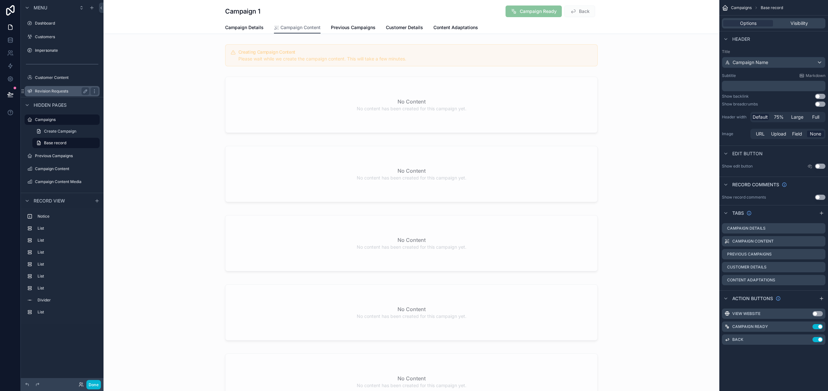
click at [49, 92] on label "Revision Requests" at bounding box center [61, 91] width 52 height 5
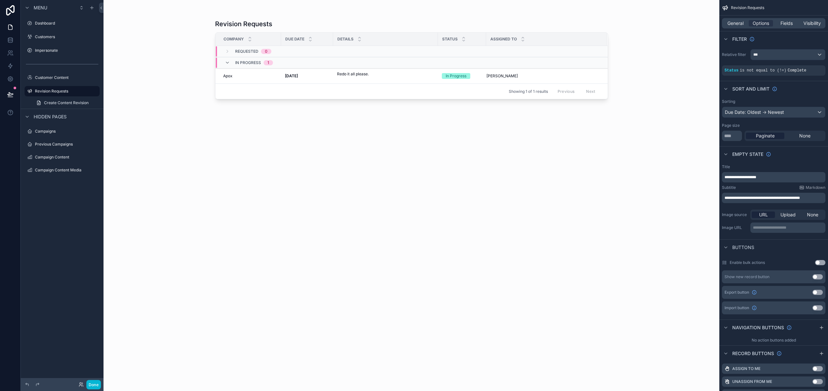
click at [263, 82] on div "scrollable content" at bounding box center [412, 191] width 414 height 383
click at [267, 78] on div "Apox Apox" at bounding box center [250, 75] width 54 height 5
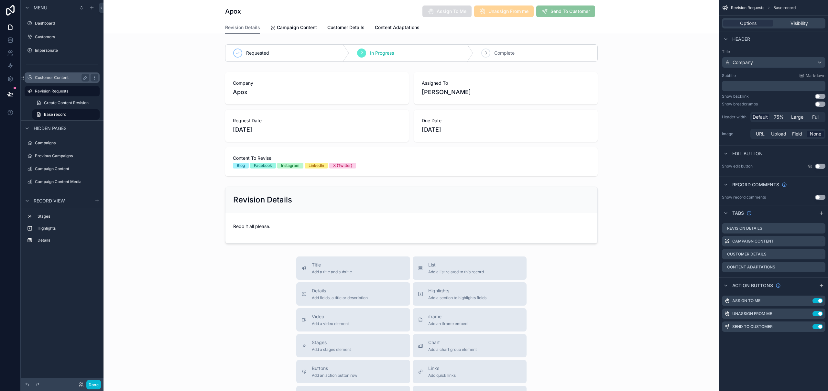
click at [63, 79] on label "Customer Content" at bounding box center [61, 77] width 52 height 5
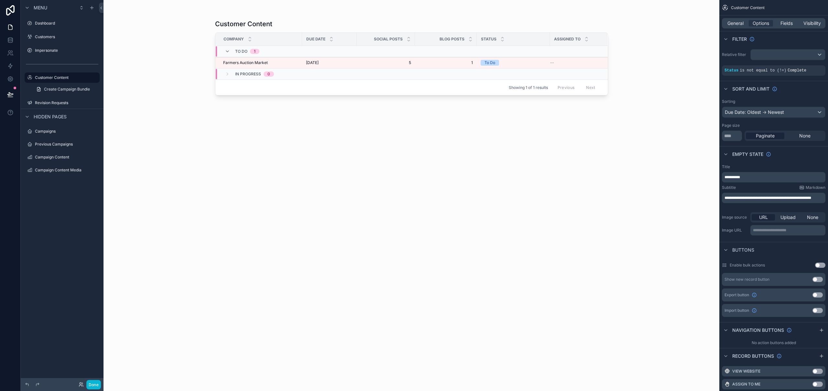
click at [345, 65] on div "scrollable content" at bounding box center [412, 191] width 414 height 383
click at [346, 64] on div "2nd September 2025 2nd September 2025" at bounding box center [329, 62] width 47 height 5
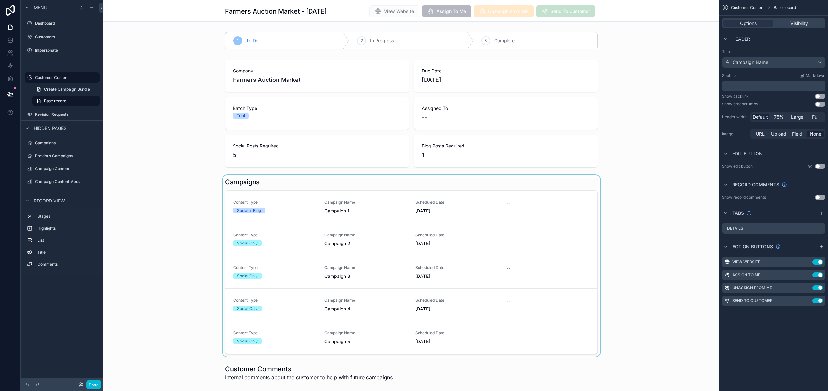
click at [292, 224] on div "scrollable content" at bounding box center [412, 266] width 616 height 182
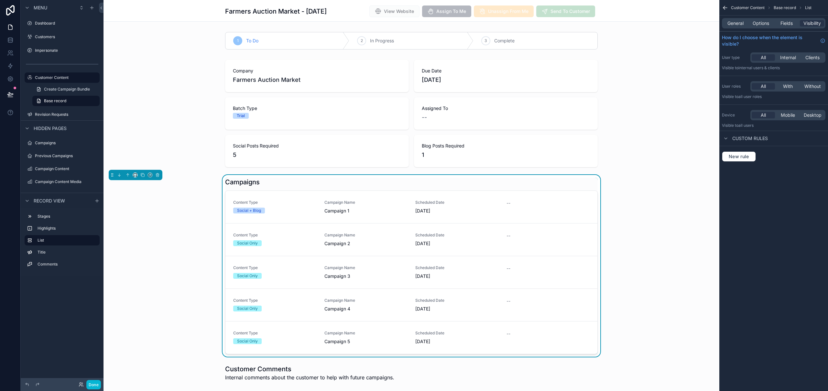
click at [292, 214] on div "Social + Blog" at bounding box center [274, 211] width 83 height 6
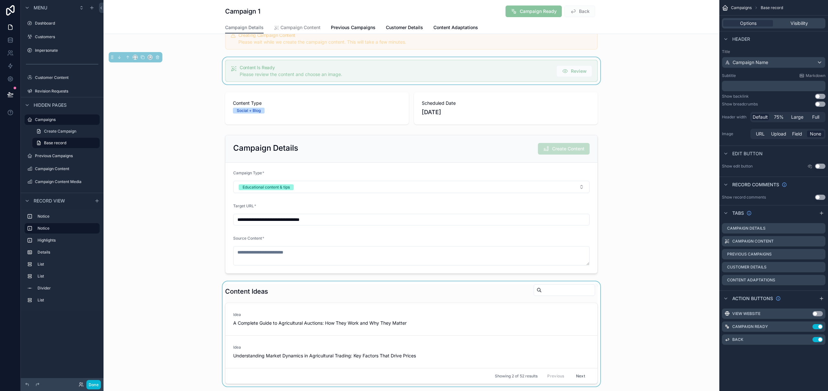
scroll to position [68, 0]
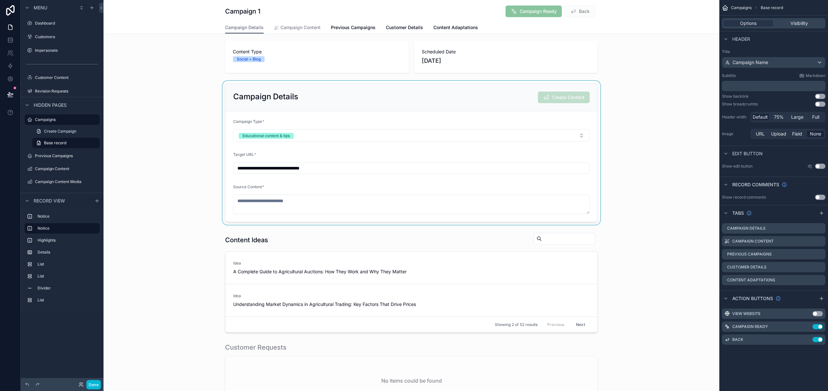
click at [182, 101] on div "scrollable content" at bounding box center [412, 153] width 616 height 144
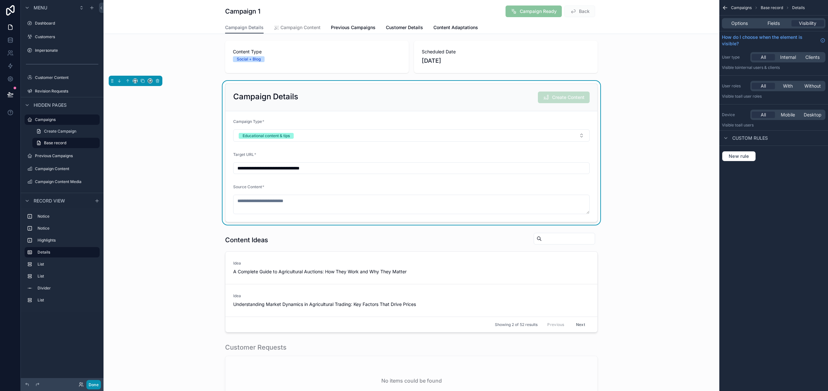
click at [94, 384] on button "Done" at bounding box center [93, 384] width 15 height 9
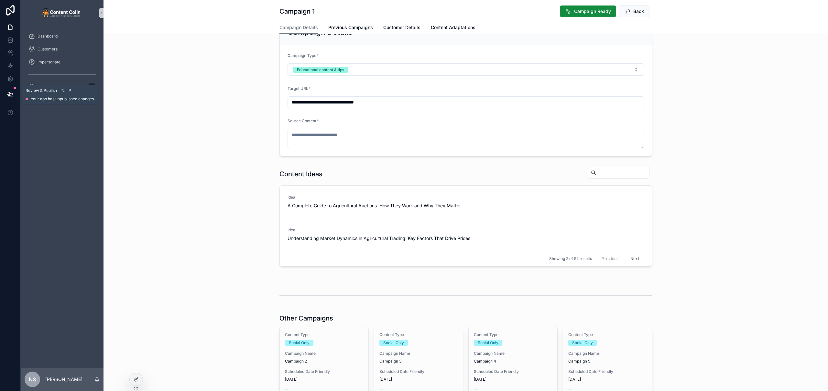
click at [11, 94] on icon at bounding box center [10, 94] width 6 height 6
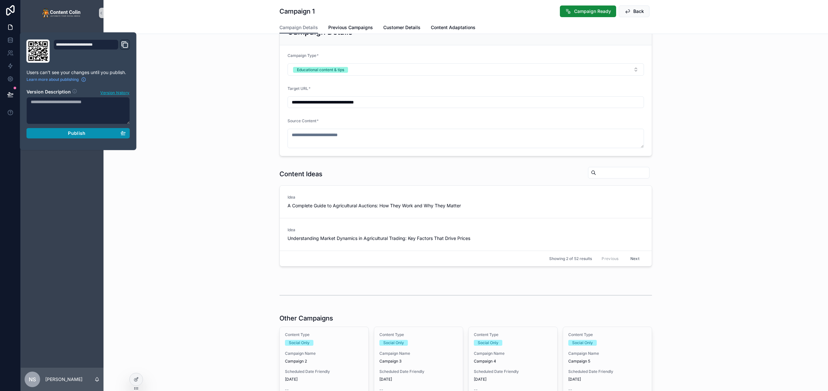
click at [68, 133] on div "Publish" at bounding box center [78, 133] width 95 height 6
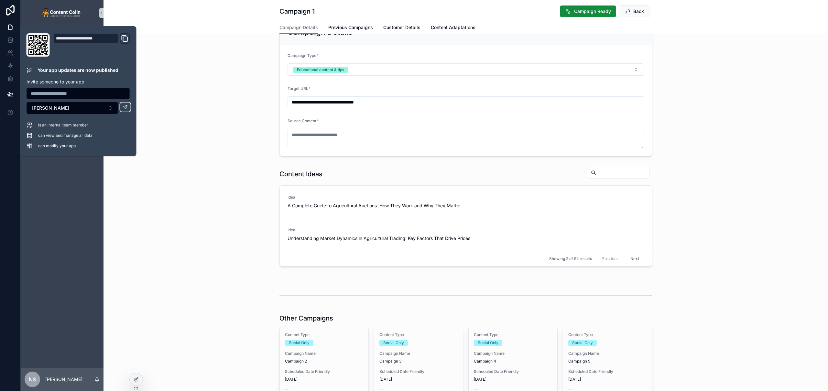
click at [188, 115] on div "**********" at bounding box center [466, 87] width 725 height 143
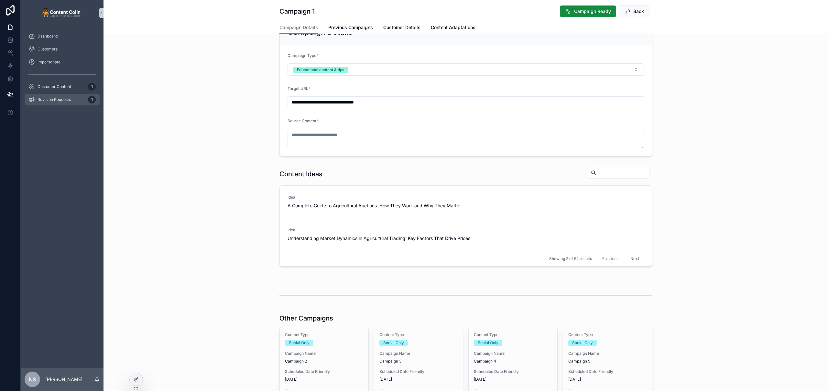
click at [53, 103] on div "Revision Requests 1" at bounding box center [61, 99] width 67 height 10
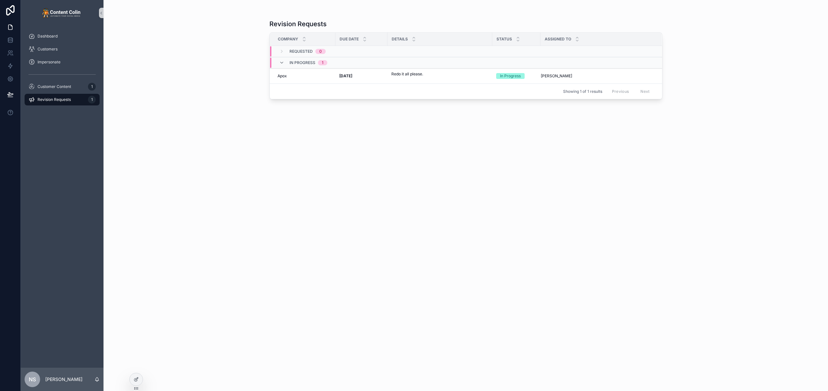
click at [352, 73] on span "[DATE]" at bounding box center [345, 75] width 13 height 5
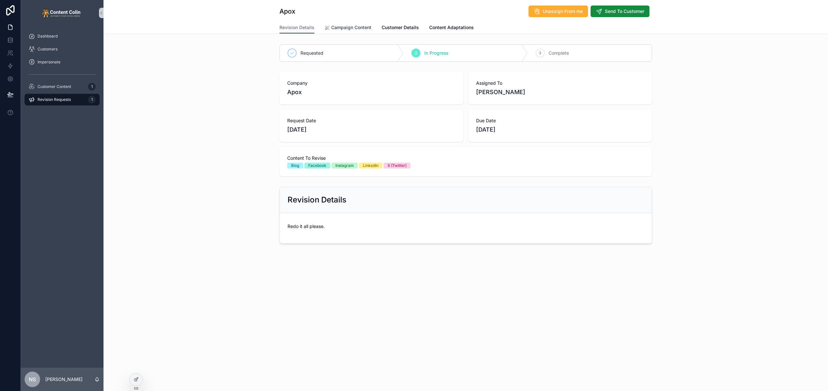
click at [340, 27] on span "Campaign Content" at bounding box center [351, 27] width 40 height 6
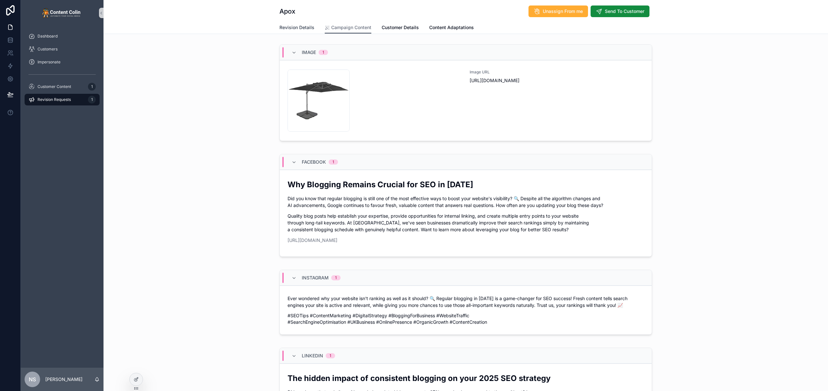
click at [296, 29] on span "Revision Details" at bounding box center [297, 27] width 35 height 6
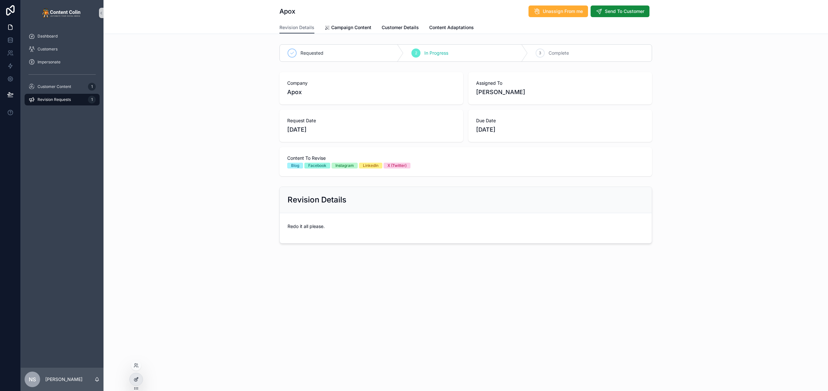
click at [134, 381] on icon at bounding box center [135, 380] width 3 height 3
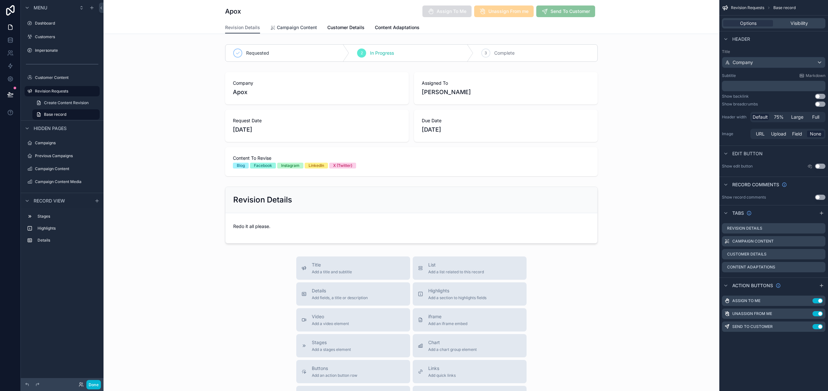
click at [295, 26] on span "Campaign Content" at bounding box center [297, 27] width 40 height 6
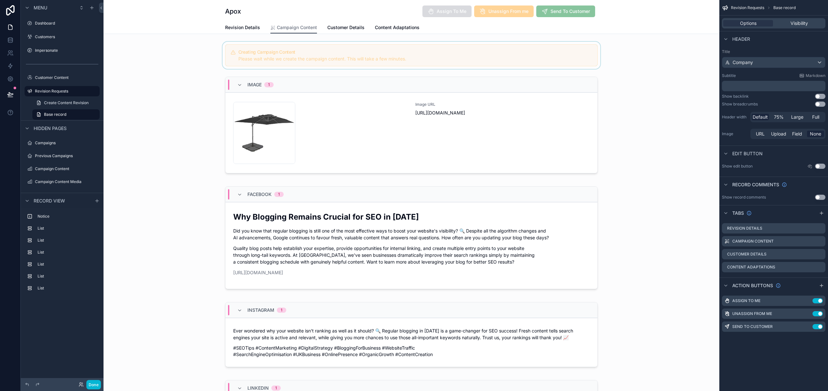
click at [320, 45] on div "scrollable content" at bounding box center [412, 55] width 616 height 27
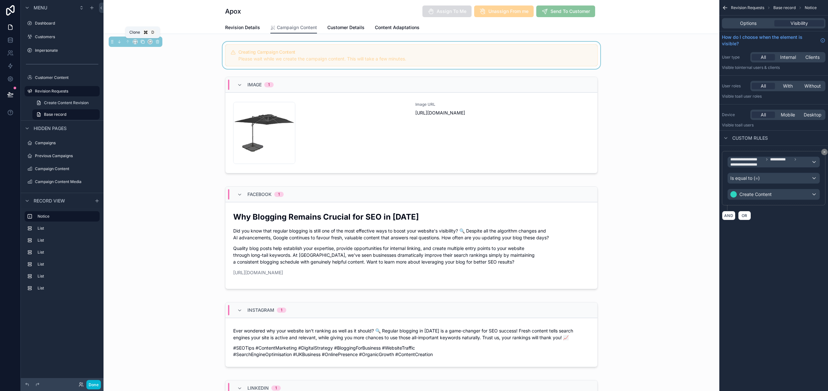
click at [143, 42] on icon "scrollable content" at bounding box center [142, 41] width 5 height 5
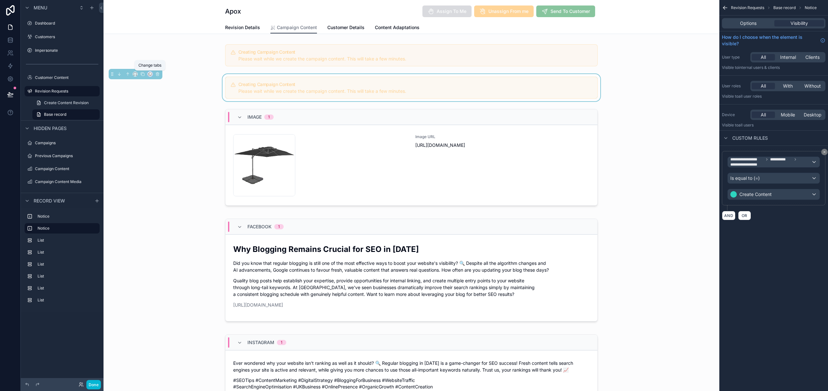
click at [150, 74] on icon "scrollable content" at bounding box center [150, 74] width 5 height 5
click at [169, 90] on span "Revision Details" at bounding box center [173, 89] width 33 height 8
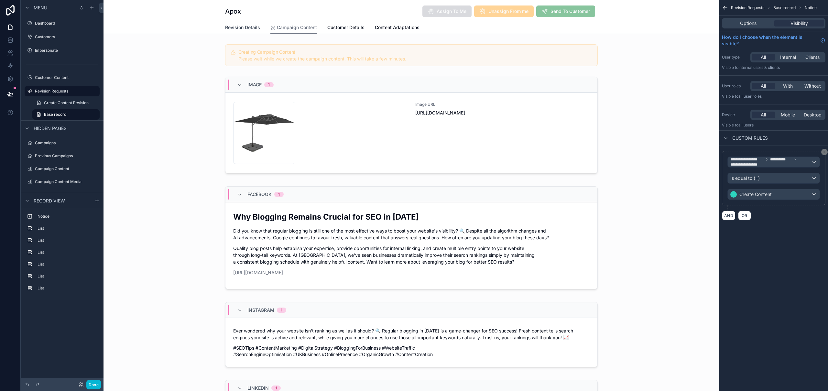
click at [238, 28] on span "Revision Details" at bounding box center [242, 27] width 35 height 6
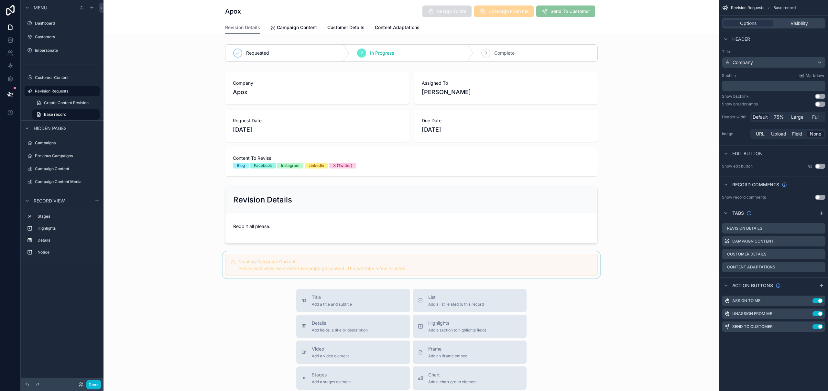
click at [297, 262] on div "scrollable content" at bounding box center [412, 264] width 616 height 27
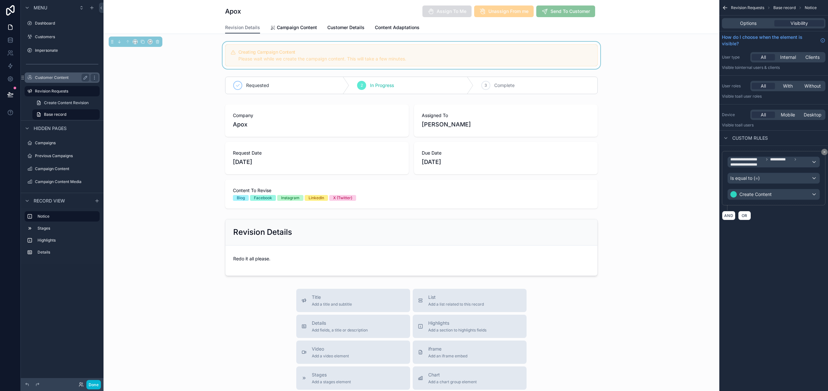
click at [60, 79] on label "Customer Content" at bounding box center [61, 77] width 52 height 5
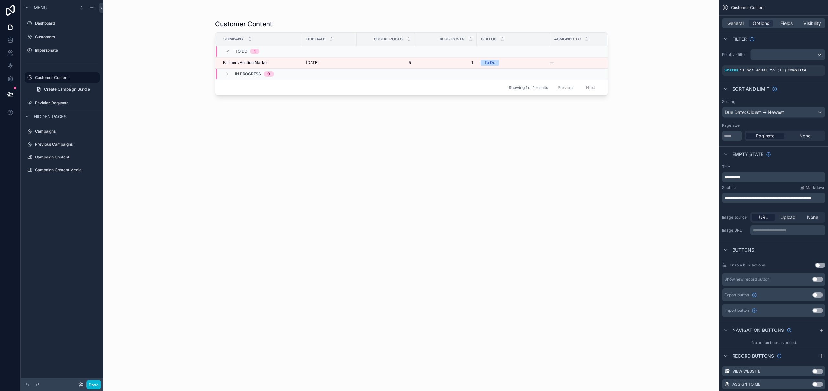
click at [255, 63] on div "scrollable content" at bounding box center [412, 191] width 414 height 383
click at [279, 61] on div "Farmers Auction Market Farmers Auction Market" at bounding box center [260, 62] width 75 height 5
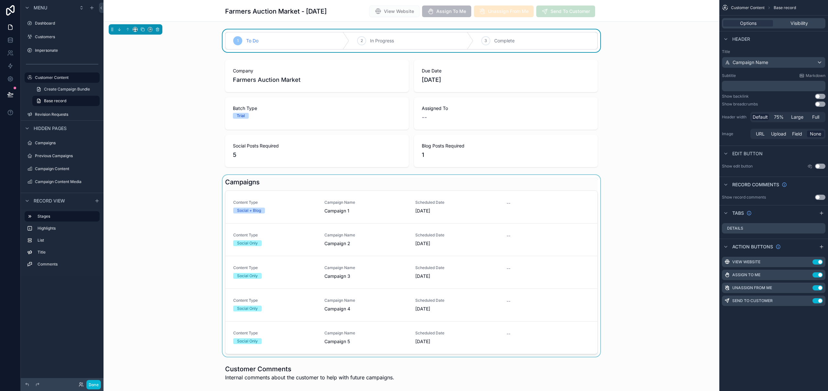
click at [310, 223] on div "scrollable content" at bounding box center [412, 266] width 616 height 182
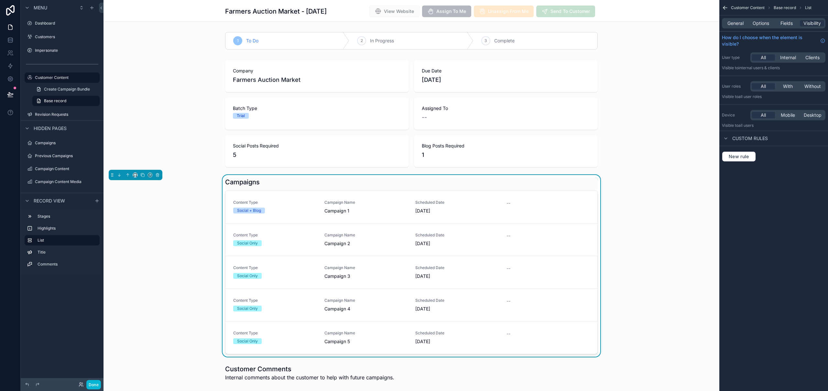
click at [310, 214] on div "Social + Blog" at bounding box center [274, 211] width 83 height 6
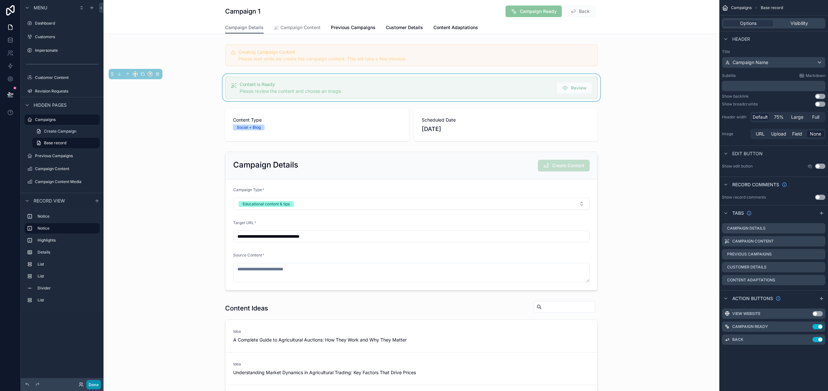
drag, startPoint x: 93, startPoint y: 384, endPoint x: 101, endPoint y: 372, distance: 15.0
click at [93, 384] on button "Done" at bounding box center [93, 384] width 15 height 9
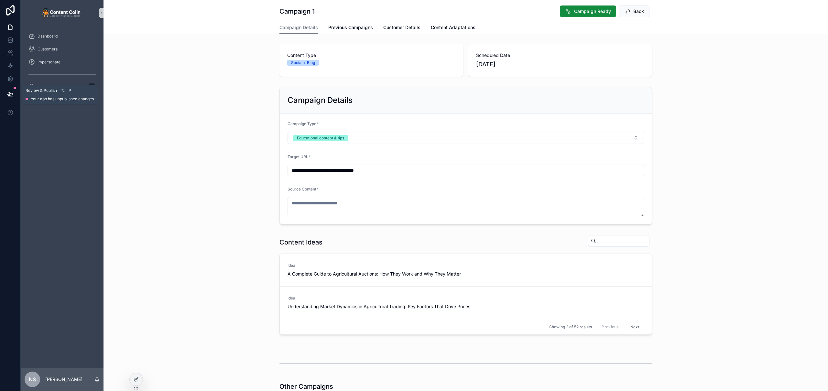
click at [12, 93] on icon at bounding box center [10, 94] width 6 height 6
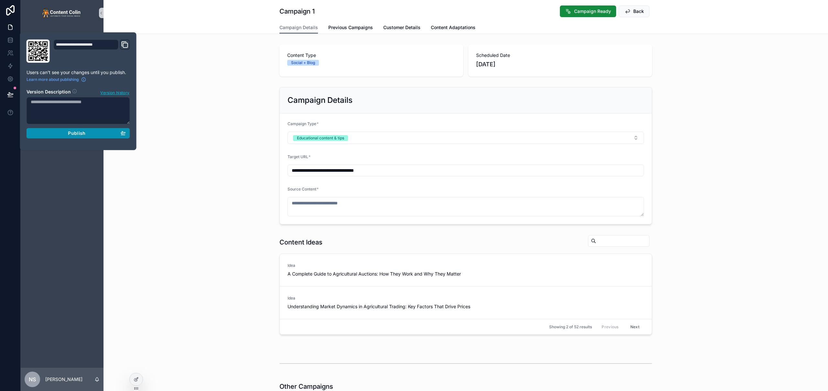
click at [69, 135] on span "Publish" at bounding box center [76, 133] width 17 height 6
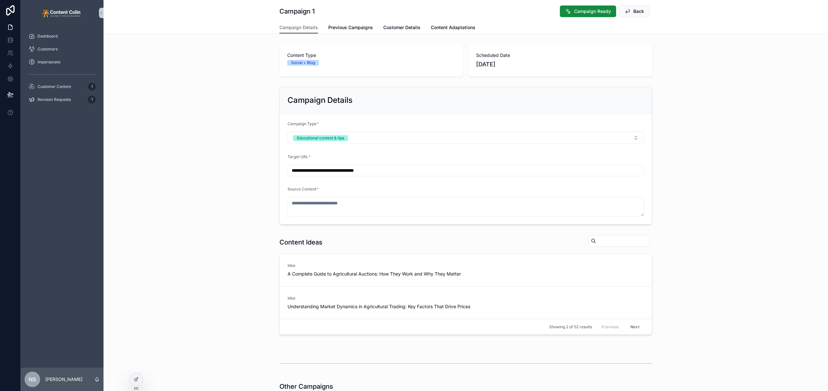
click at [202, 33] on div "Campaign Details Previous Campaigns Customer Details Content Adaptations" at bounding box center [465, 27] width 717 height 12
click at [60, 102] on div "Revision Requests 1" at bounding box center [61, 99] width 67 height 10
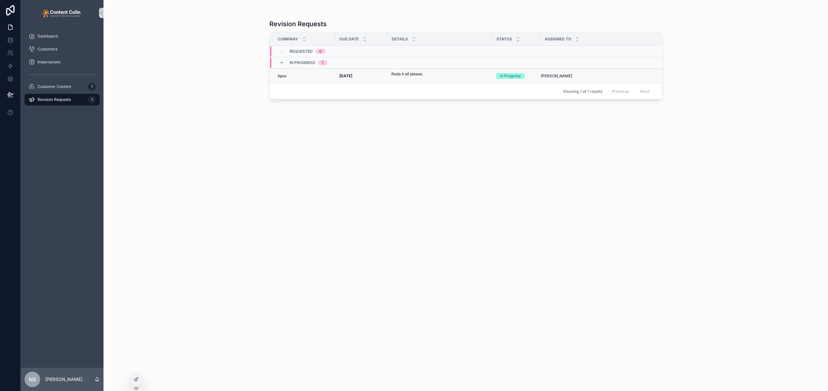
click at [395, 77] on p "Redo it all please." at bounding box center [408, 74] width 32 height 6
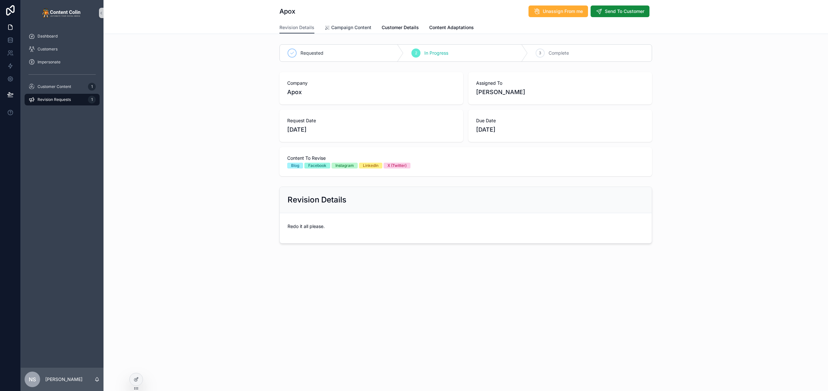
click at [354, 29] on span "Campaign Content" at bounding box center [351, 27] width 40 height 6
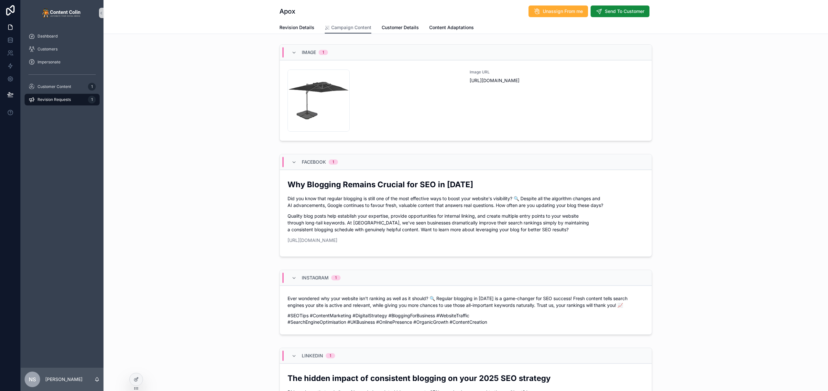
click at [240, 90] on div "Image 1 apox-1752420045 .png Image URL https://cdn.contentcolin.com/apox/apox-1…" at bounding box center [466, 94] width 725 height 105
click at [296, 26] on span "Revision Details" at bounding box center [297, 27] width 35 height 6
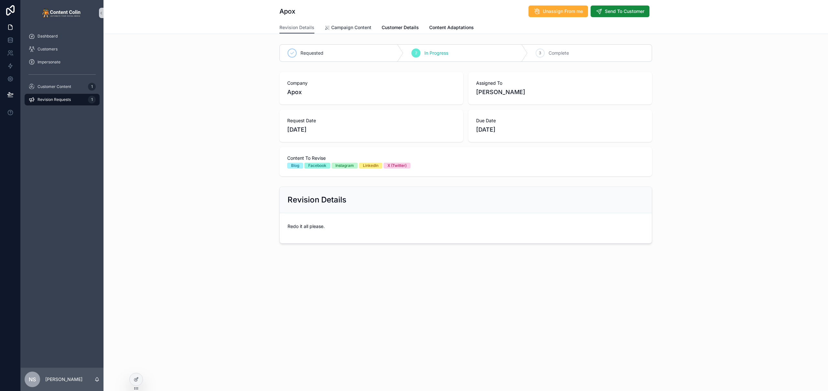
click at [352, 28] on span "Campaign Content" at bounding box center [351, 27] width 40 height 6
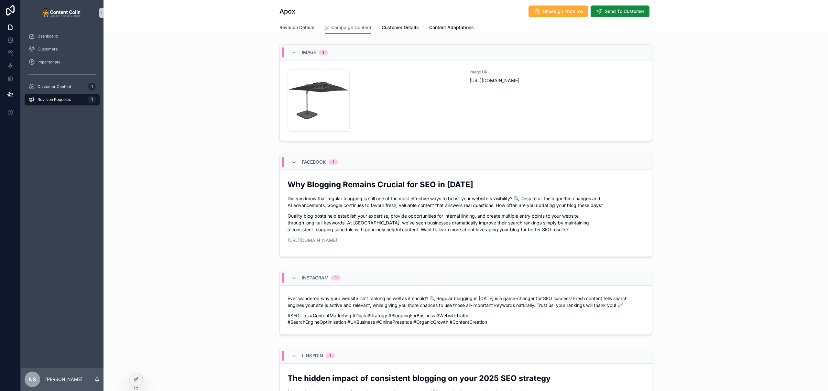
click at [297, 28] on span "Revision Details" at bounding box center [297, 27] width 35 height 6
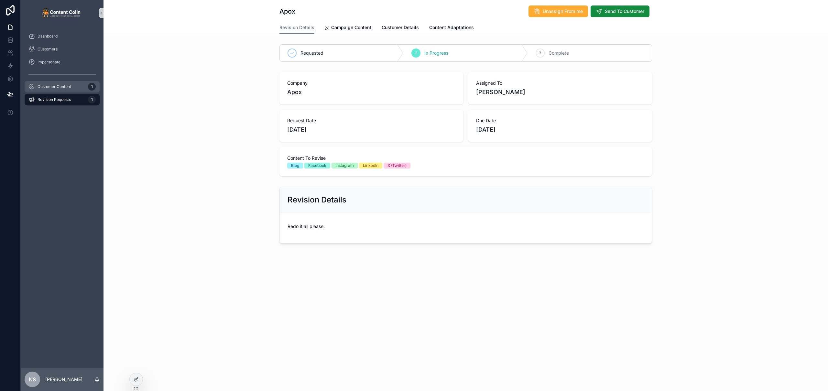
click at [48, 84] on span "Customer Content" at bounding box center [55, 86] width 34 height 5
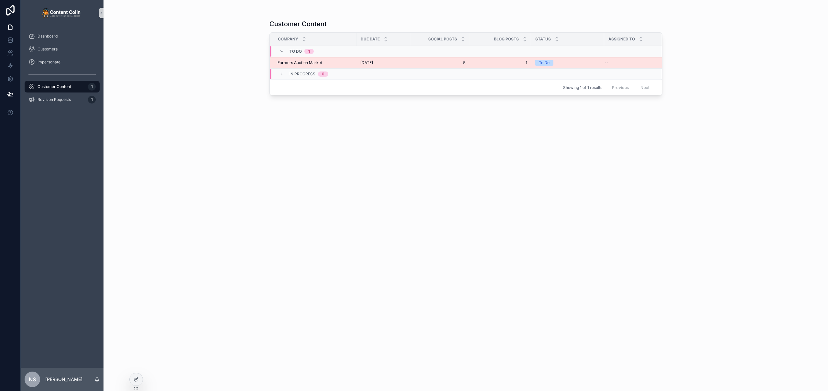
click at [327, 66] on td "Farmers Auction Market Farmers Auction Market" at bounding box center [313, 62] width 87 height 11
click at [333, 62] on div "Farmers Auction Market Farmers Auction Market" at bounding box center [315, 62] width 75 height 5
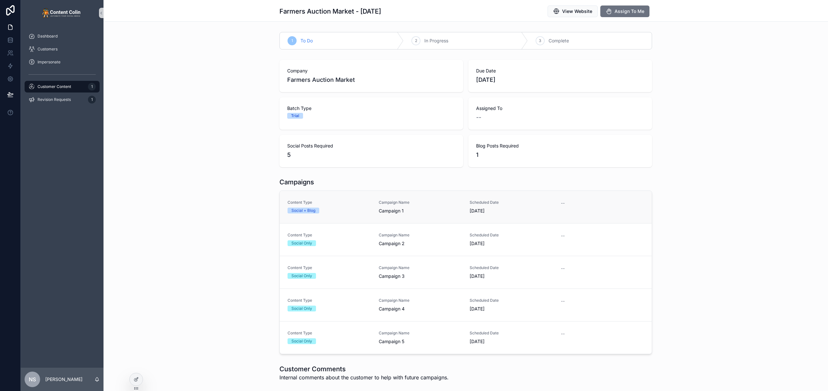
click at [365, 208] on div "Social + Blog" at bounding box center [329, 211] width 83 height 6
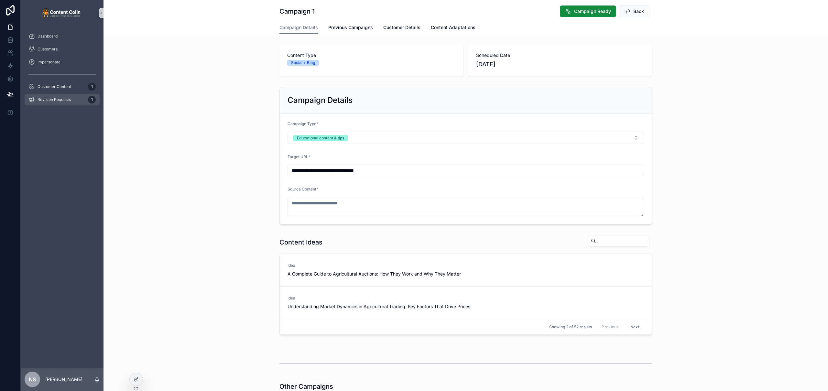
click at [56, 103] on div "Revision Requests 1" at bounding box center [61, 99] width 67 height 10
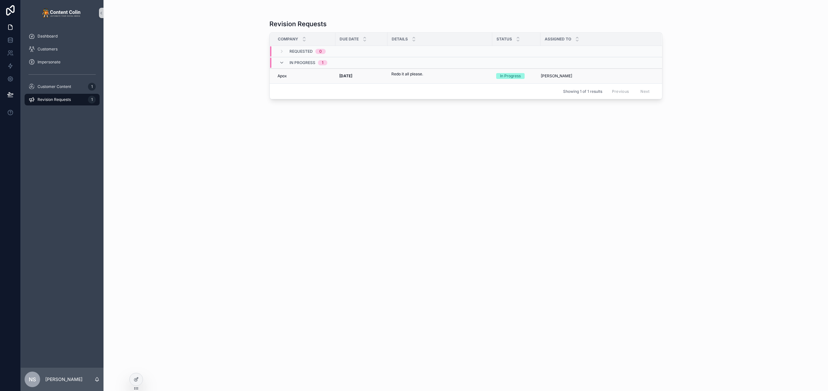
click at [352, 78] on span "[DATE]" at bounding box center [345, 75] width 13 height 5
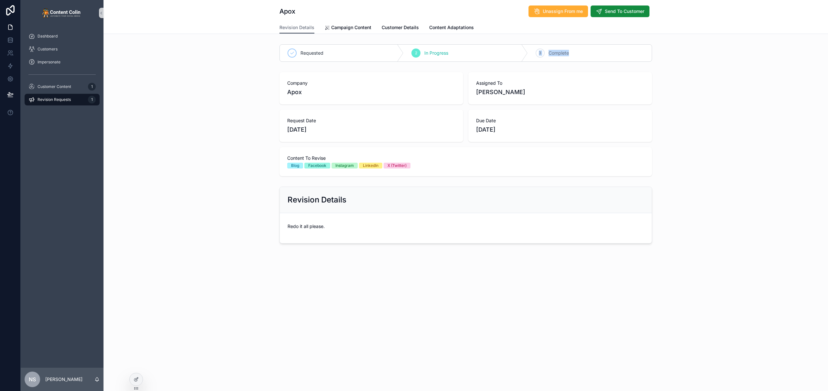
drag, startPoint x: 540, startPoint y: 54, endPoint x: 657, endPoint y: 57, distance: 117.2
click at [601, 50] on div "3 Complete" at bounding box center [590, 53] width 124 height 17
click at [742, 68] on div "Requested 2 In Progress 3 Complete Company Apox Assigned To Nick Stansfield Req…" at bounding box center [466, 144] width 725 height 205
click at [344, 28] on span "Campaign Content" at bounding box center [351, 27] width 40 height 6
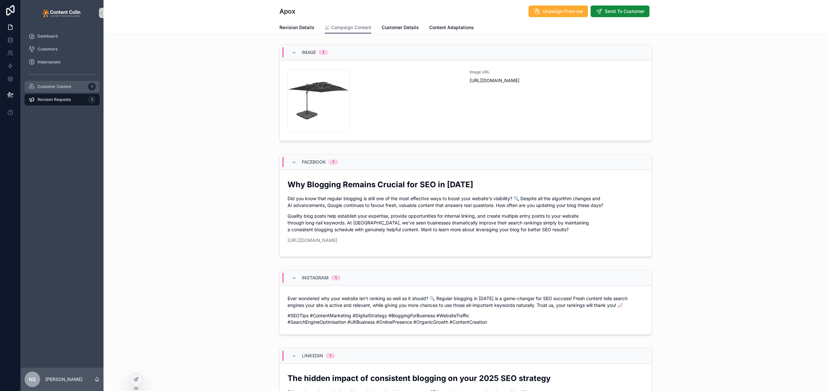
click at [53, 83] on div "Customer Content 1" at bounding box center [61, 87] width 67 height 10
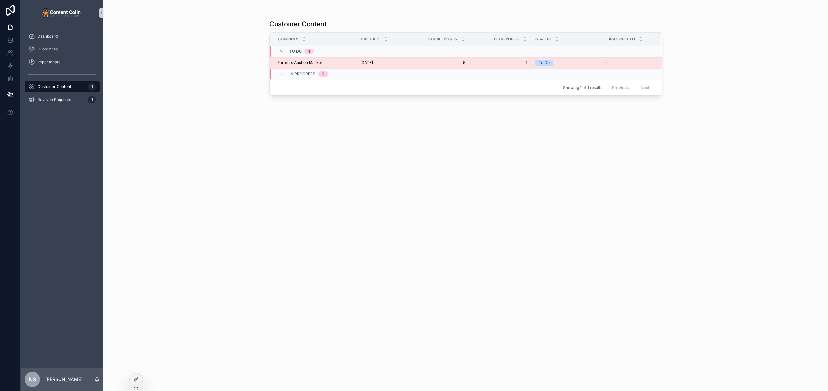
click at [424, 61] on span "5" at bounding box center [440, 62] width 50 height 5
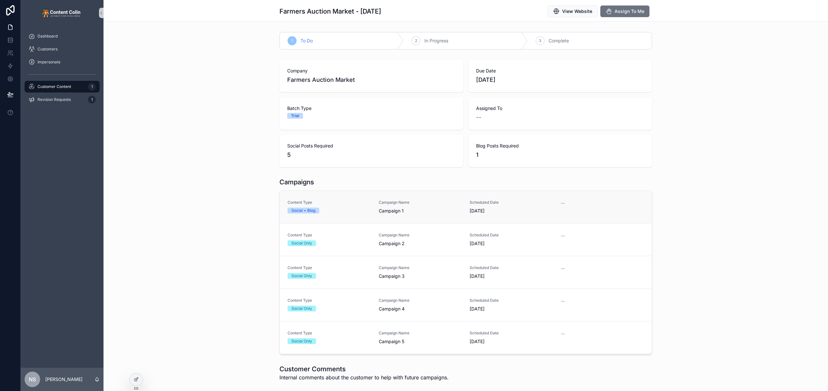
click at [365, 209] on div "Social + Blog" at bounding box center [329, 211] width 83 height 6
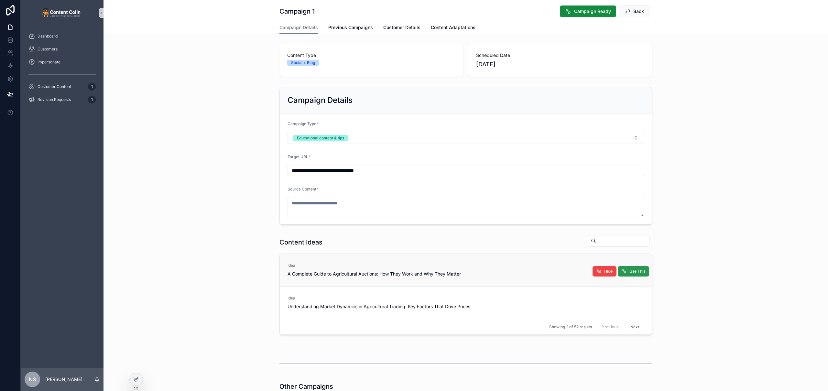
click at [637, 270] on span "Use This" at bounding box center [638, 271] width 16 height 5
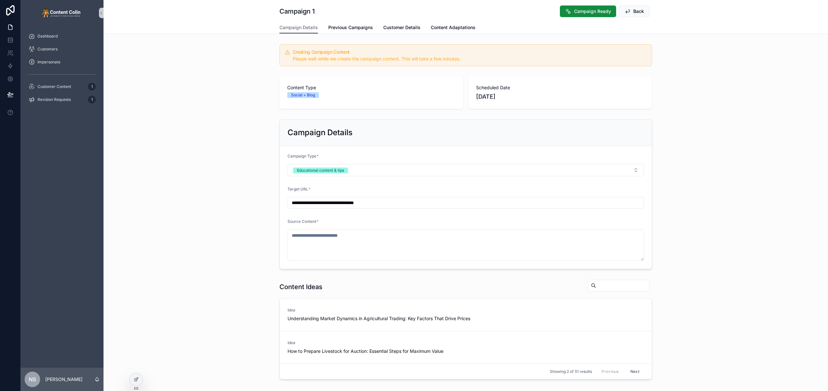
type textarea "**********"
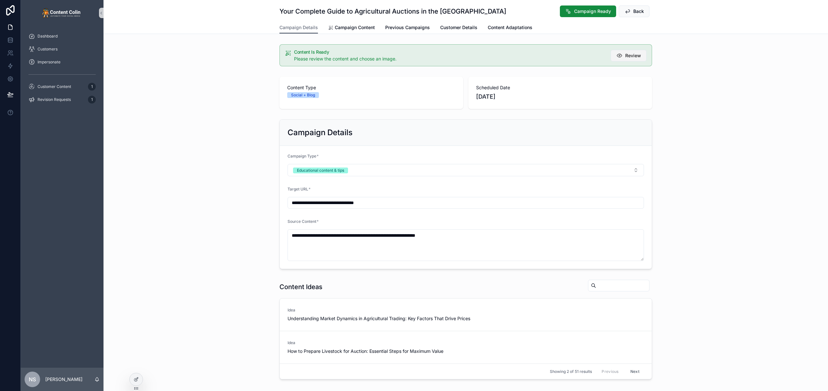
click at [637, 55] on span "Review" at bounding box center [634, 55] width 16 height 6
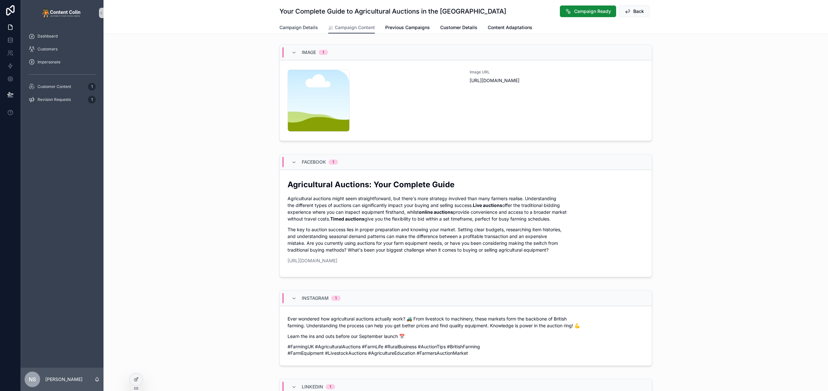
click at [295, 27] on span "Campaign Details" at bounding box center [299, 27] width 39 height 6
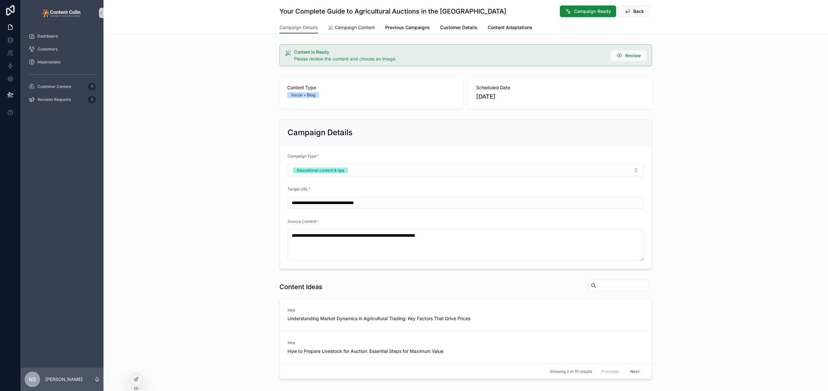
click at [359, 28] on span "Campaign Content" at bounding box center [355, 27] width 40 height 6
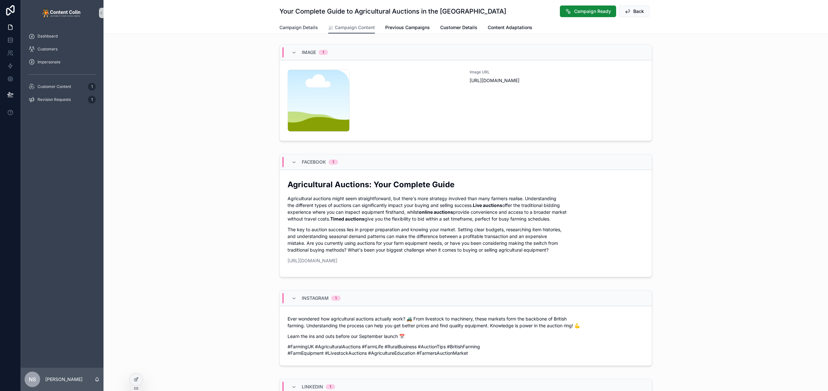
click at [299, 26] on span "Campaign Details" at bounding box center [299, 27] width 39 height 6
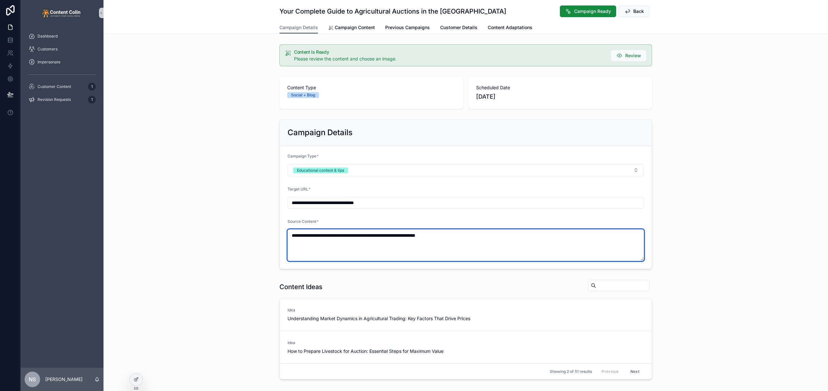
click at [511, 243] on textarea "**********" at bounding box center [466, 245] width 357 height 32
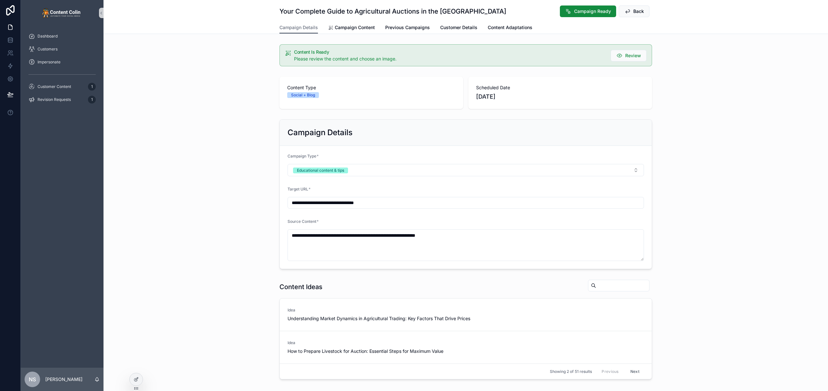
click at [636, 126] on div "Campaign Details" at bounding box center [466, 133] width 372 height 26
click at [636, 127] on div "Campaign Details" at bounding box center [466, 133] width 372 height 26
click at [549, 139] on div "Campaign Details" at bounding box center [466, 133] width 372 height 26
click at [637, 134] on div "Campaign Details" at bounding box center [466, 133] width 357 height 10
click at [712, 131] on div "**********" at bounding box center [466, 194] width 725 height 155
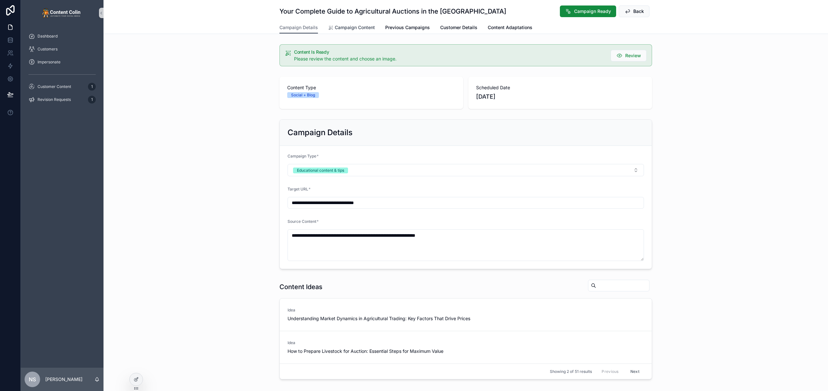
click at [361, 30] on span "Campaign Content" at bounding box center [355, 27] width 40 height 6
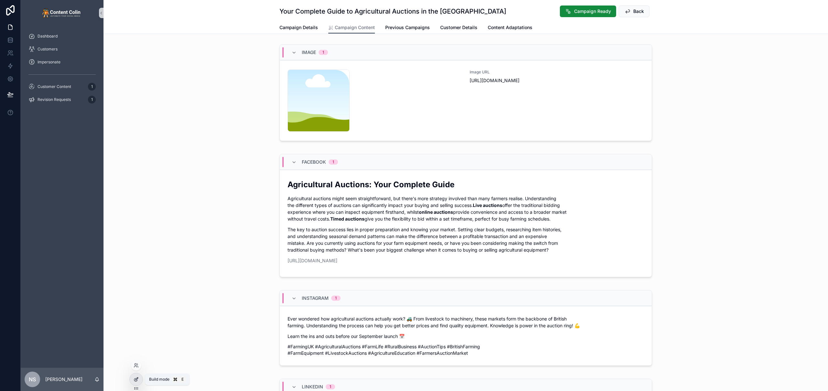
click at [132, 379] on div at bounding box center [136, 379] width 13 height 12
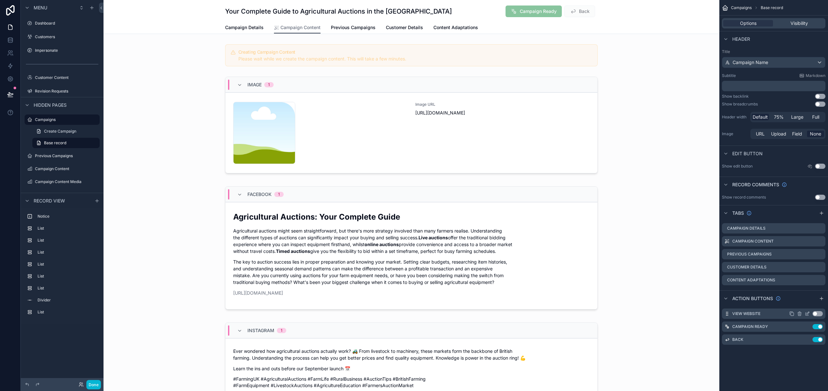
click at [821, 313] on button "Use setting" at bounding box center [818, 313] width 10 height 5
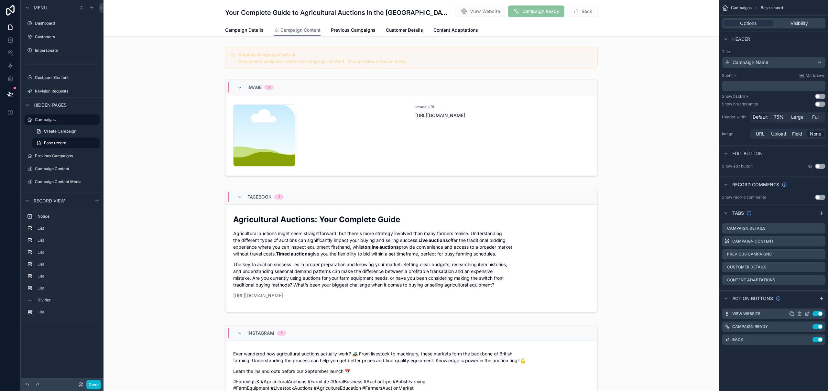
click at [821, 313] on button "Use setting" at bounding box center [818, 313] width 10 height 5
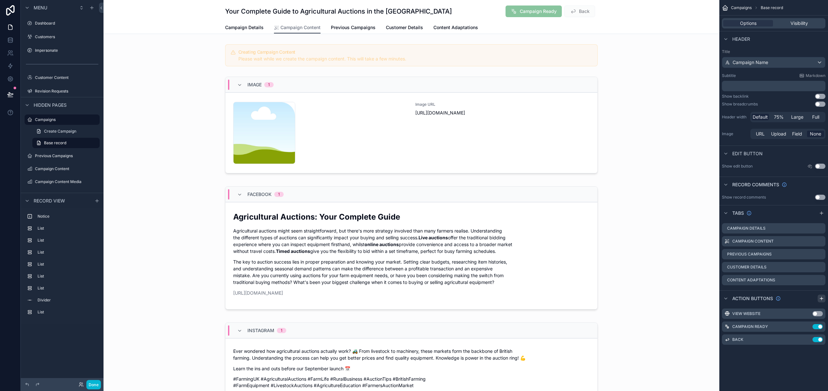
click at [822, 297] on icon "scrollable content" at bounding box center [821, 298] width 5 height 5
click at [809, 314] on icon "scrollable content" at bounding box center [807, 313] width 5 height 5
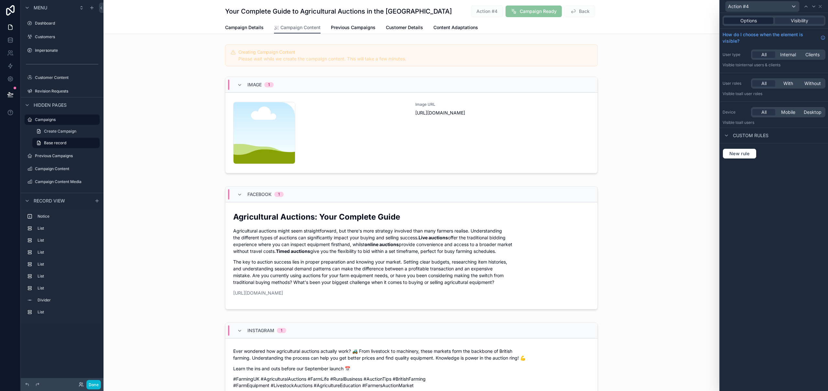
click at [754, 20] on span "Options" at bounding box center [749, 20] width 17 height 6
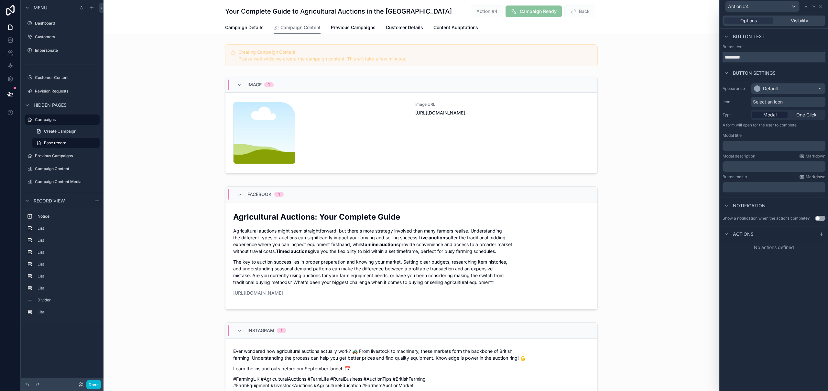
drag, startPoint x: 778, startPoint y: 58, endPoint x: 721, endPoint y: 59, distance: 56.3
click at [721, 59] on div "Button text *********" at bounding box center [774, 53] width 108 height 18
type input "**********"
click at [785, 85] on div "Default" at bounding box center [789, 88] width 74 height 10
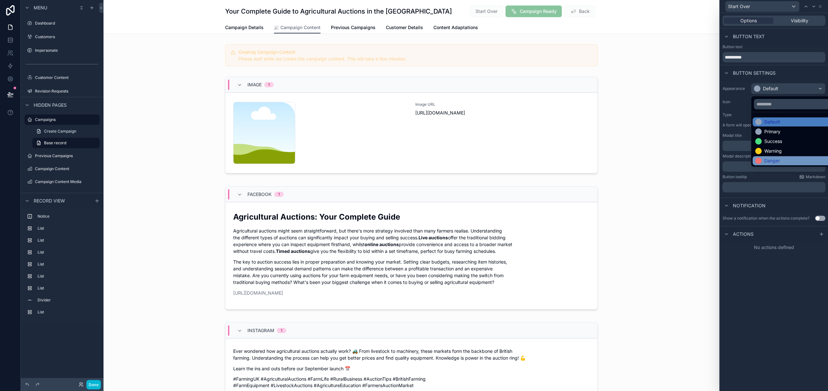
click at [782, 160] on div "Danger" at bounding box center [796, 161] width 81 height 6
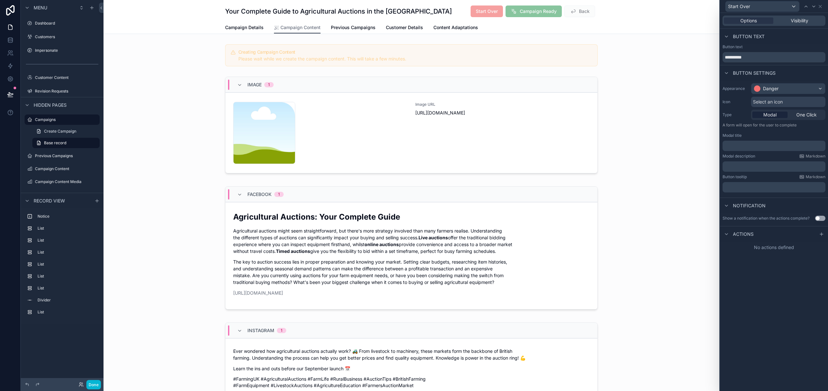
click at [784, 104] on div "Select an icon" at bounding box center [788, 102] width 74 height 10
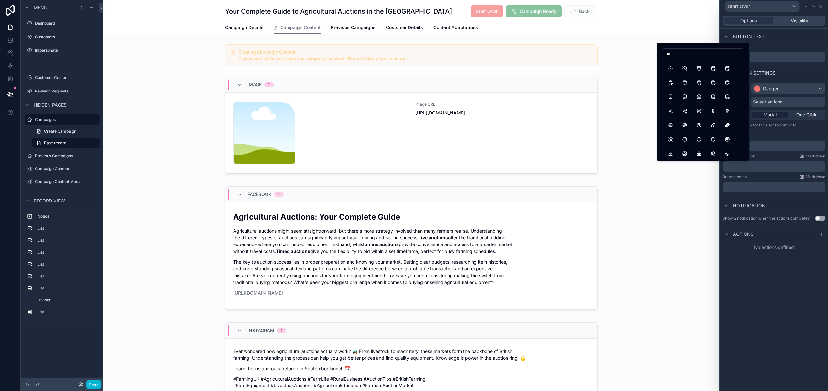
type input "*"
type input "****"
click at [672, 82] on button "Reload" at bounding box center [671, 83] width 12 height 12
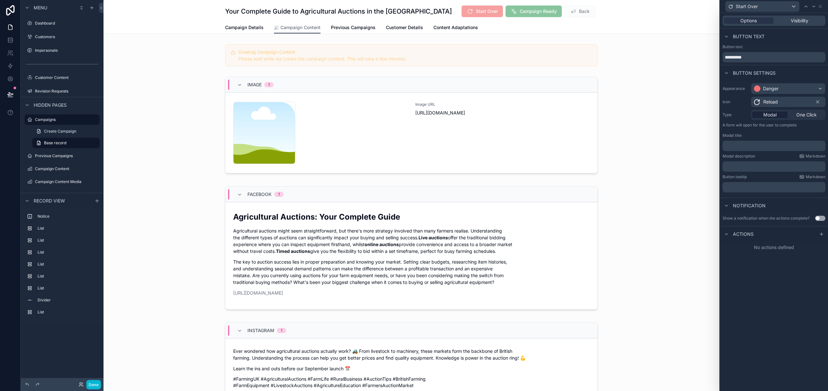
click at [797, 316] on div "**********" at bounding box center [774, 202] width 108 height 378
click at [812, 7] on icon at bounding box center [814, 6] width 5 height 5
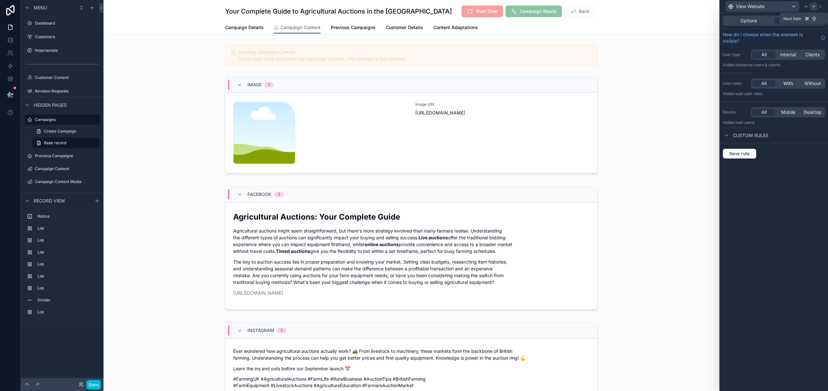
click at [812, 7] on icon at bounding box center [814, 6] width 5 height 5
click at [756, 21] on span "Options" at bounding box center [749, 20] width 17 height 6
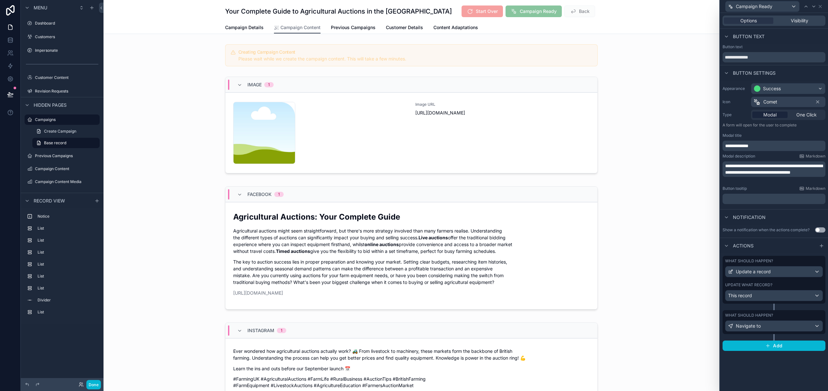
click at [793, 176] on p "**********" at bounding box center [775, 169] width 99 height 13
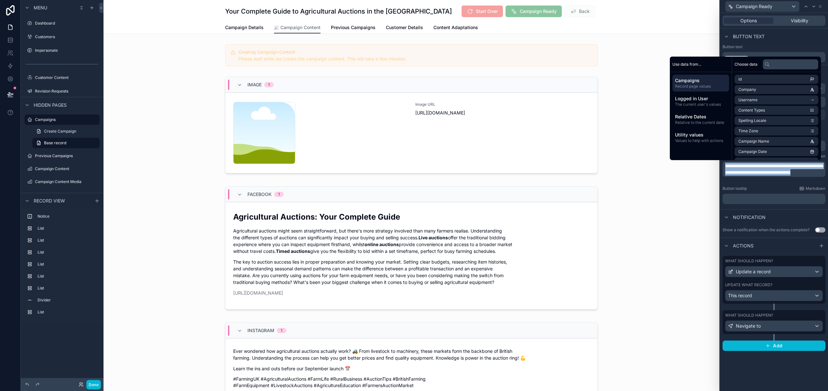
copy span "**********"
click at [763, 380] on div "**********" at bounding box center [774, 202] width 108 height 378
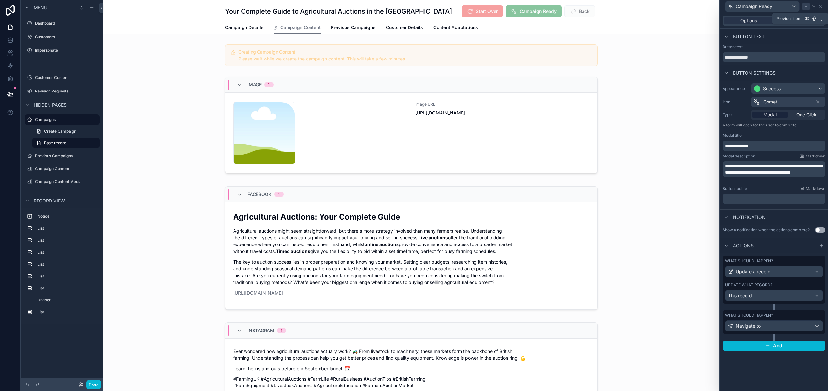
click at [808, 5] on icon at bounding box center [806, 6] width 5 height 5
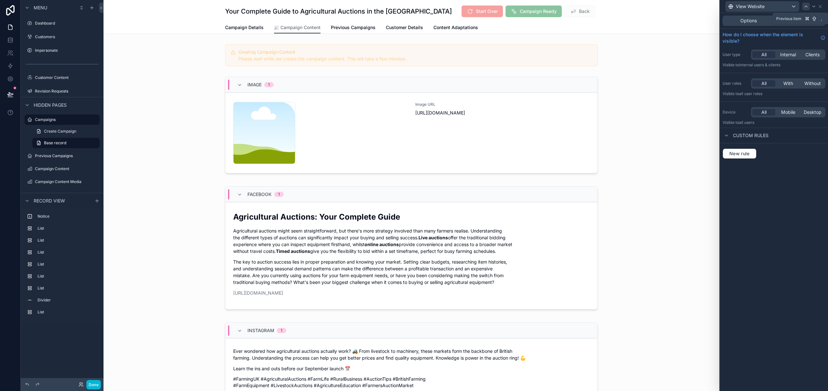
click at [808, 5] on icon at bounding box center [806, 6] width 5 height 5
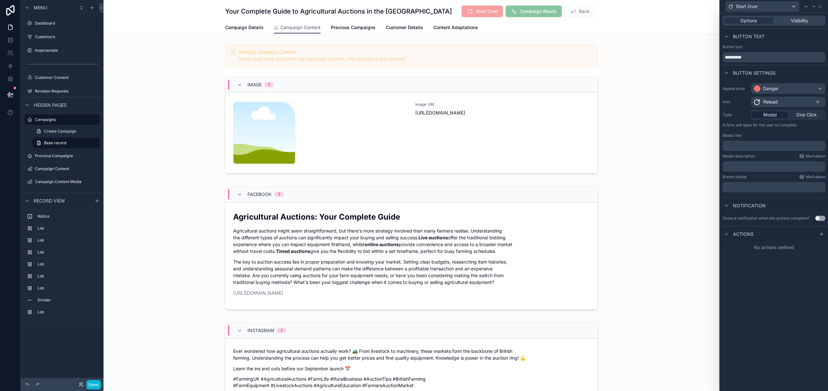
click at [750, 147] on p "﻿" at bounding box center [775, 146] width 99 height 6
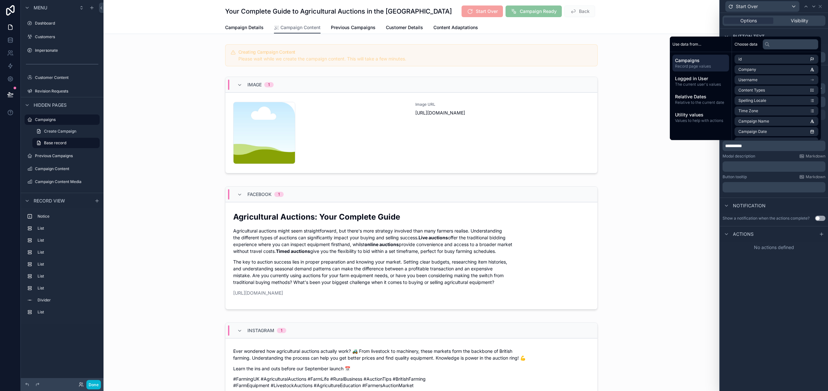
click at [755, 166] on p "﻿" at bounding box center [775, 166] width 99 height 6
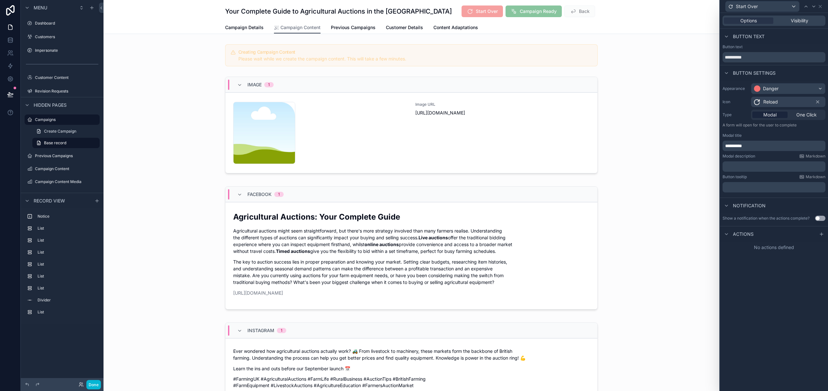
click at [756, 166] on p "﻿" at bounding box center [775, 166] width 99 height 6
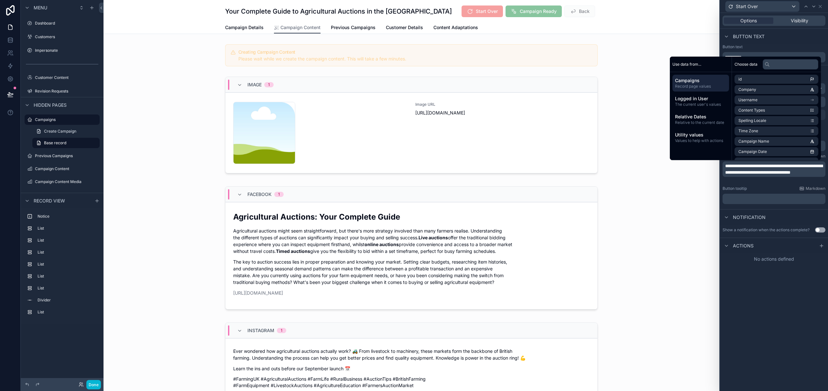
click at [729, 165] on span "**********" at bounding box center [774, 169] width 97 height 11
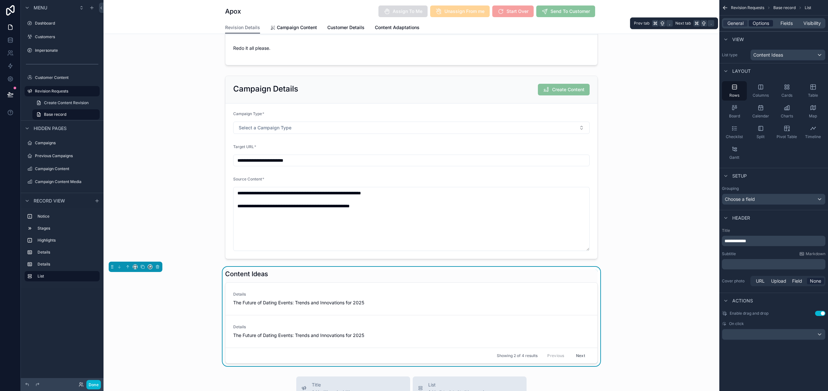
click at [765, 22] on span "Options" at bounding box center [761, 23] width 17 height 6
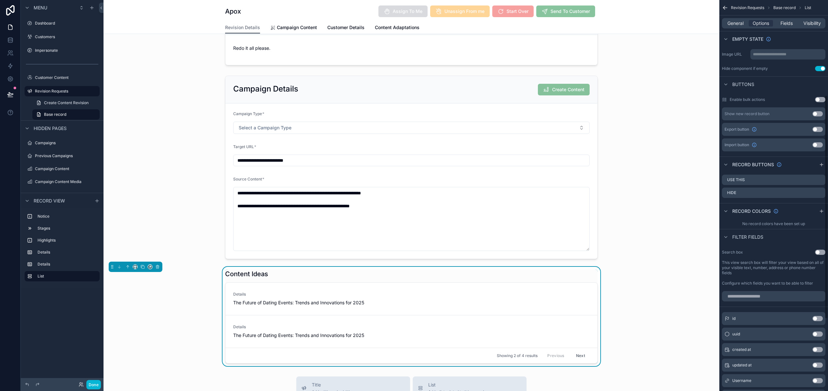
scroll to position [166, 0]
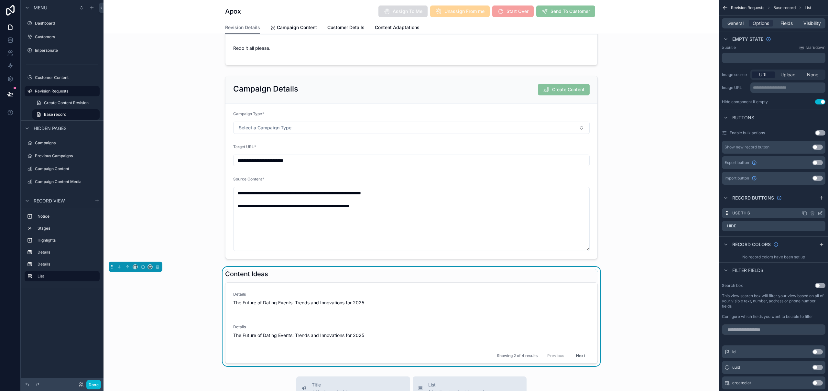
click at [821, 214] on icon "scrollable content" at bounding box center [820, 213] width 5 height 5
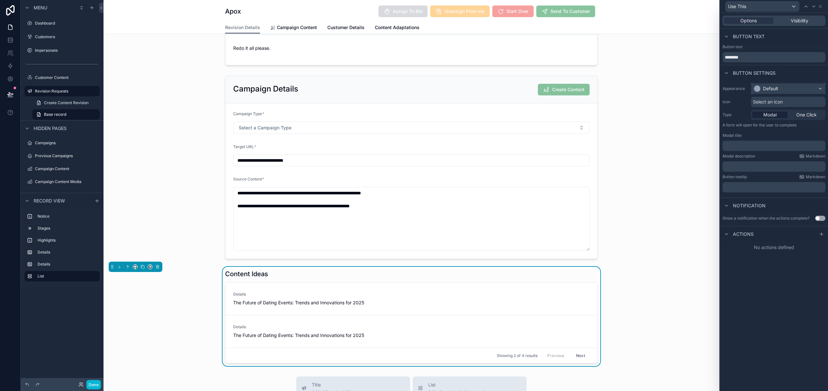
click at [768, 89] on div "Default" at bounding box center [770, 88] width 15 height 6
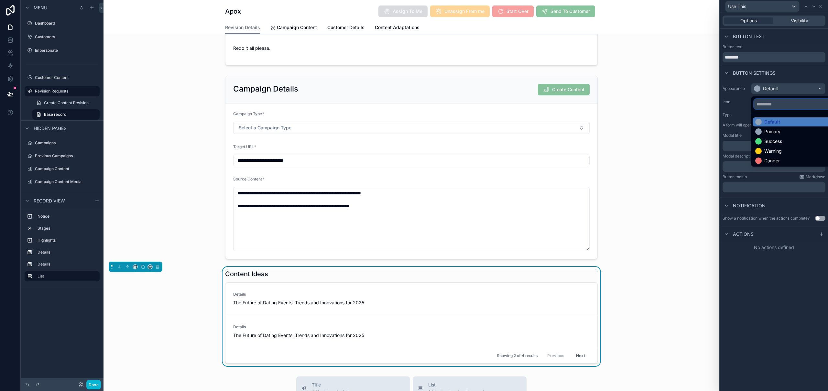
click at [772, 104] on input "text" at bounding box center [795, 104] width 83 height 10
click at [782, 80] on div at bounding box center [774, 195] width 108 height 391
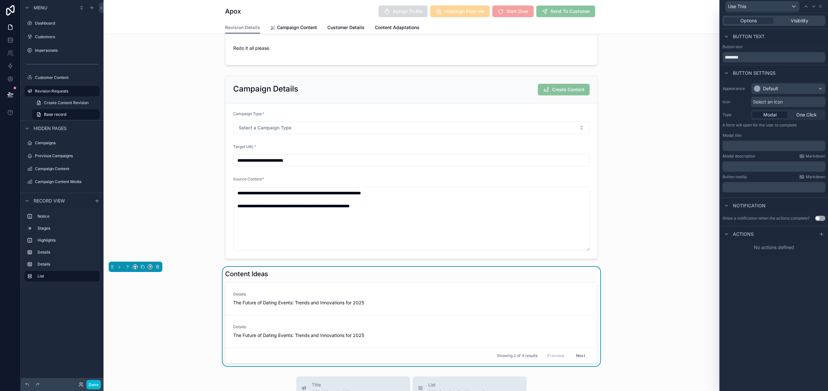
click at [769, 100] on span "Select an icon" at bounding box center [768, 102] width 30 height 6
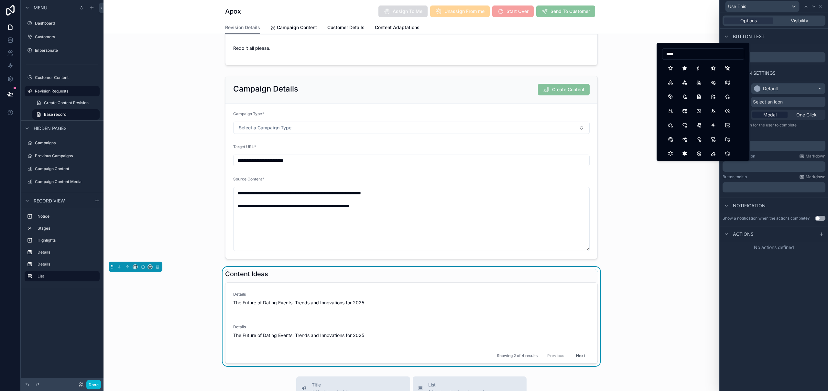
click at [680, 52] on input "****" at bounding box center [704, 54] width 82 height 9
type input "*"
type input "****"
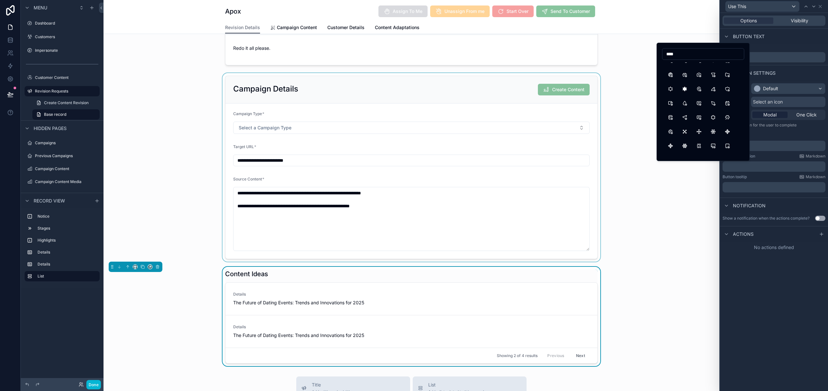
click at [659, 238] on div "scrollable content" at bounding box center [412, 167] width 616 height 189
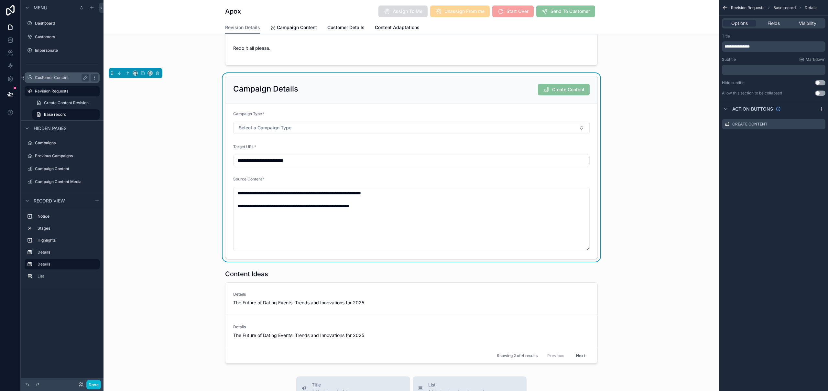
click at [54, 75] on label "Customer Content" at bounding box center [61, 77] width 52 height 5
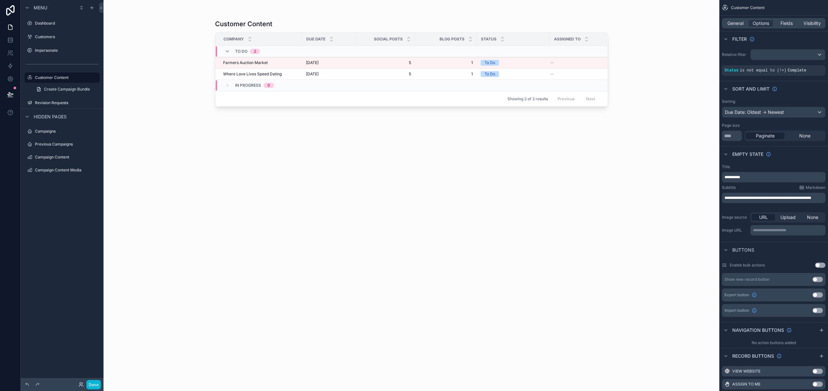
click at [295, 74] on div "scrollable content" at bounding box center [412, 191] width 414 height 383
click at [286, 63] on div "Farmers Auction Market Farmers Auction Market" at bounding box center [260, 62] width 75 height 5
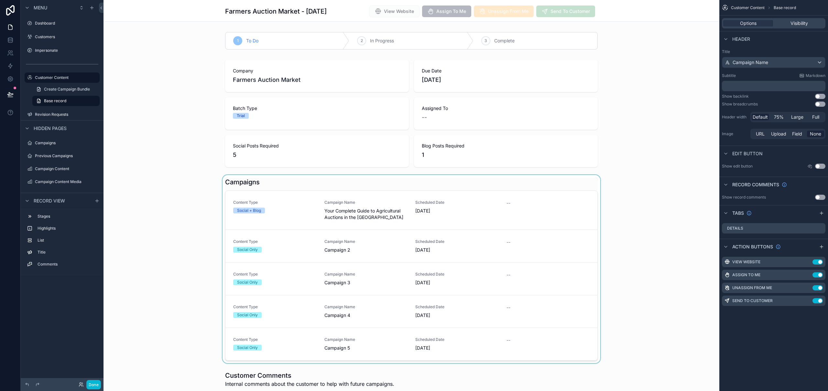
click at [339, 221] on div "scrollable content" at bounding box center [412, 269] width 616 height 188
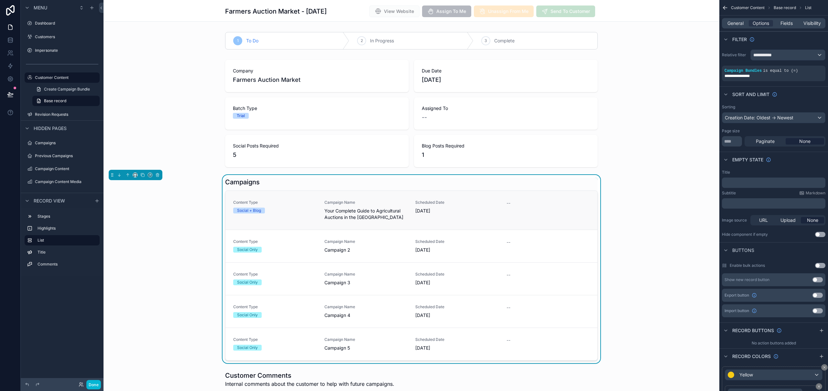
click at [345, 221] on div "Campaign Name Your Complete Guide to Agricultural Auctions in the UK" at bounding box center [366, 210] width 83 height 21
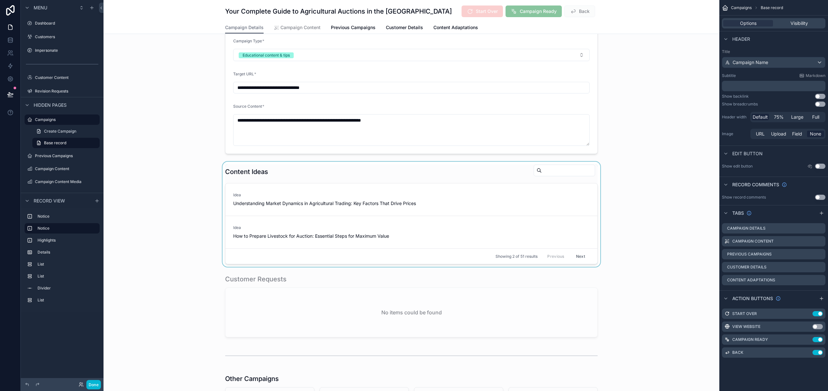
scroll to position [116, 0]
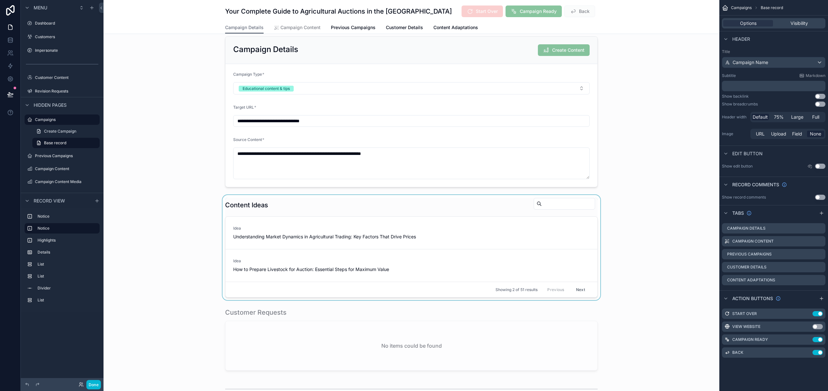
click at [403, 203] on div "scrollable content" at bounding box center [412, 247] width 616 height 105
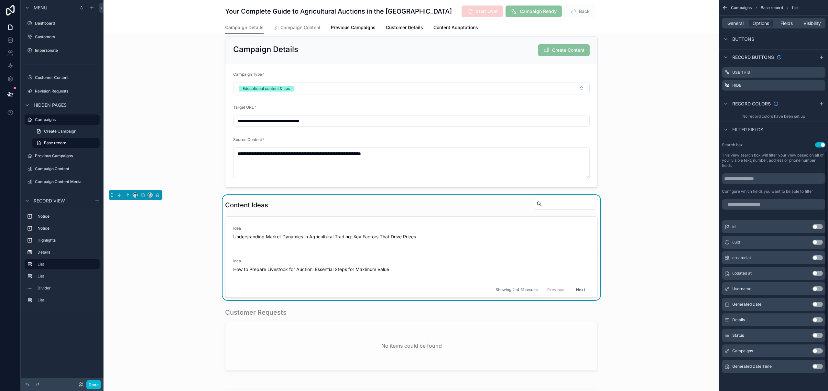
scroll to position [137, 0]
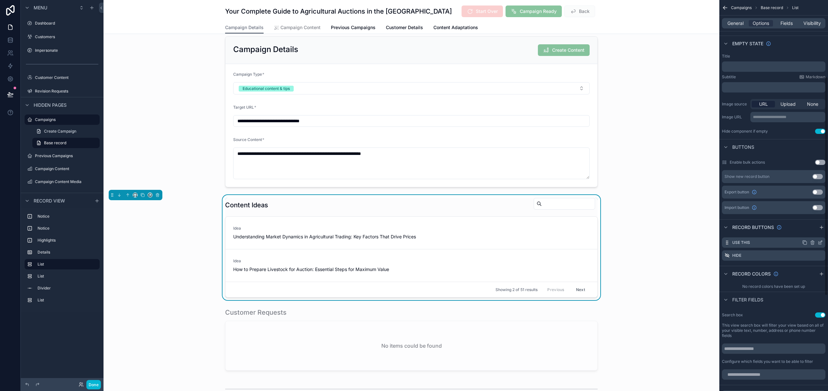
click at [821, 242] on icon "scrollable content" at bounding box center [820, 242] width 5 height 5
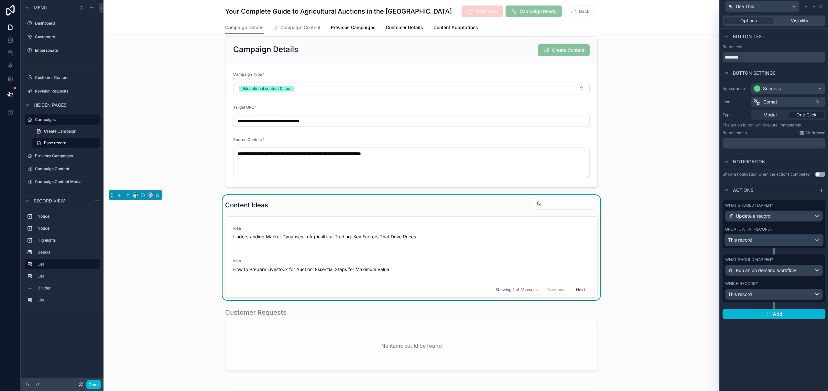
click at [768, 238] on div "This record" at bounding box center [774, 240] width 97 height 10
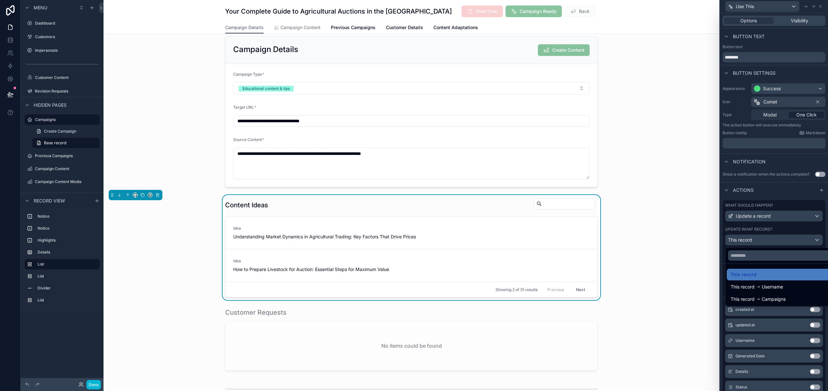
click at [768, 238] on div at bounding box center [774, 195] width 108 height 391
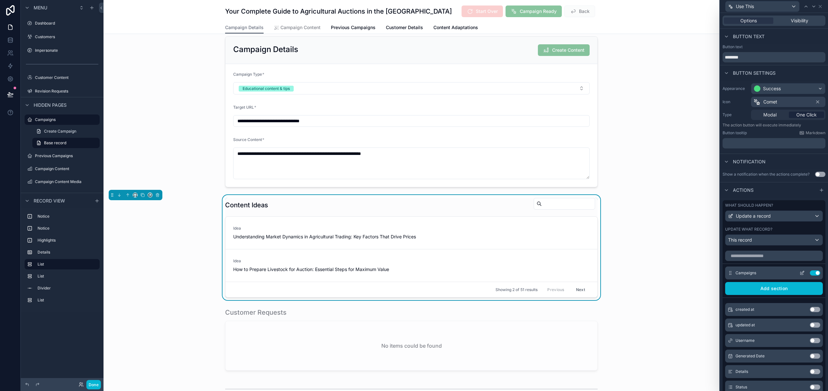
click at [800, 272] on icon at bounding box center [802, 273] width 5 height 5
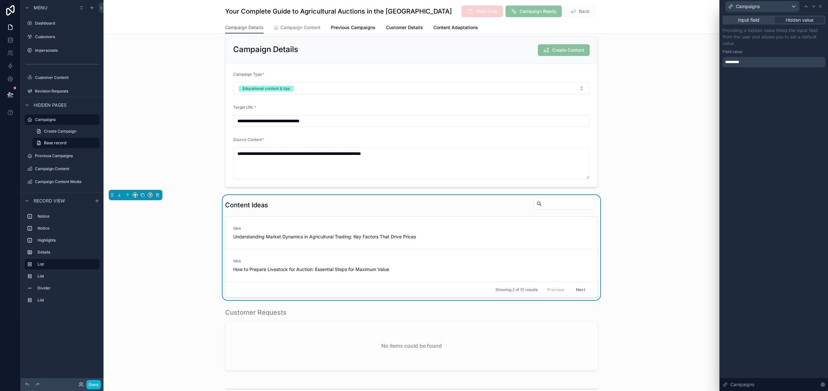
click at [738, 60] on span "*********" at bounding box center [736, 62] width 21 height 5
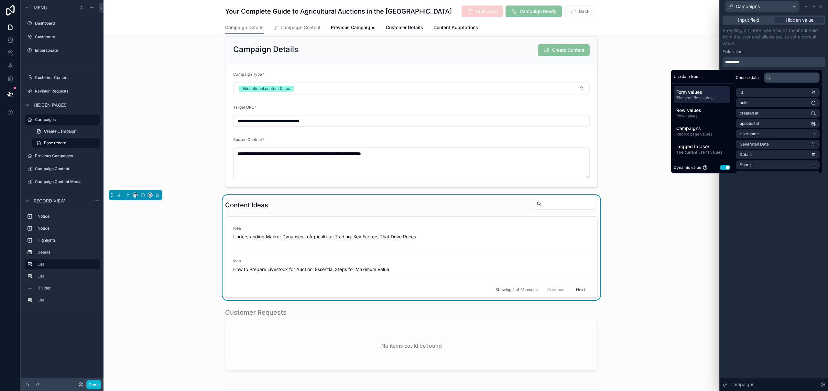
click at [720, 167] on button "Use setting" at bounding box center [725, 167] width 10 height 5
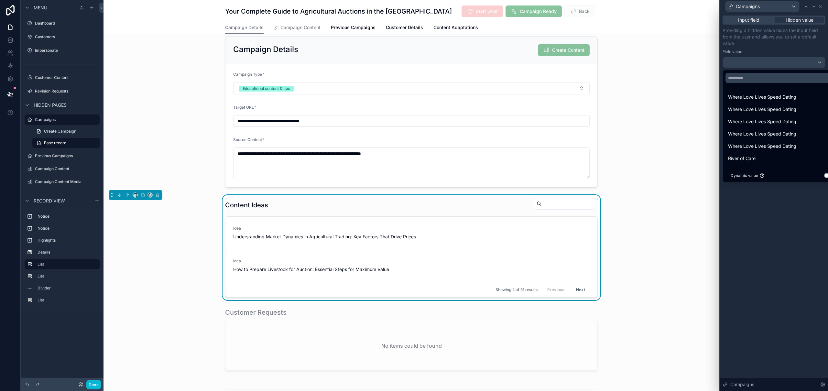
click at [825, 175] on button "Use setting" at bounding box center [830, 175] width 10 height 5
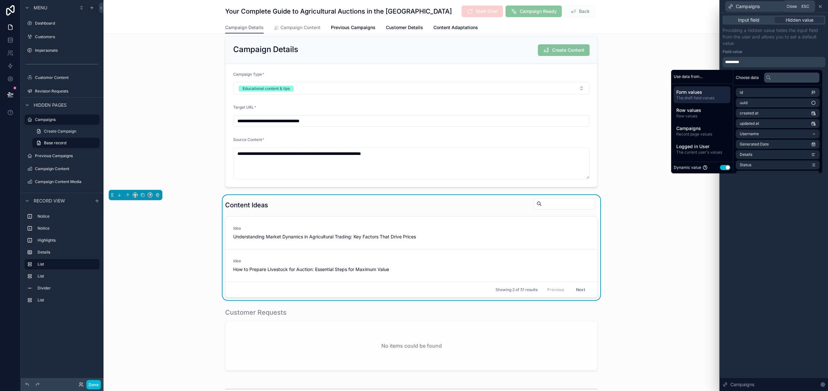
click at [822, 6] on icon at bounding box center [820, 6] width 5 height 5
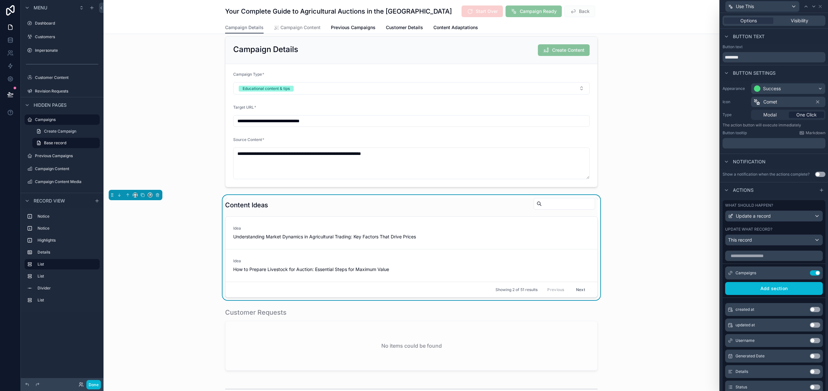
click at [487, 210] on div "Content Ideas" at bounding box center [411, 205] width 373 height 15
click at [800, 273] on icon at bounding box center [802, 273] width 5 height 5
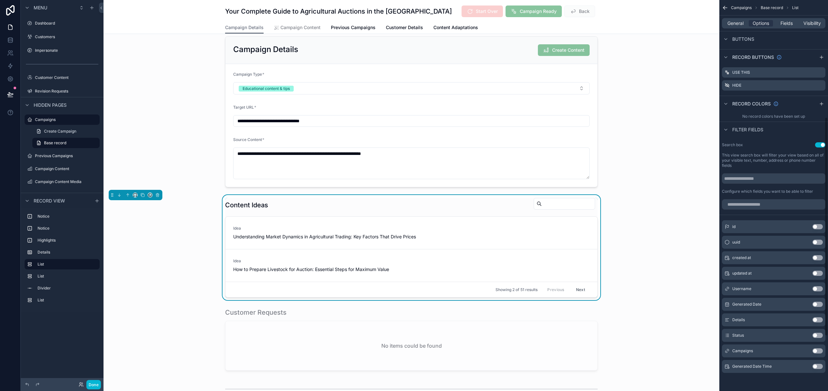
scroll to position [176, 0]
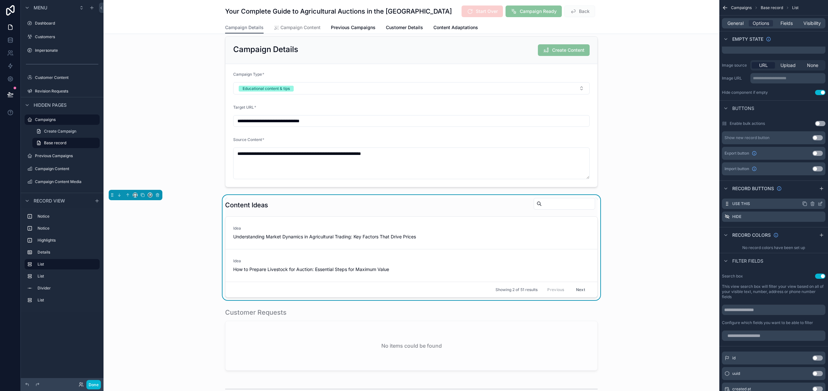
click at [821, 204] on icon "scrollable content" at bounding box center [821, 203] width 3 height 3
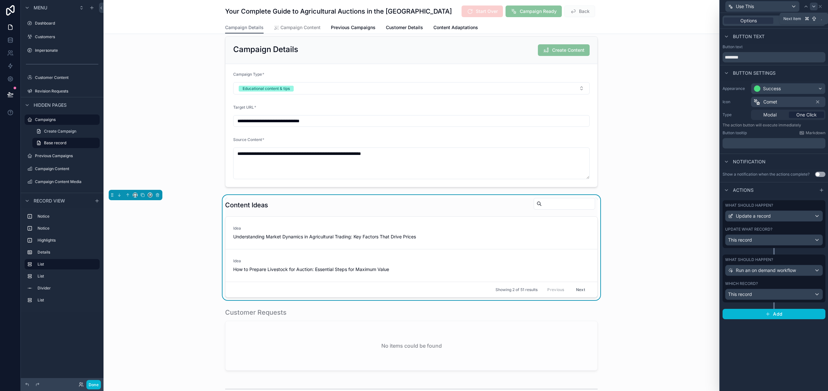
click at [815, 7] on icon at bounding box center [814, 6] width 5 height 5
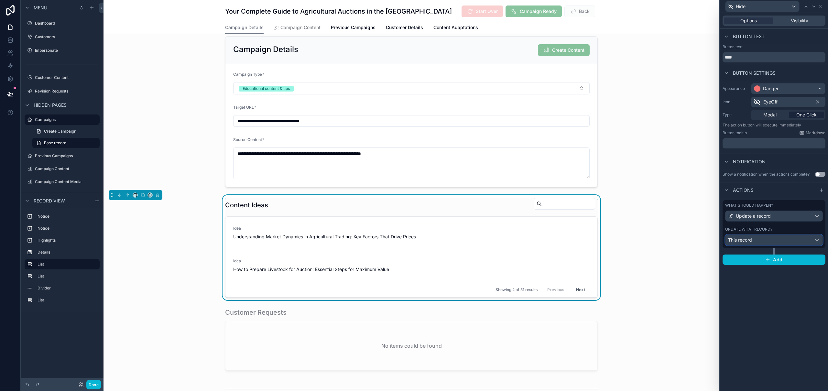
click at [764, 243] on div "This record" at bounding box center [774, 240] width 97 height 10
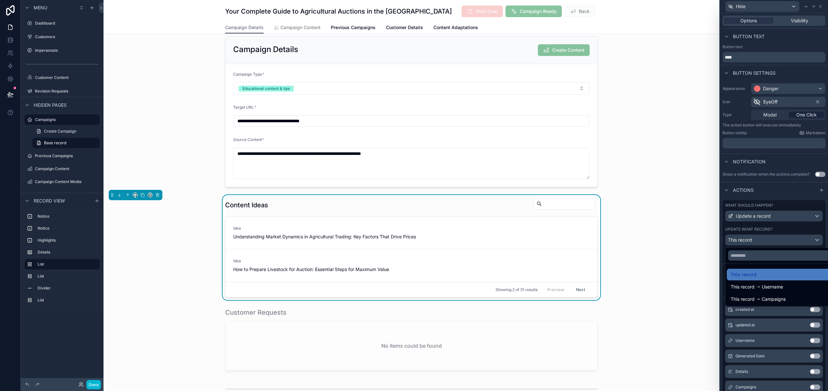
click at [764, 243] on div at bounding box center [774, 195] width 108 height 391
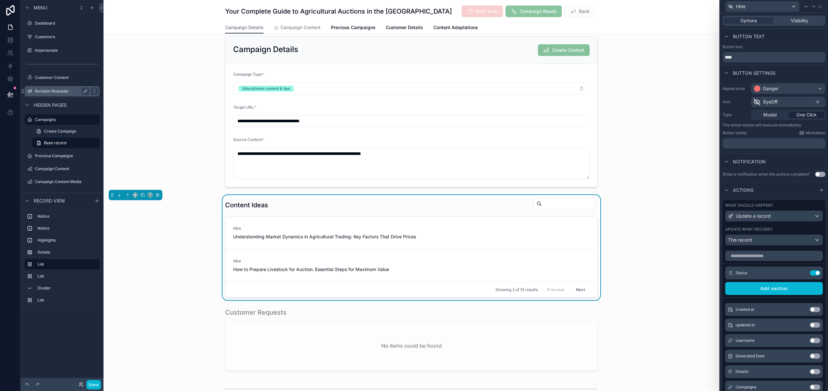
click at [63, 90] on label "Revision Requests" at bounding box center [61, 91] width 52 height 5
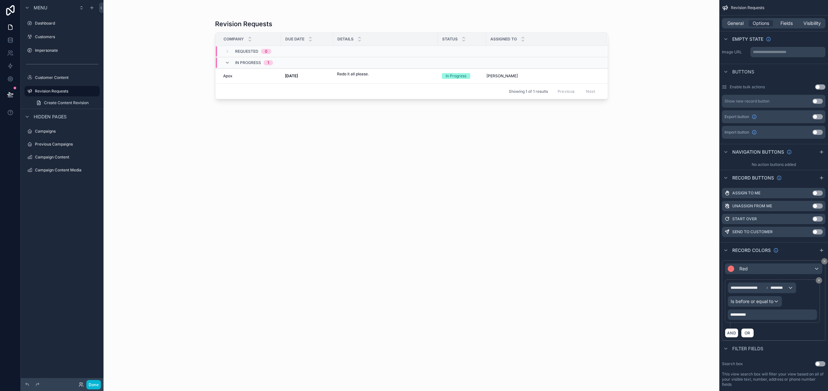
click at [388, 79] on div "scrollable content" at bounding box center [412, 191] width 414 height 383
click at [367, 75] on p "Redo it all please." at bounding box center [353, 74] width 32 height 6
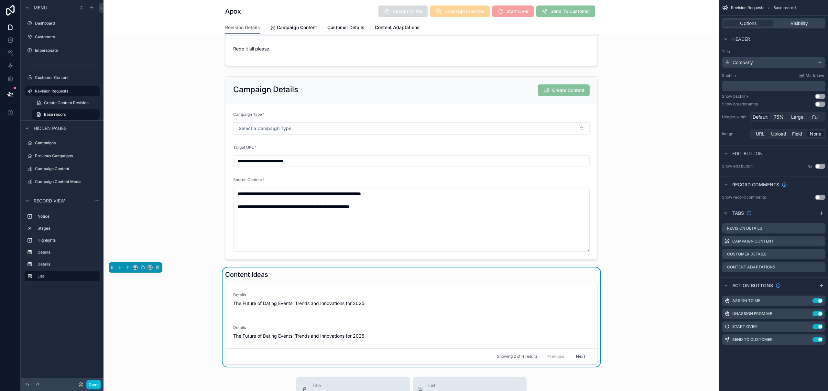
scroll to position [310, 0]
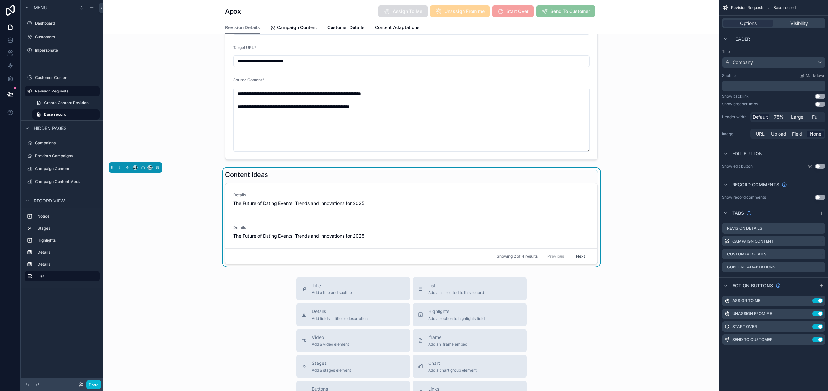
click at [460, 172] on div "Content Ideas" at bounding box center [411, 174] width 373 height 9
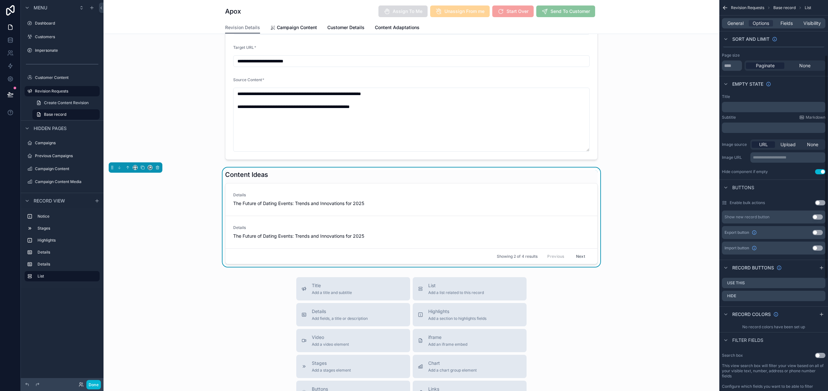
scroll to position [130, 0]
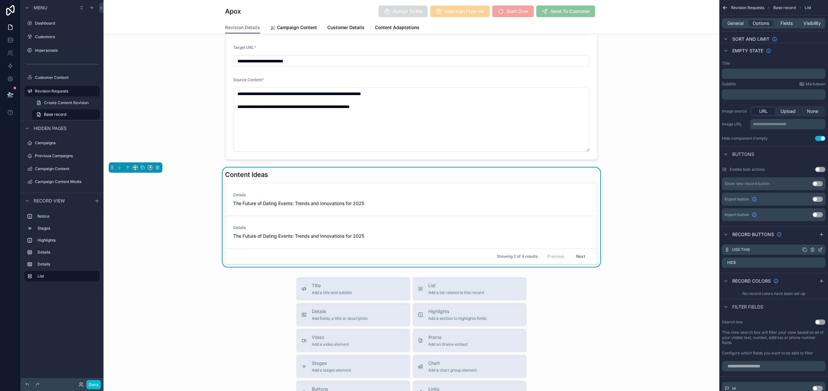
click at [821, 249] on icon "scrollable content" at bounding box center [820, 249] width 5 height 5
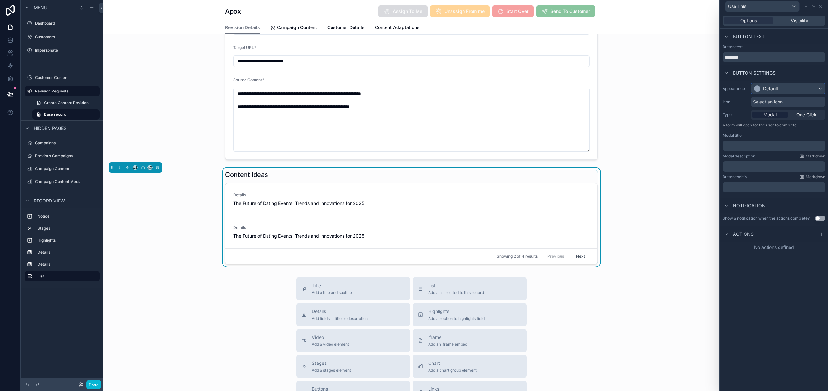
click at [780, 89] on div "Default" at bounding box center [789, 88] width 74 height 10
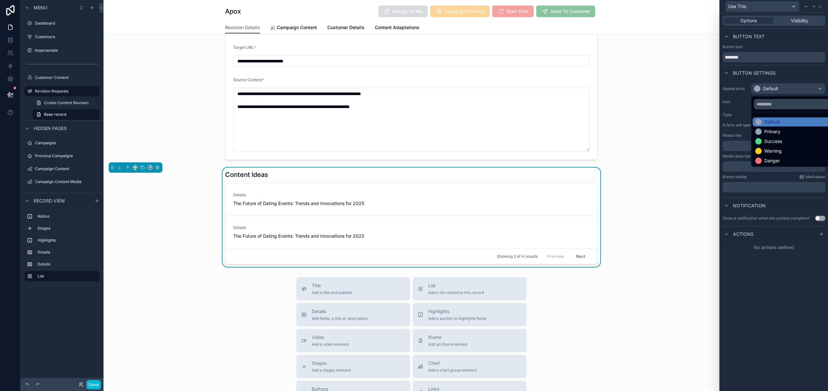
drag, startPoint x: 777, startPoint y: 141, endPoint x: 778, endPoint y: 132, distance: 9.4
click at [777, 141] on div "Success" at bounding box center [774, 141] width 18 height 6
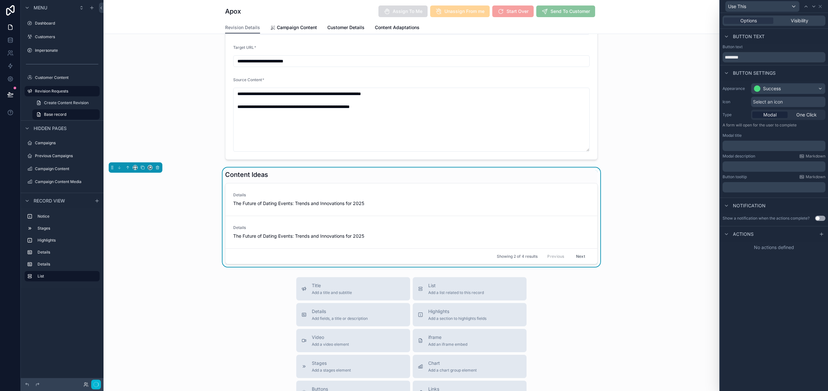
click at [779, 104] on span "Select an icon" at bounding box center [768, 102] width 30 height 6
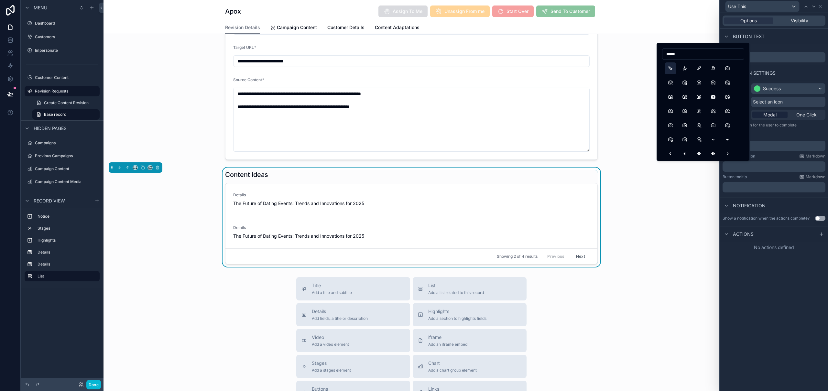
type input "*****"
click at [671, 68] on button "Comet" at bounding box center [671, 68] width 12 height 12
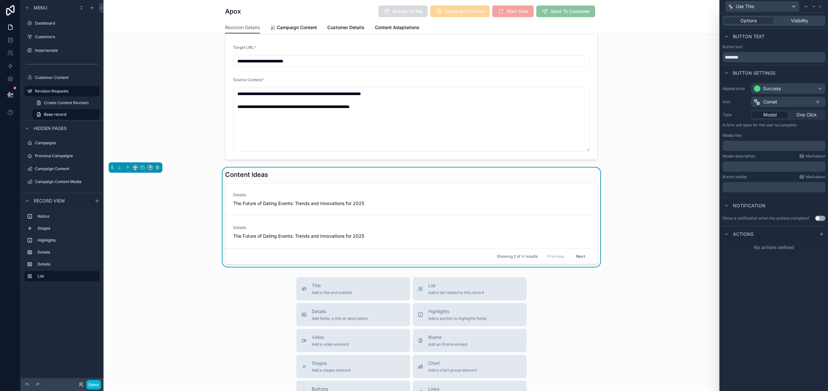
click at [773, 283] on div "Options Visibility Button text Button text ******** Button settings Appearance …" at bounding box center [774, 202] width 108 height 378
drag, startPoint x: 805, startPoint y: 114, endPoint x: 805, endPoint y: 95, distance: 18.4
click at [804, 114] on span "One Click" at bounding box center [807, 115] width 20 height 6
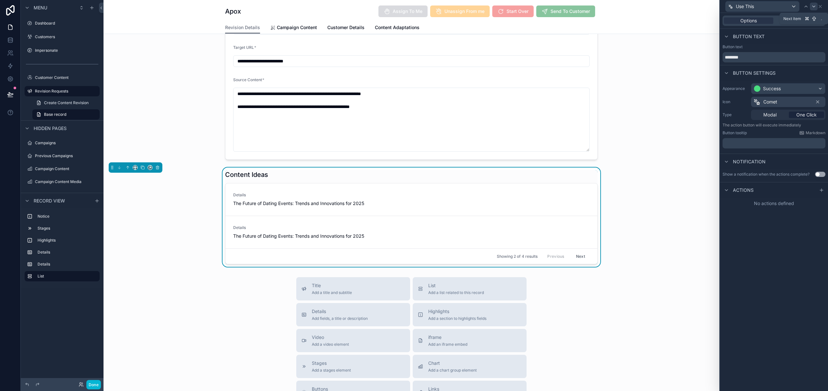
click at [815, 7] on icon at bounding box center [814, 6] width 5 height 5
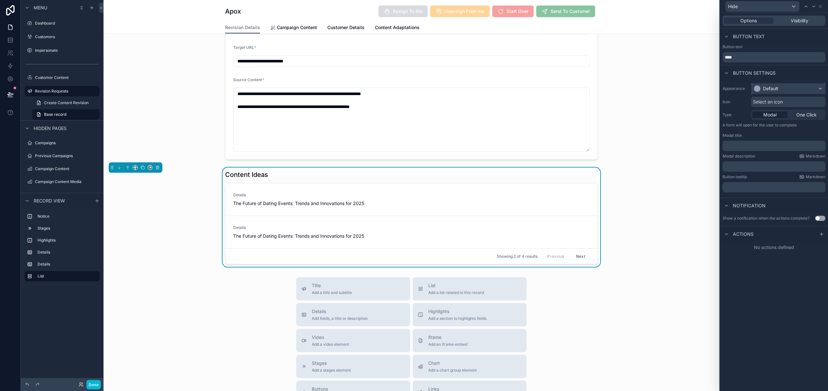
click at [774, 91] on div "Default" at bounding box center [770, 88] width 15 height 6
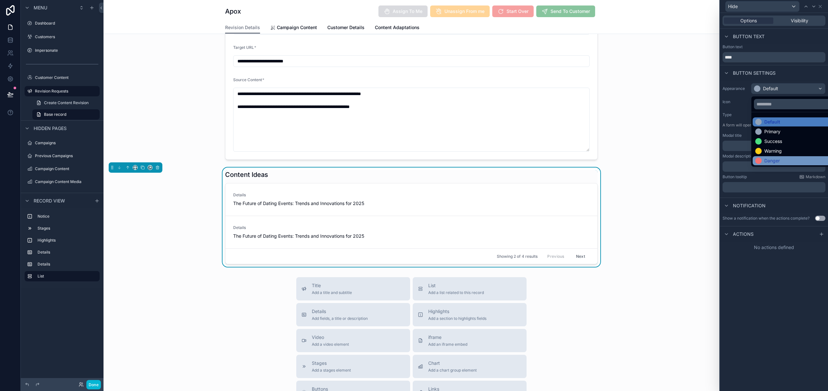
click at [768, 161] on div "Danger" at bounding box center [773, 161] width 16 height 6
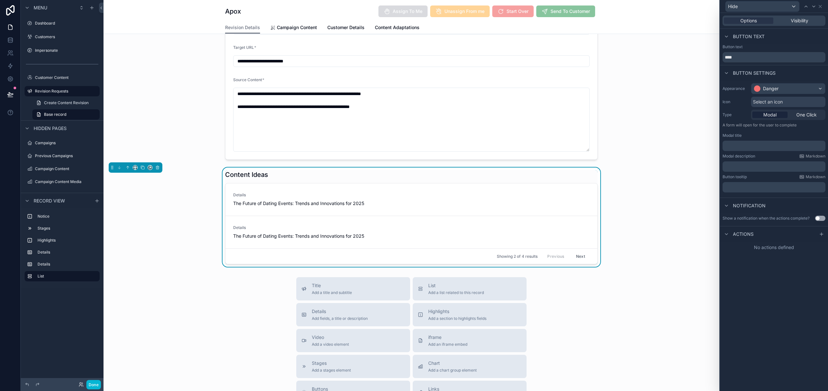
click at [776, 101] on span "Select an icon" at bounding box center [768, 102] width 30 height 6
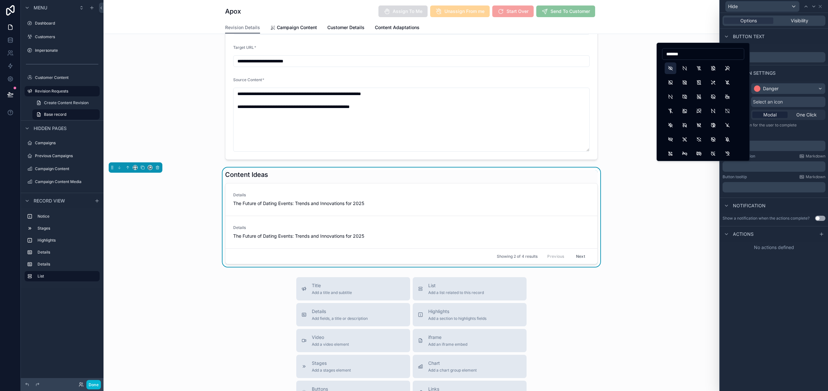
type input "*******"
click at [670, 68] on button "EyeOff" at bounding box center [671, 68] width 12 height 12
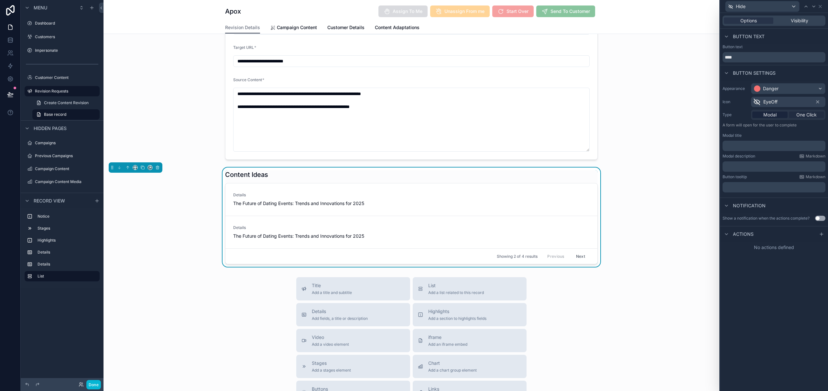
click at [814, 114] on span "One Click" at bounding box center [807, 115] width 20 height 6
drag, startPoint x: 806, startPoint y: 245, endPoint x: 817, endPoint y: 191, distance: 54.8
click at [806, 246] on div "Options Visibility Button text Button text **** Button settings Appearance Dang…" at bounding box center [774, 202] width 108 height 378
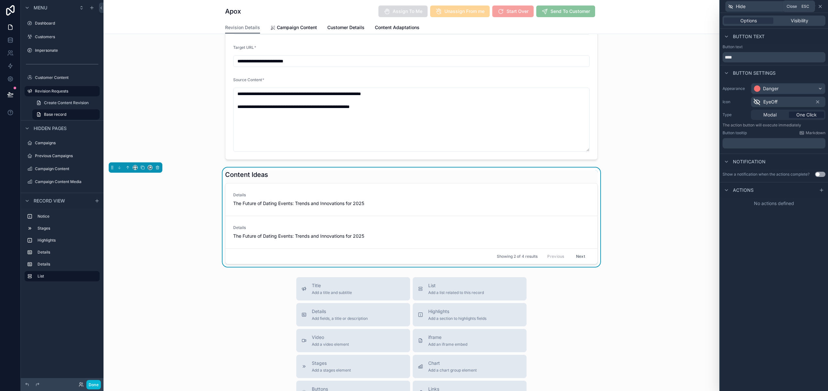
click at [822, 7] on icon at bounding box center [820, 6] width 5 height 5
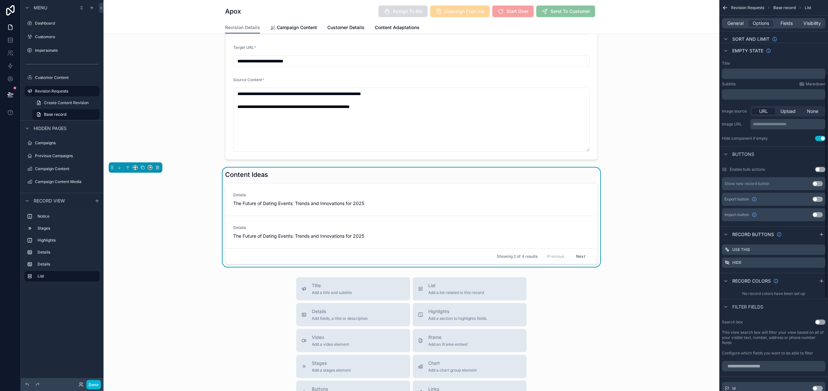
click at [820, 323] on button "Use setting" at bounding box center [820, 322] width 10 height 5
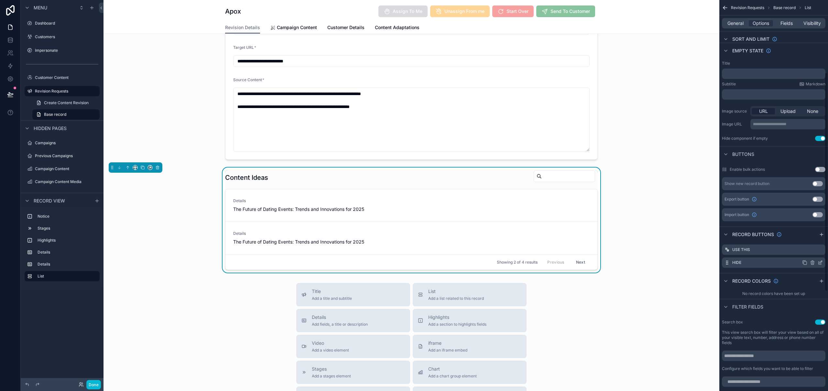
click at [820, 263] on icon "scrollable content" at bounding box center [820, 262] width 5 height 5
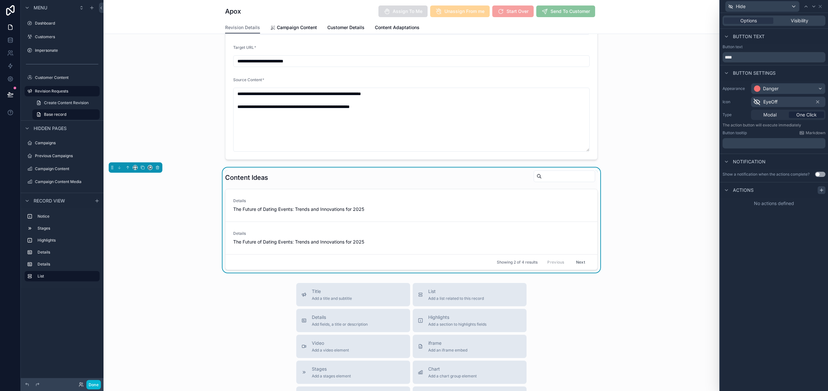
click at [822, 190] on icon at bounding box center [822, 190] width 0 height 3
click at [763, 219] on div "Select a type" at bounding box center [774, 216] width 97 height 10
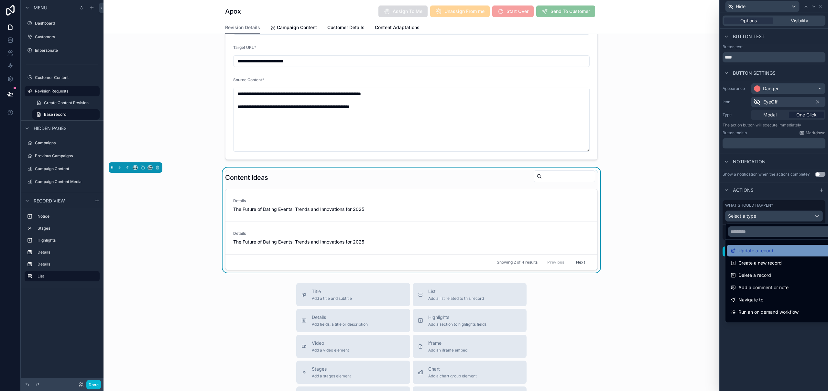
click at [769, 249] on span "Update a record" at bounding box center [756, 251] width 35 height 8
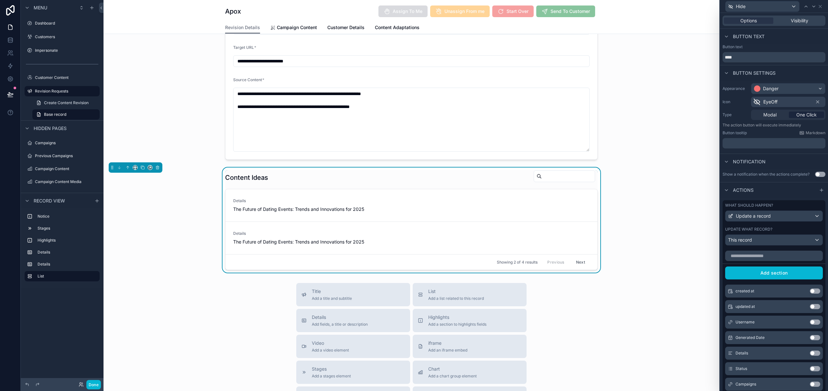
click at [769, 249] on div at bounding box center [774, 254] width 103 height 13
click at [766, 257] on input "text" at bounding box center [775, 256] width 98 height 10
click at [812, 371] on button "Use setting" at bounding box center [815, 368] width 10 height 5
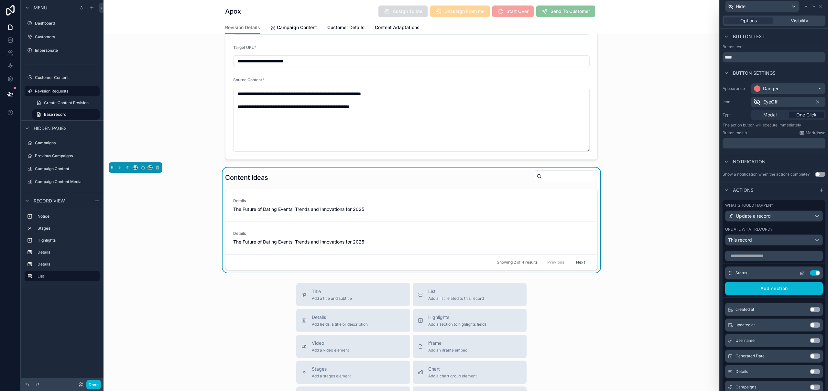
click at [800, 274] on icon at bounding box center [802, 273] width 5 height 5
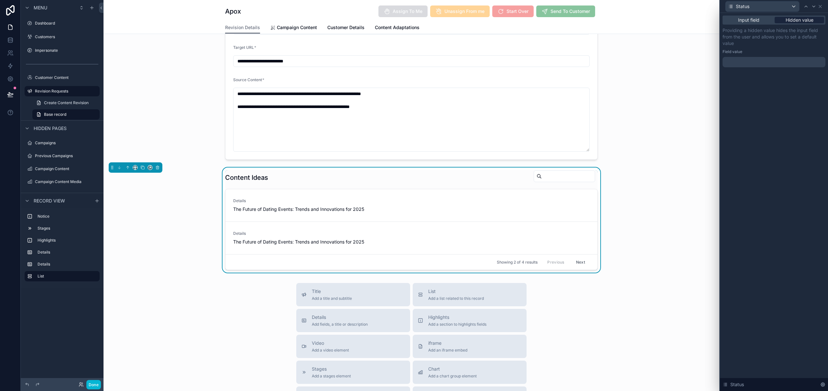
click at [809, 19] on span "Hidden value" at bounding box center [800, 20] width 28 height 6
click at [759, 61] on div at bounding box center [774, 62] width 103 height 10
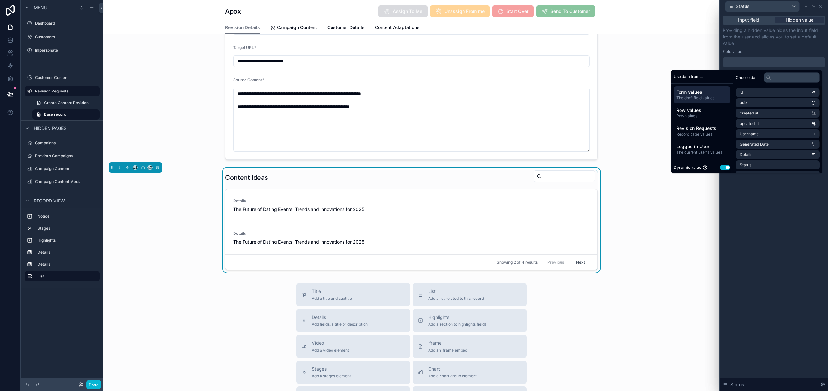
click at [723, 167] on button "Use setting" at bounding box center [725, 167] width 10 height 5
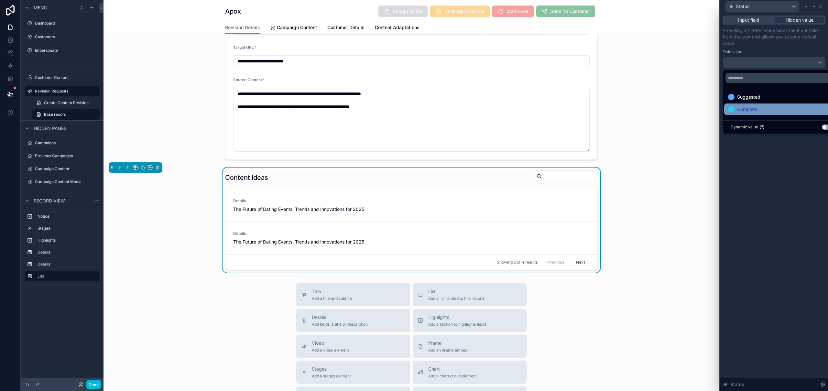
click at [753, 107] on span "Complete" at bounding box center [747, 109] width 20 height 8
click at [782, 205] on div "Input field Hidden value Providing a hidden value hides the input field from th…" at bounding box center [774, 202] width 108 height 378
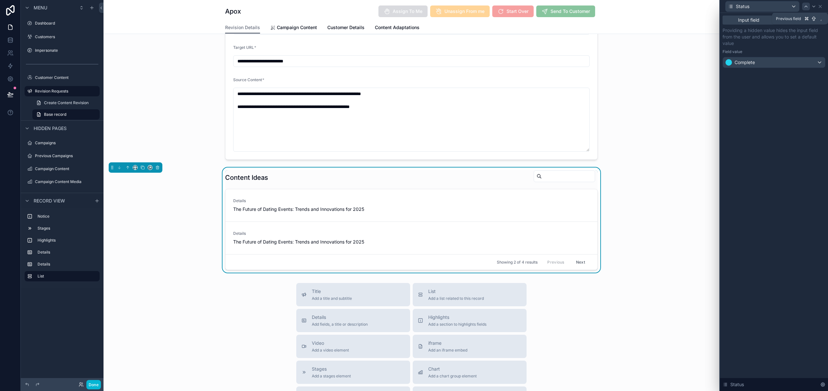
click at [806, 6] on icon at bounding box center [806, 6] width 5 height 5
click at [822, 7] on icon at bounding box center [820, 6] width 5 height 5
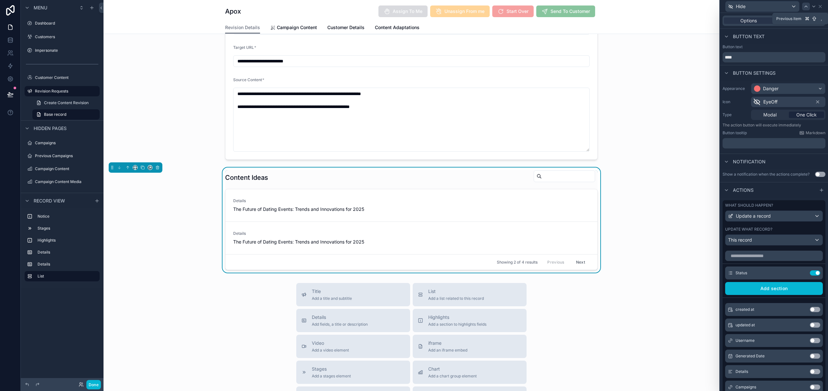
click at [807, 7] on icon at bounding box center [806, 6] width 5 height 5
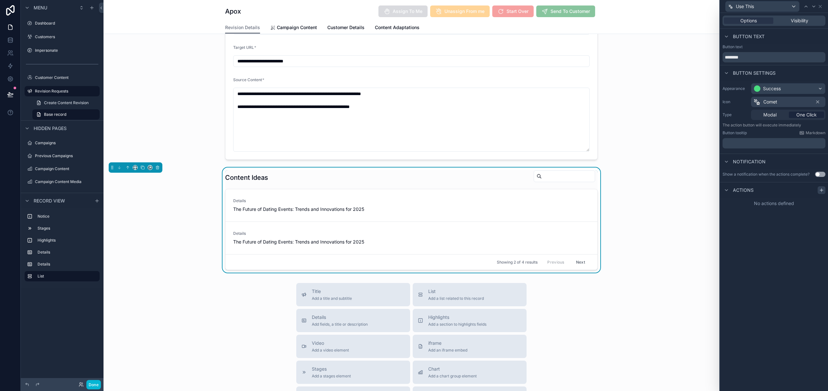
click at [822, 191] on icon at bounding box center [821, 190] width 5 height 5
click at [769, 215] on div "Select a type" at bounding box center [774, 216] width 97 height 10
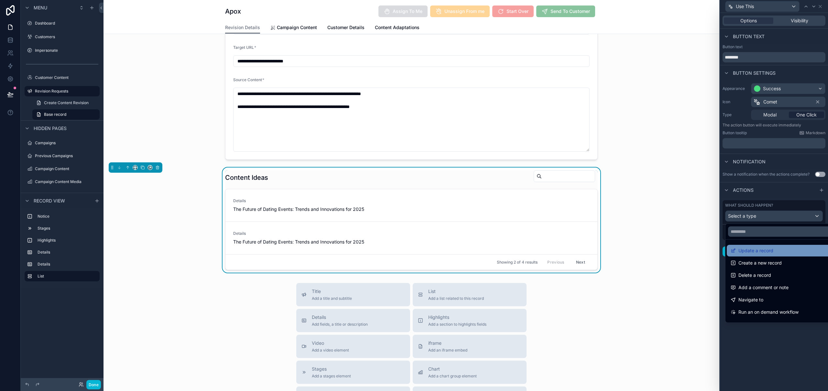
click at [768, 251] on span "Update a record" at bounding box center [756, 251] width 35 height 8
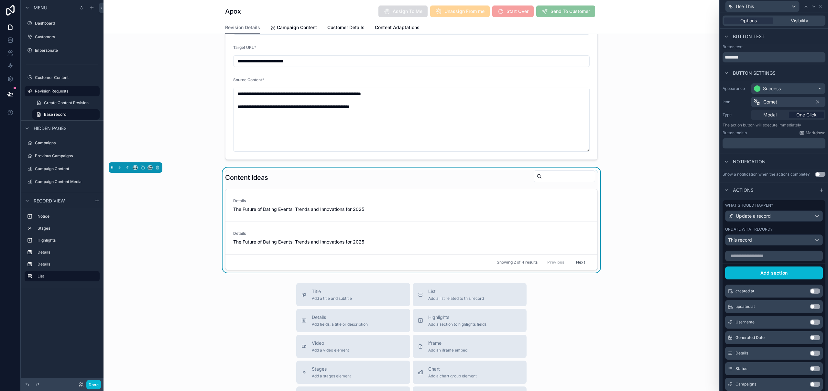
scroll to position [58, 0]
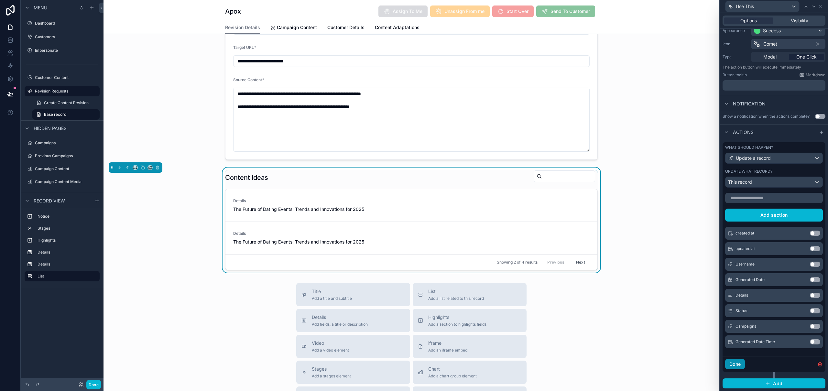
click at [732, 365] on button "Done" at bounding box center [736, 364] width 20 height 10
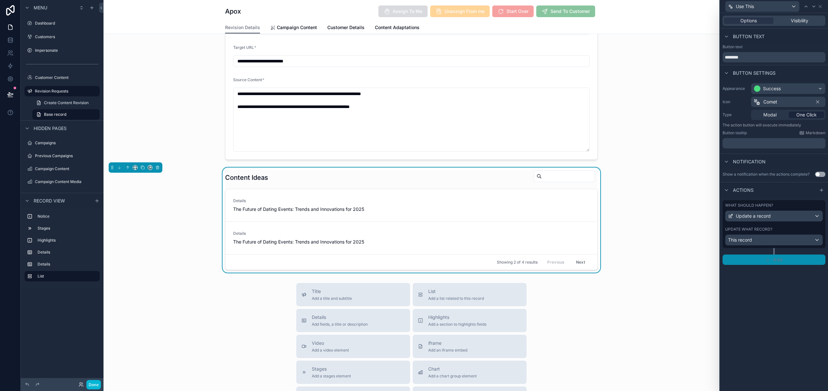
click at [783, 260] on button "Add" at bounding box center [774, 260] width 103 height 10
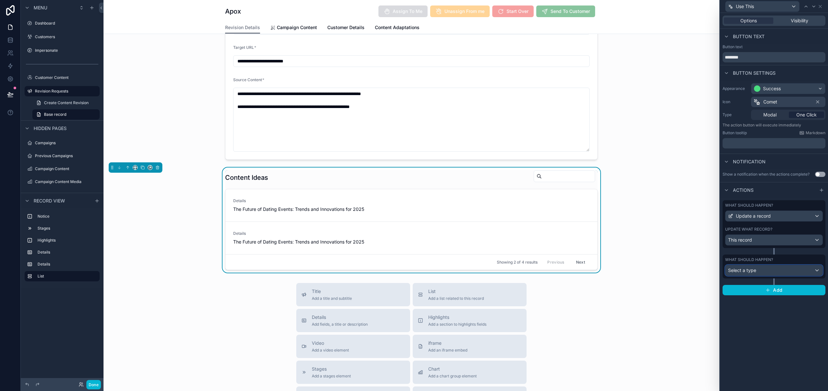
click at [764, 272] on div "Select a type" at bounding box center [774, 270] width 97 height 10
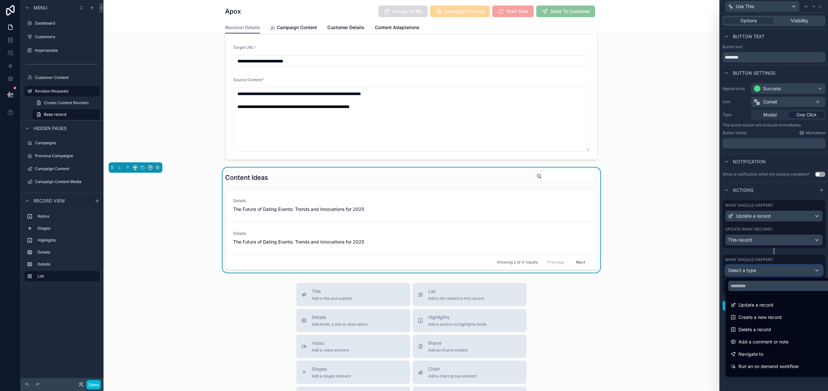
scroll to position [33, 0]
click at [785, 336] on span "Run an on demand workflow" at bounding box center [769, 334] width 60 height 8
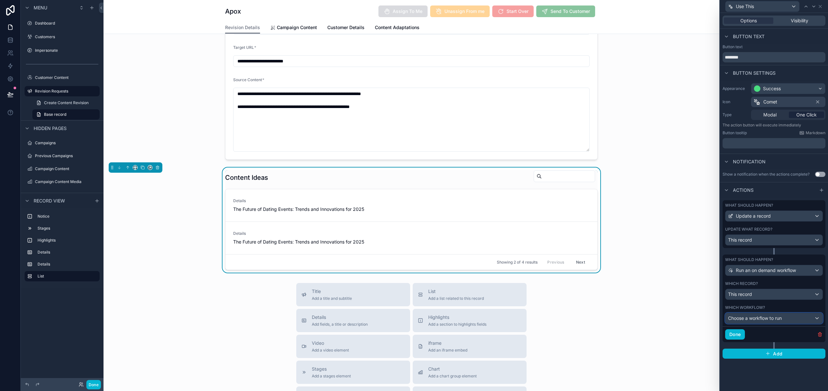
click at [773, 318] on span "Choose a workflow to run" at bounding box center [755, 319] width 54 height 6
click at [765, 354] on span "Use content idea" at bounding box center [749, 353] width 36 height 8
click at [780, 378] on div "Options Visibility Button text Button text ******** Button settings Appearance …" at bounding box center [774, 202] width 108 height 378
click at [762, 239] on div "This record" at bounding box center [774, 240] width 97 height 10
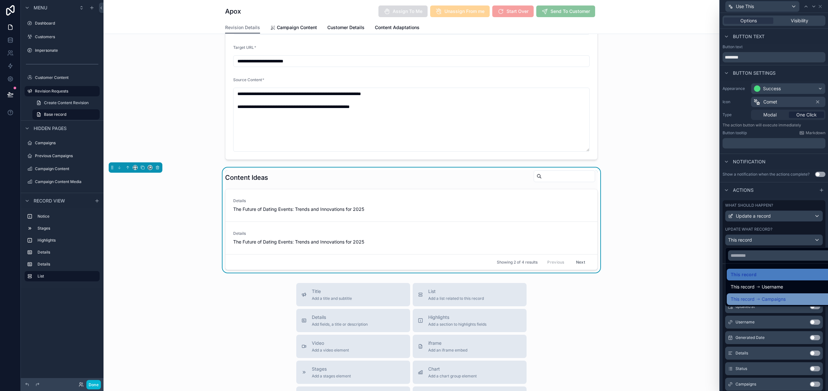
click at [764, 300] on span "Campaigns" at bounding box center [774, 299] width 24 height 8
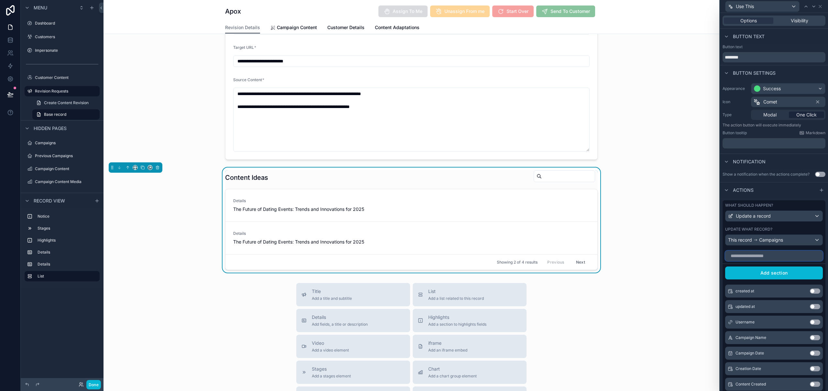
click at [764, 256] on input "text" at bounding box center [775, 256] width 98 height 10
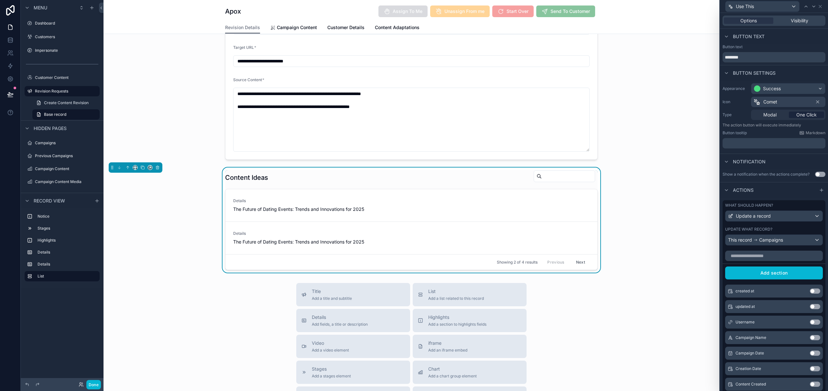
click at [777, 246] on div "What should happen? Update a record Update what record? This record Campaigns" at bounding box center [774, 224] width 103 height 48
click at [776, 241] on span "Campaigns" at bounding box center [772, 240] width 24 height 6
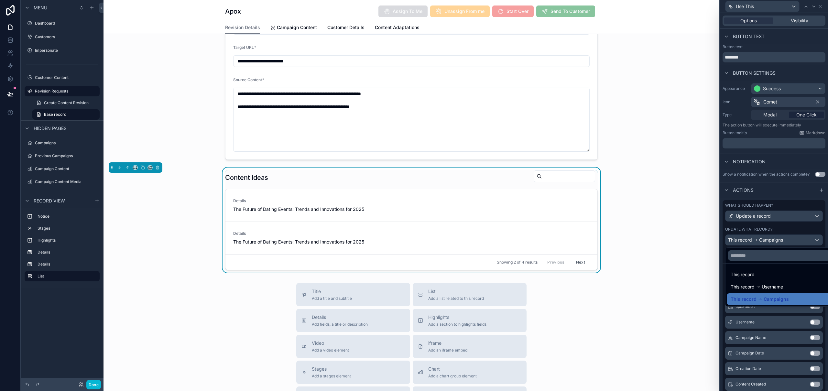
click at [760, 277] on div "This record" at bounding box center [779, 275] width 97 height 8
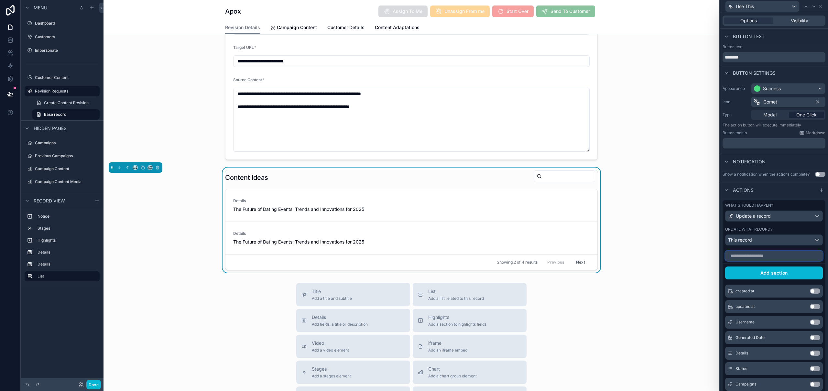
click at [759, 258] on input "text" at bounding box center [775, 256] width 98 height 10
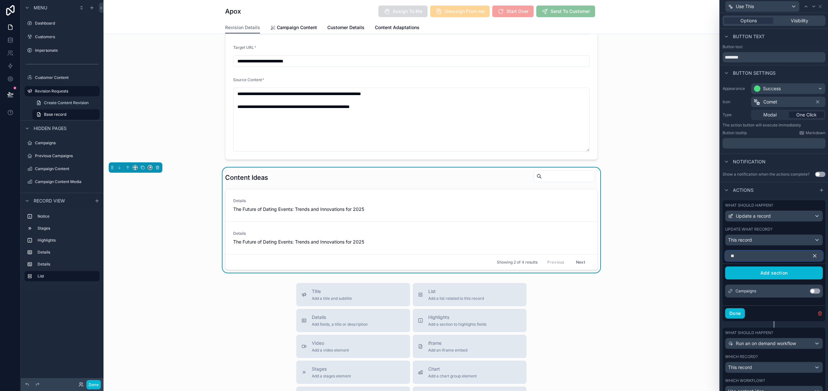
type input "**"
click at [811, 291] on button "Use setting" at bounding box center [815, 291] width 10 height 5
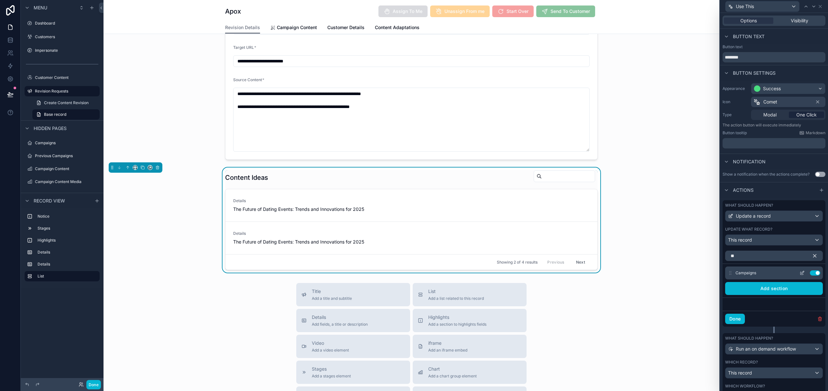
click at [800, 272] on icon at bounding box center [802, 273] width 5 height 5
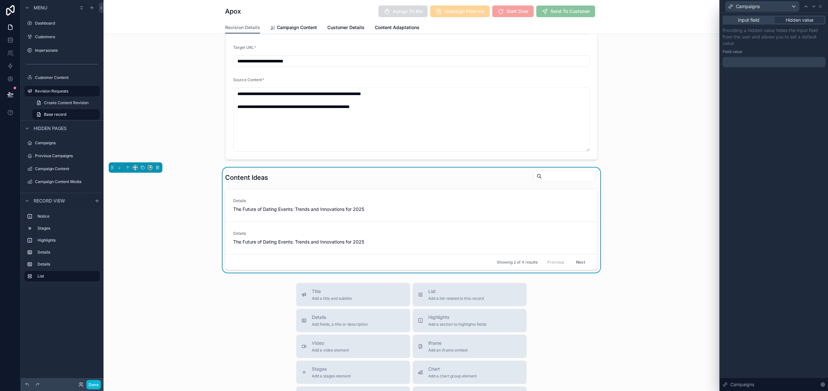
click at [747, 60] on div at bounding box center [774, 62] width 103 height 10
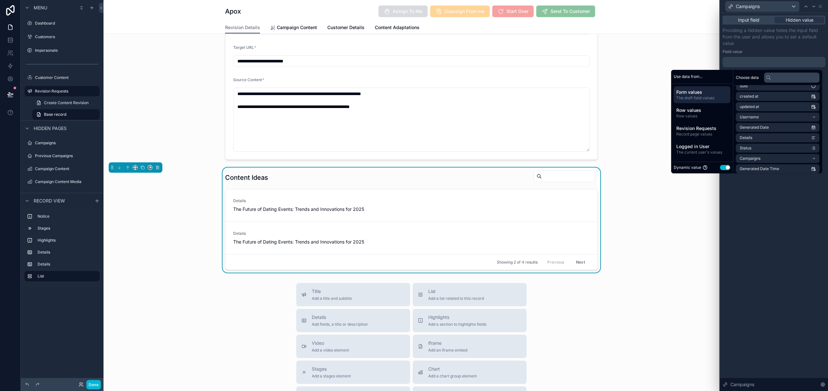
scroll to position [21, 0]
click at [780, 155] on li "Campaigns" at bounding box center [778, 154] width 84 height 9
click at [783, 107] on li "id" at bounding box center [778, 104] width 84 height 9
click at [774, 103] on li "id" at bounding box center [778, 104] width 84 height 9
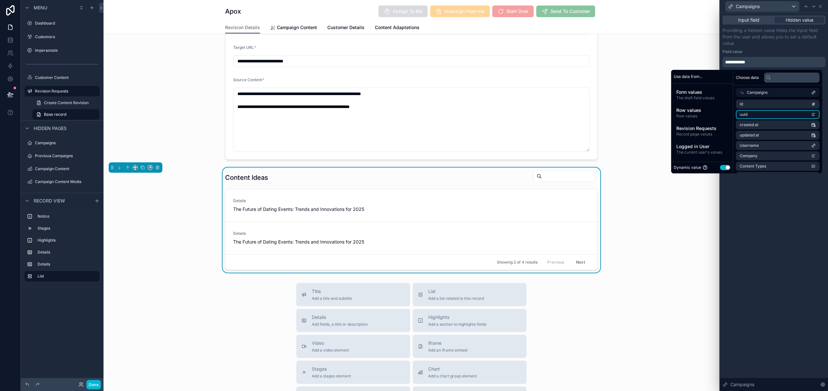
click at [772, 115] on li "uuid" at bounding box center [778, 114] width 84 height 9
click at [771, 106] on li "id" at bounding box center [778, 104] width 84 height 9
click at [741, 92] on icon at bounding box center [742, 93] width 3 height 3
click at [766, 254] on div "**********" at bounding box center [774, 202] width 108 height 378
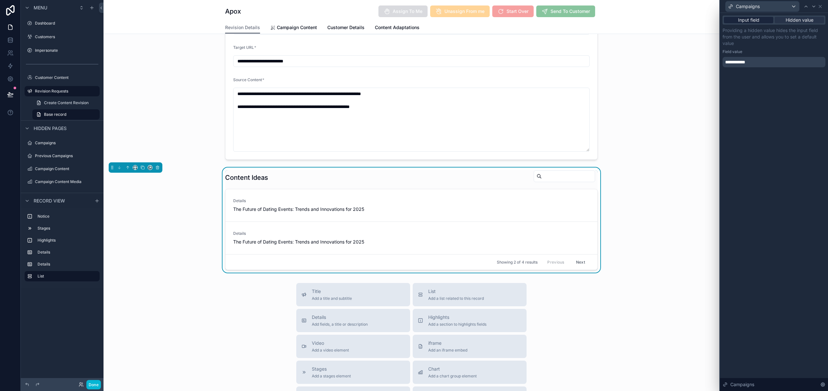
click at [752, 22] on span "Input field" at bounding box center [748, 20] width 21 height 6
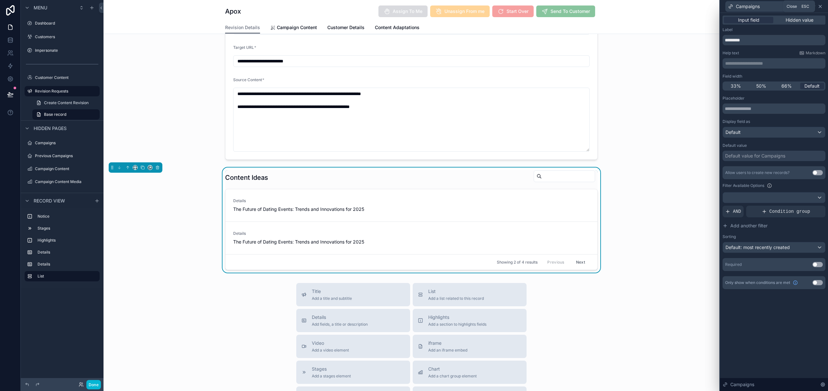
click at [823, 6] on icon at bounding box center [820, 6] width 5 height 5
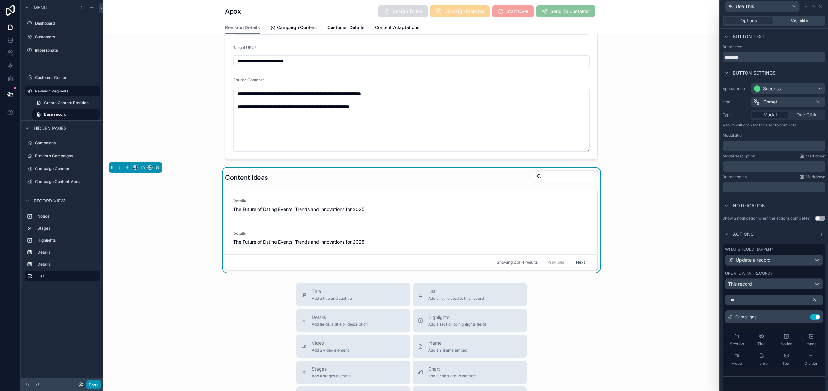
click at [88, 384] on button "Done" at bounding box center [93, 384] width 15 height 9
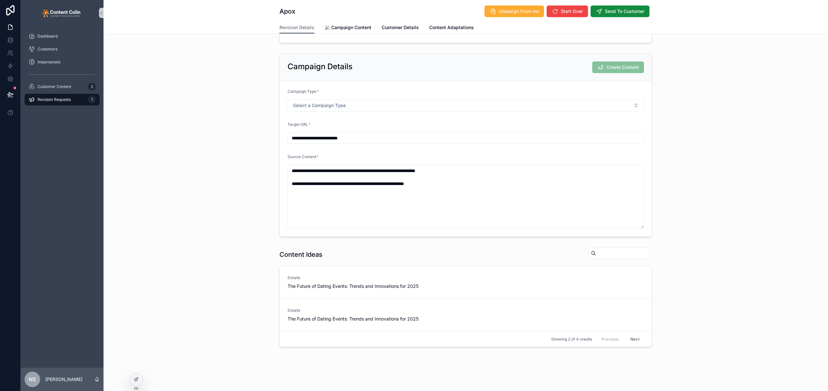
scroll to position [201, 0]
click at [44, 86] on span "Customer Content" at bounding box center [55, 86] width 34 height 5
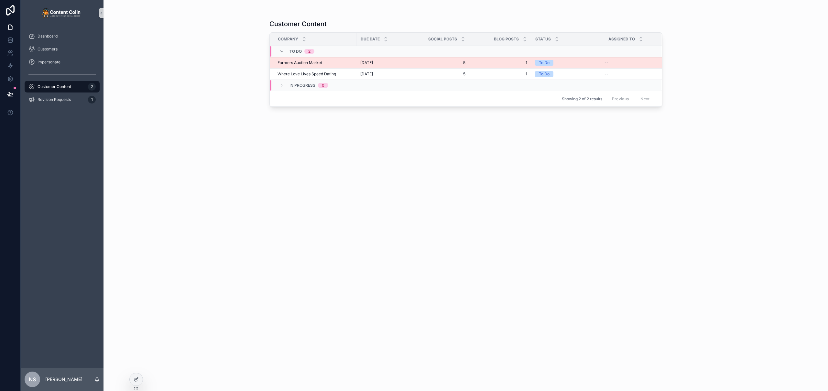
click at [344, 62] on div "Farmers Auction Market Farmers Auction Market" at bounding box center [315, 62] width 75 height 5
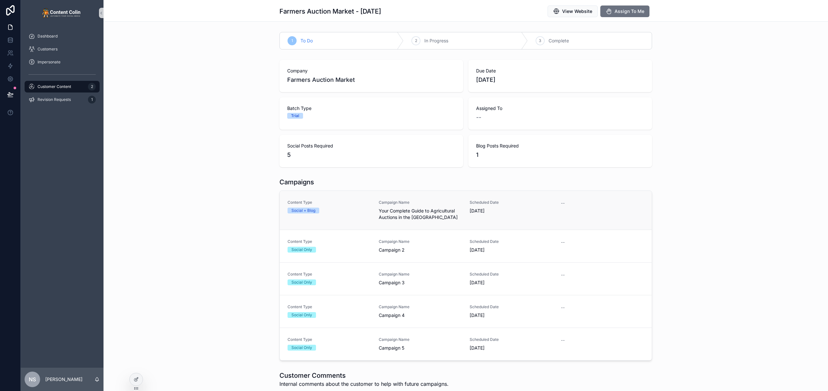
click at [372, 213] on div "Content Type Social + Blog Campaign Name Your Complete Guide to Agricultural Au…" at bounding box center [466, 210] width 357 height 21
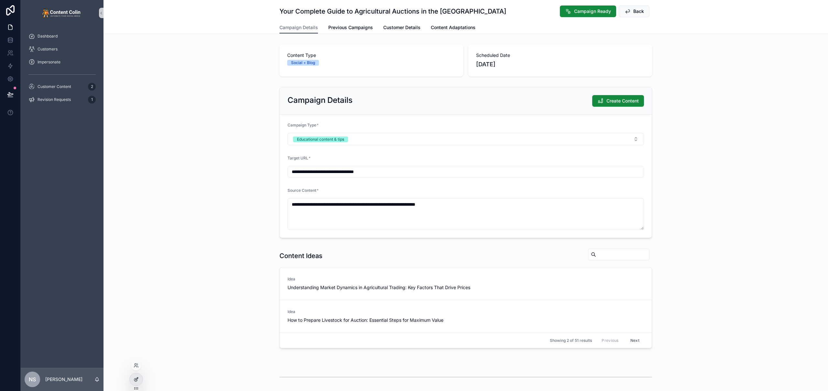
click at [136, 380] on icon at bounding box center [137, 379] width 3 height 3
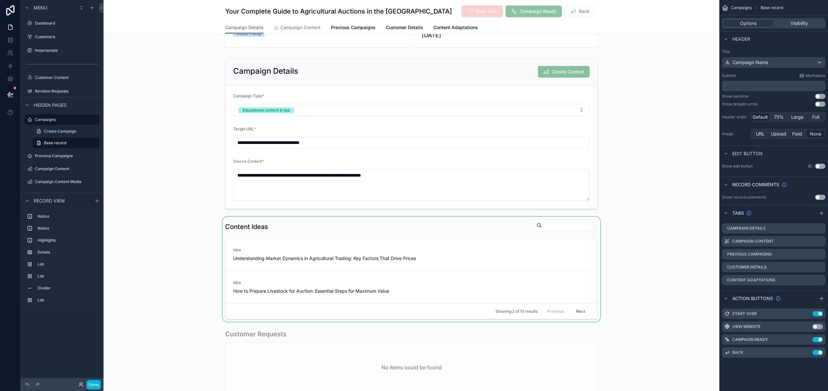
scroll to position [127, 0]
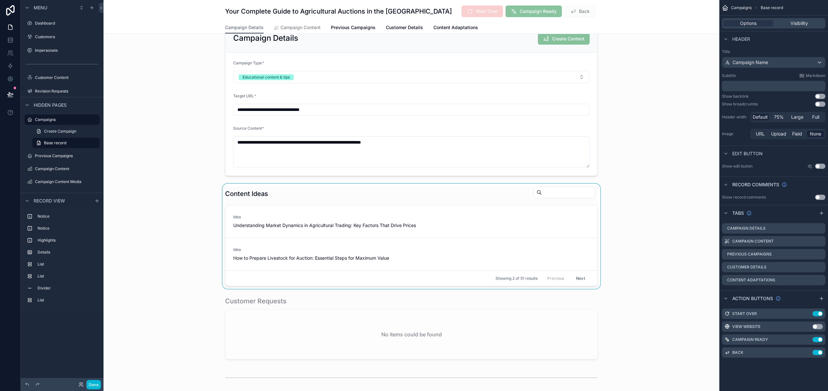
click at [496, 190] on div "scrollable content" at bounding box center [412, 236] width 616 height 105
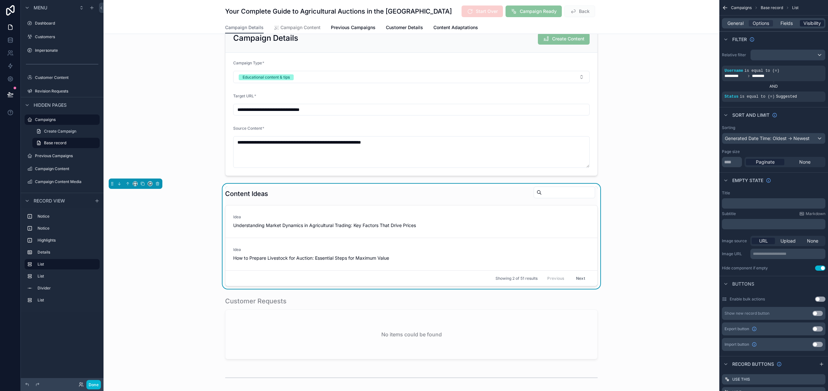
drag, startPoint x: 787, startPoint y: 24, endPoint x: 802, endPoint y: 23, distance: 14.9
click at [787, 24] on span "Fields" at bounding box center [787, 23] width 12 height 6
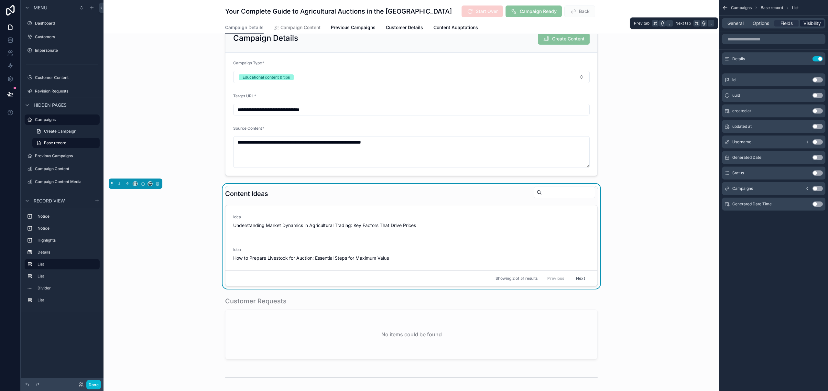
click at [822, 23] on div "Visibility" at bounding box center [812, 23] width 24 height 6
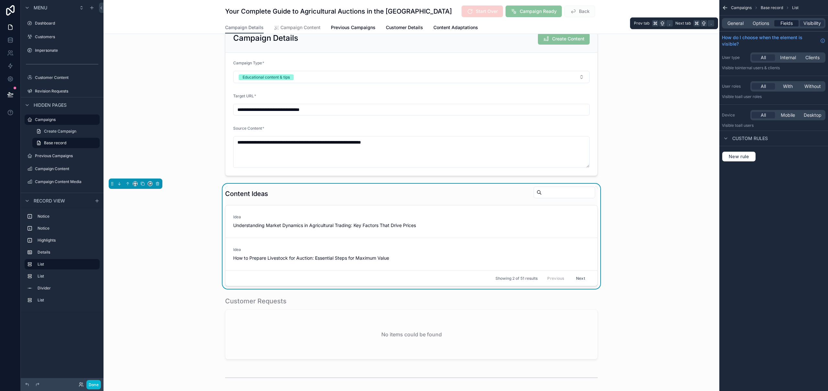
click at [788, 24] on span "Fields" at bounding box center [787, 23] width 12 height 6
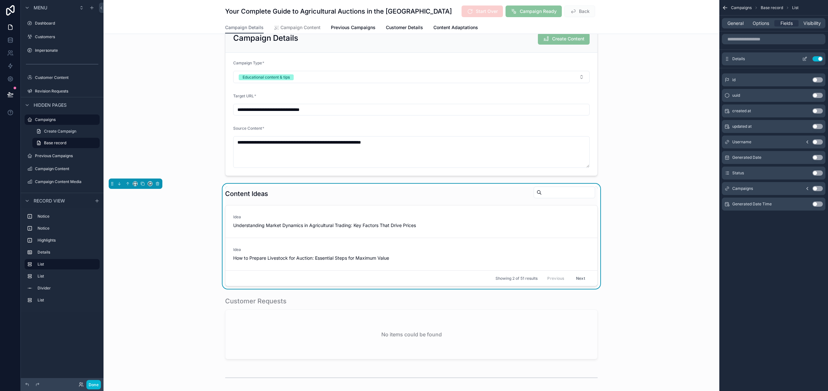
click at [806, 59] on icon "scrollable content" at bounding box center [805, 58] width 5 height 5
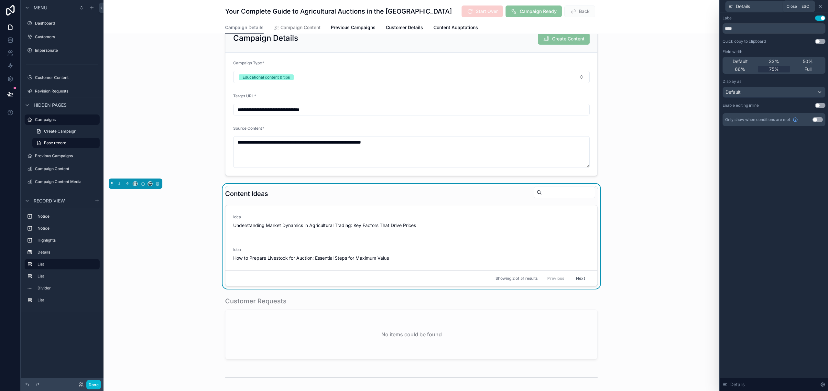
click at [822, 7] on icon at bounding box center [820, 6] width 3 height 3
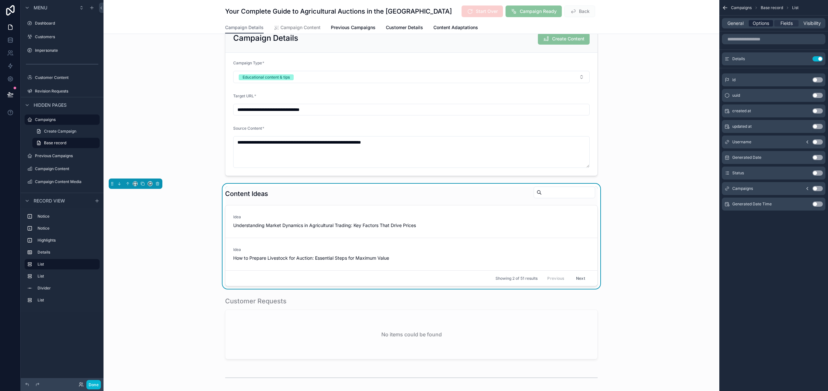
click at [766, 24] on span "Options" at bounding box center [761, 23] width 17 height 6
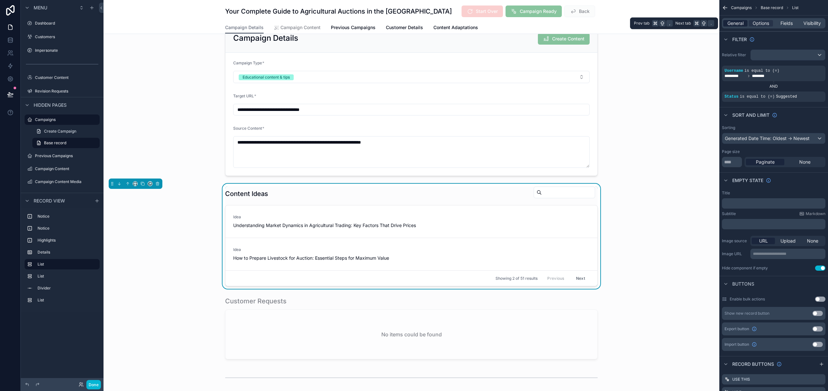
click at [742, 22] on span "General" at bounding box center [736, 23] width 16 height 6
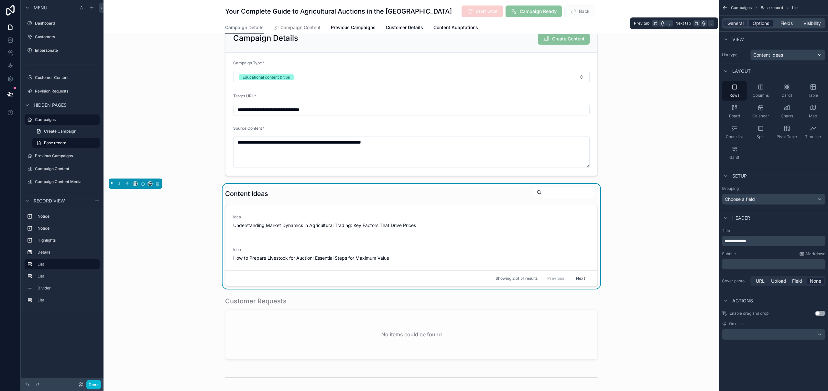
click at [756, 23] on span "Options" at bounding box center [761, 23] width 17 height 6
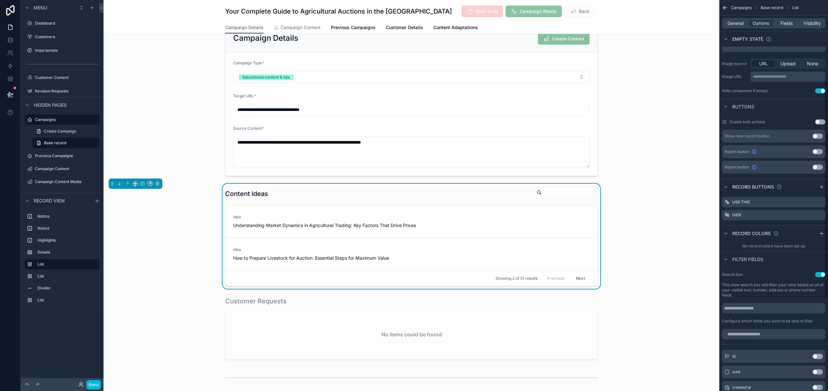
scroll to position [144, 0]
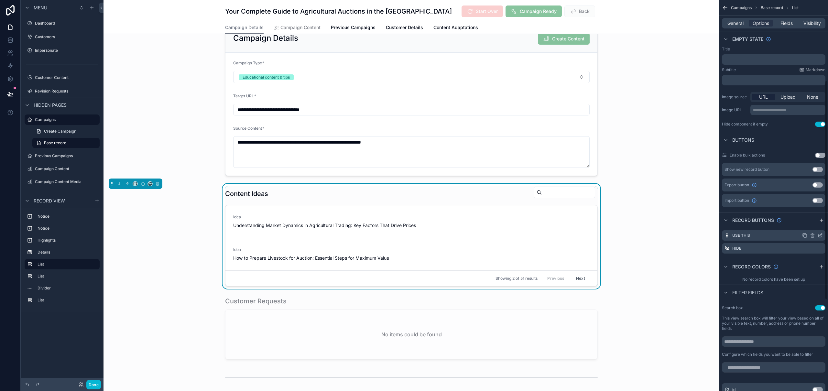
click at [825, 236] on div "Use This" at bounding box center [774, 235] width 104 height 10
click at [822, 236] on icon "scrollable content" at bounding box center [820, 235] width 5 height 5
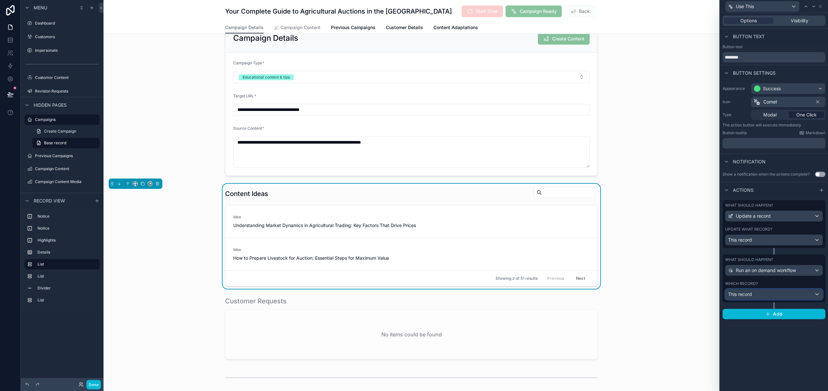
click at [773, 297] on div "This record" at bounding box center [774, 294] width 97 height 10
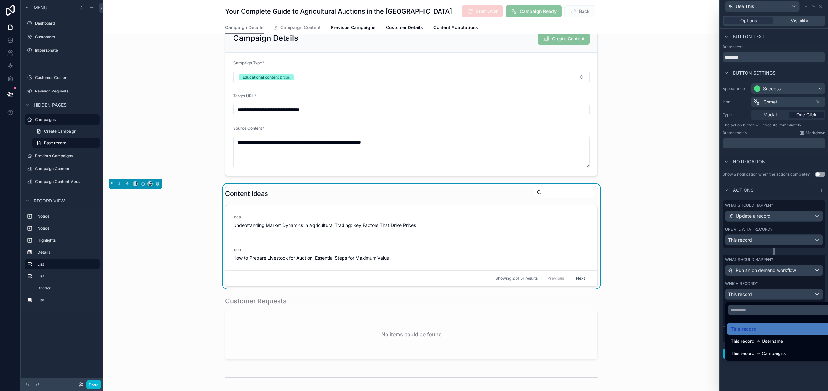
click at [773, 296] on div at bounding box center [774, 195] width 108 height 391
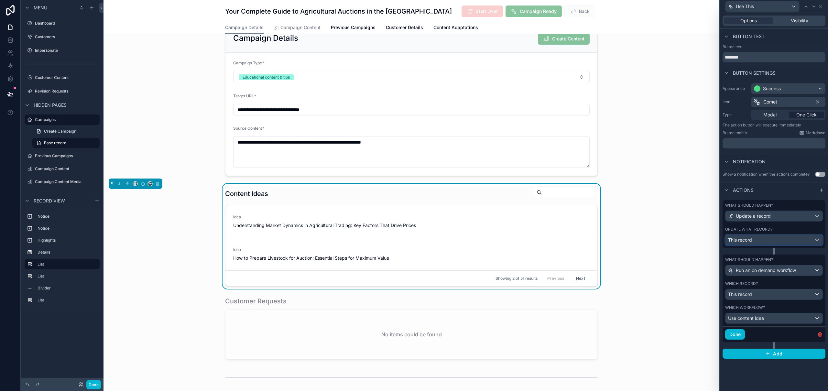
click at [764, 241] on div "This record" at bounding box center [774, 240] width 97 height 10
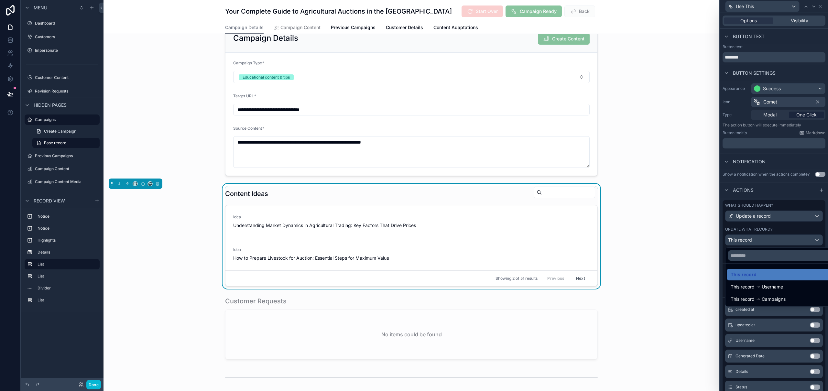
click at [764, 241] on div at bounding box center [774, 195] width 108 height 391
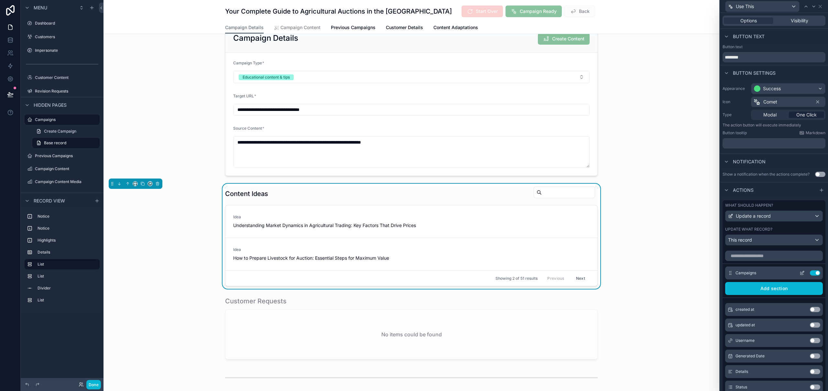
click at [801, 272] on icon at bounding box center [802, 273] width 3 height 3
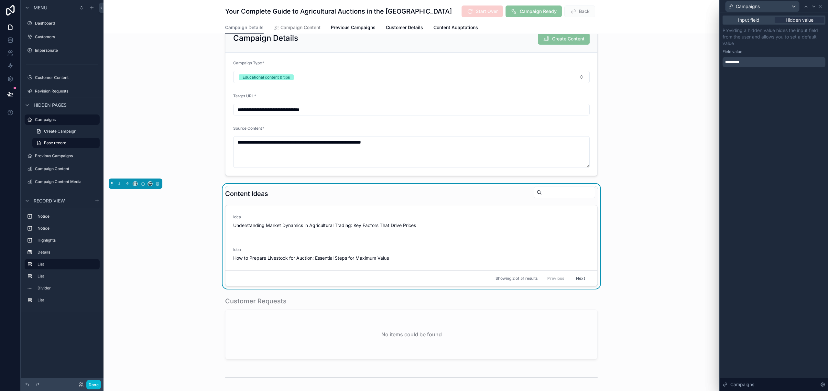
click at [740, 62] on span "*********" at bounding box center [736, 62] width 21 height 5
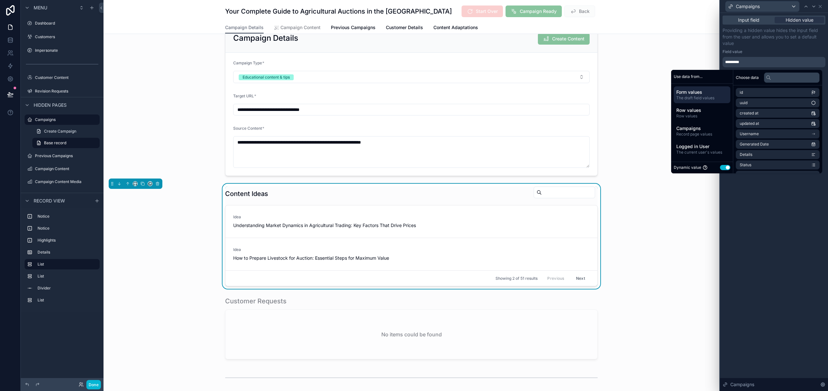
click at [780, 279] on div "Input field Hidden value Providing a hidden value hides the input field from th…" at bounding box center [774, 202] width 108 height 378
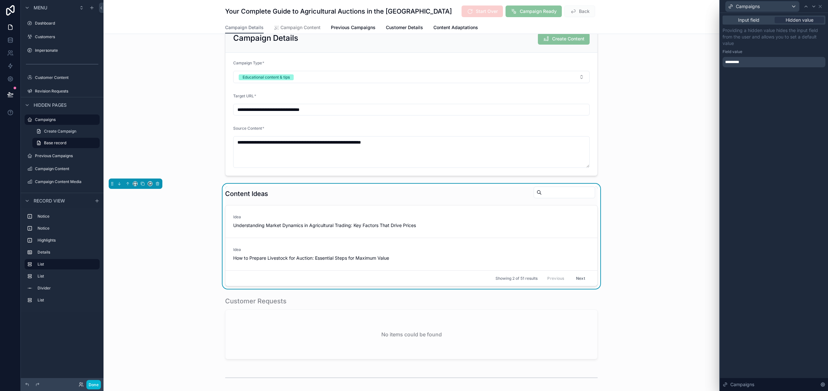
click at [757, 61] on div "*********" at bounding box center [774, 62] width 103 height 10
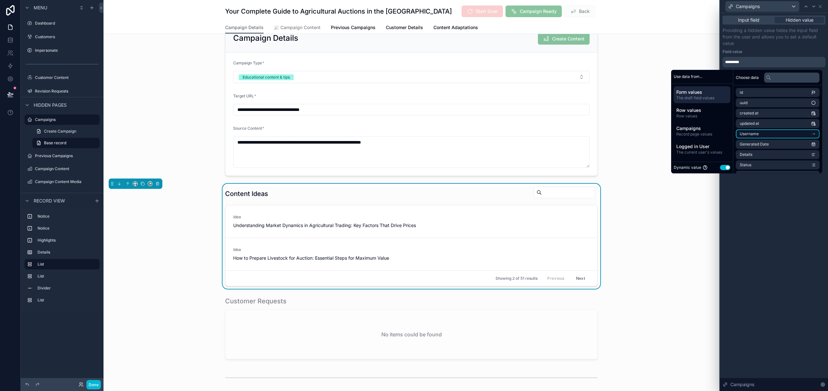
scroll to position [12, 0]
click at [788, 165] on li "Campaigns" at bounding box center [778, 163] width 84 height 9
click at [761, 93] on span "Campaigns" at bounding box center [757, 92] width 21 height 5
click at [779, 162] on li "Campaigns" at bounding box center [778, 163] width 84 height 9
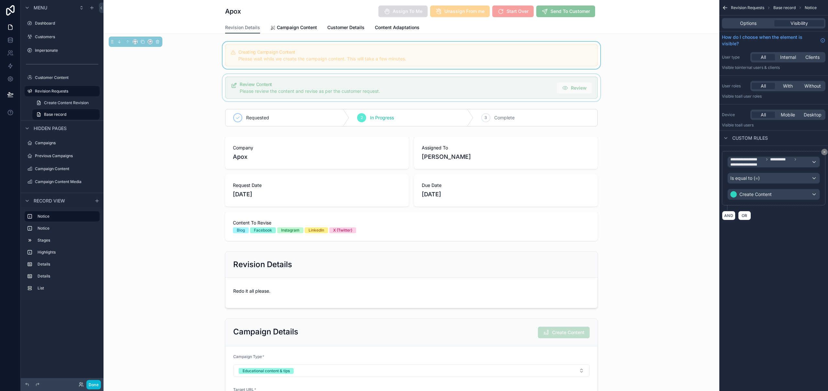
click at [548, 82] on div "scrollable content" at bounding box center [412, 87] width 616 height 27
click at [826, 152] on icon "scrollable content" at bounding box center [825, 152] width 4 height 4
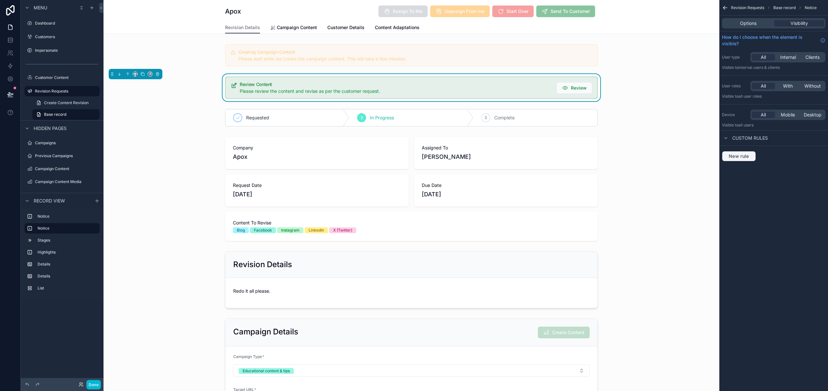
click at [741, 154] on span "New rule" at bounding box center [739, 156] width 26 height 6
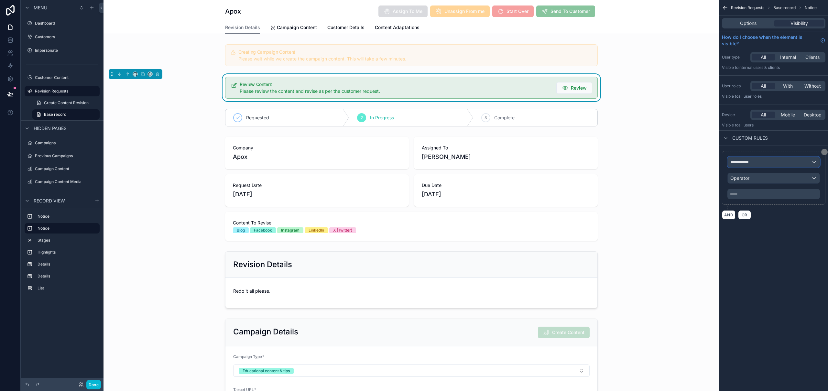
click at [748, 161] on span "**********" at bounding box center [743, 162] width 24 height 6
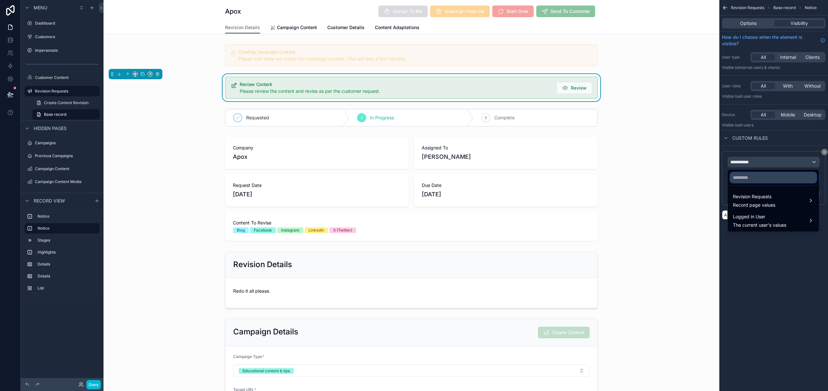
click at [755, 181] on input "text" at bounding box center [774, 177] width 86 height 10
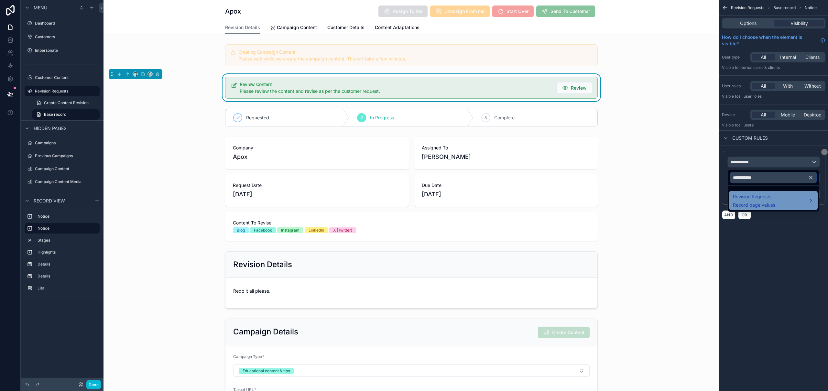
type input "**********"
click at [766, 205] on span "Record page values" at bounding box center [754, 205] width 42 height 6
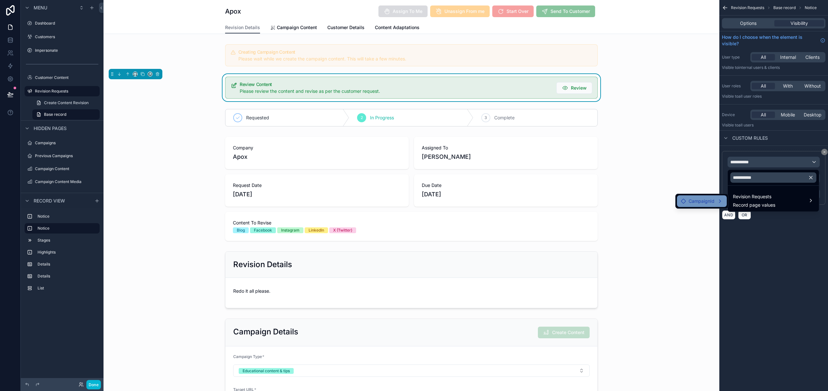
click at [705, 202] on span "CampaignId" at bounding box center [702, 201] width 26 height 8
click at [760, 202] on span "Content Generated" at bounding box center [761, 202] width 40 height 8
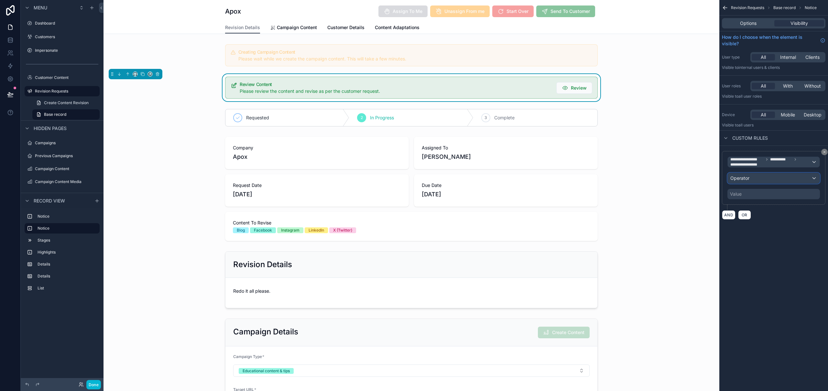
click at [757, 180] on div "Operator" at bounding box center [774, 178] width 92 height 10
click at [756, 212] on div "Is true" at bounding box center [773, 213] width 81 height 8
click at [810, 271] on div "**********" at bounding box center [774, 195] width 109 height 391
click at [94, 382] on button "Done" at bounding box center [93, 384] width 15 height 9
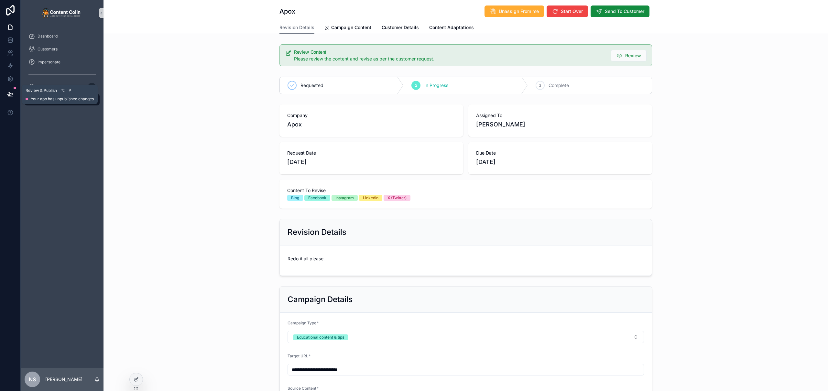
click at [11, 94] on icon at bounding box center [10, 94] width 6 height 3
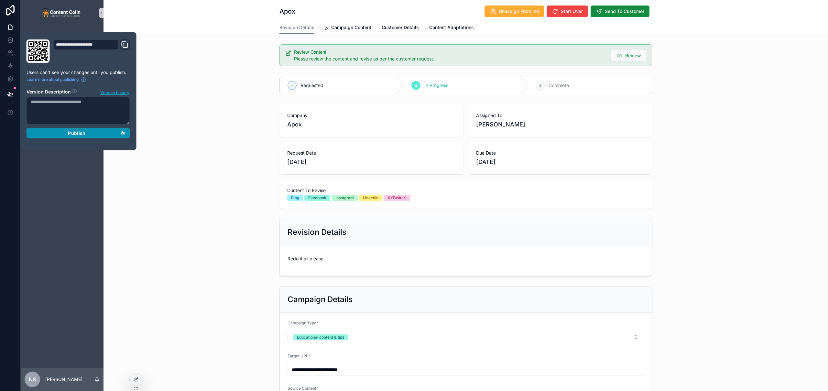
click at [58, 130] on div "Publish" at bounding box center [78, 133] width 95 height 6
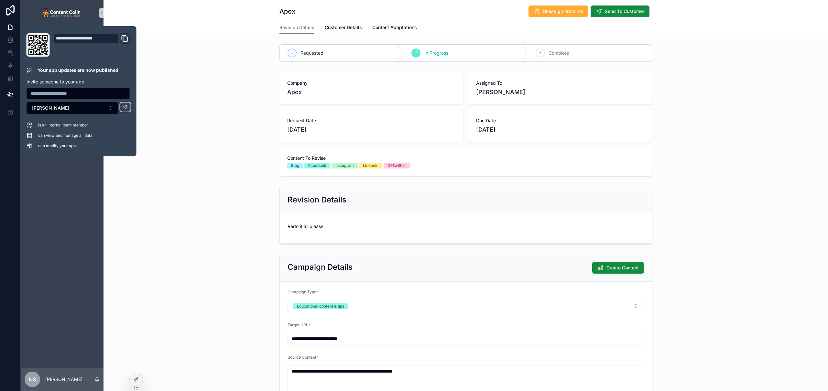
click at [227, 219] on div "Revision Details Redo it all please." at bounding box center [466, 215] width 725 height 62
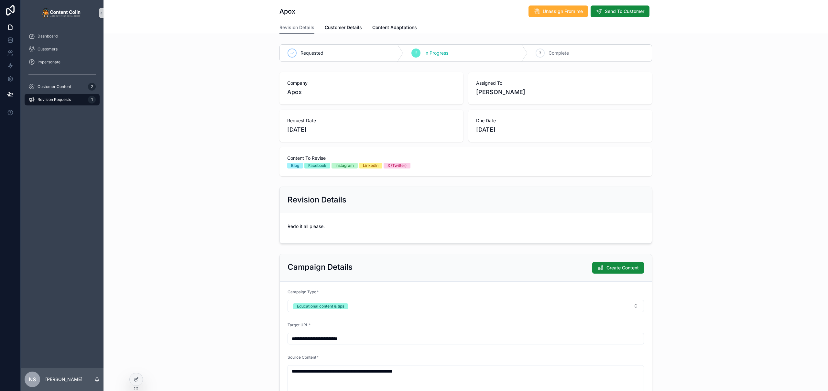
scroll to position [146, 0]
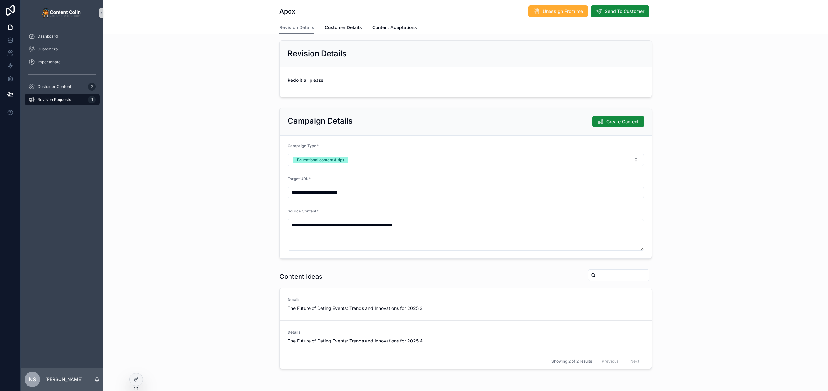
click at [682, 220] on div "**********" at bounding box center [466, 183] width 725 height 156
click at [619, 122] on span "Create Content" at bounding box center [623, 121] width 32 height 6
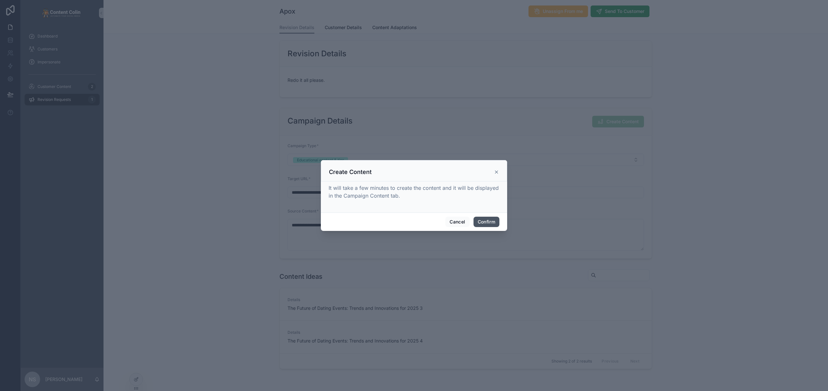
click at [483, 224] on button "Confirm" at bounding box center [487, 222] width 26 height 10
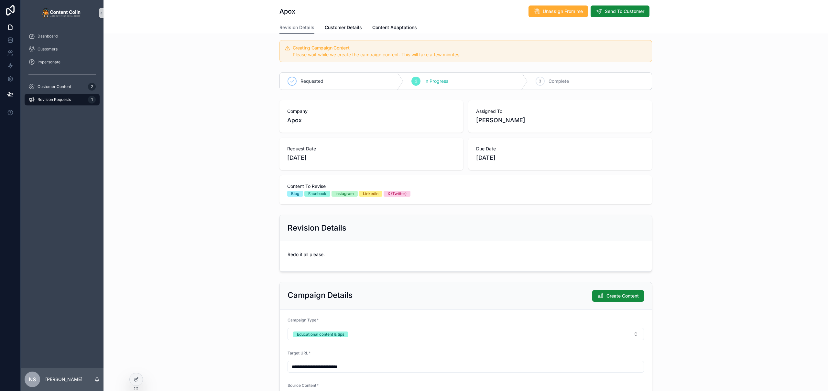
scroll to position [0, 0]
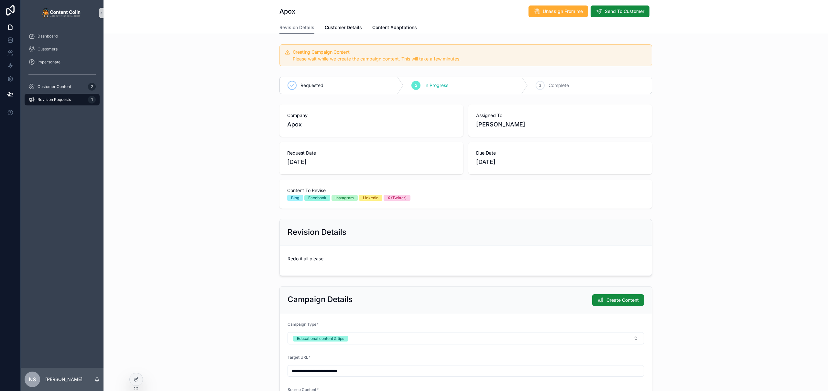
click at [280, 117] on div "Company Apox" at bounding box center [372, 121] width 184 height 32
click at [257, 82] on div "Requested 2 In Progress 3 Complete" at bounding box center [466, 85] width 725 height 23
click at [217, 59] on div "Creating Campaign Content Please wait while we create the campaign content. Thi…" at bounding box center [466, 55] width 725 height 27
